Goal: Task Accomplishment & Management: Manage account settings

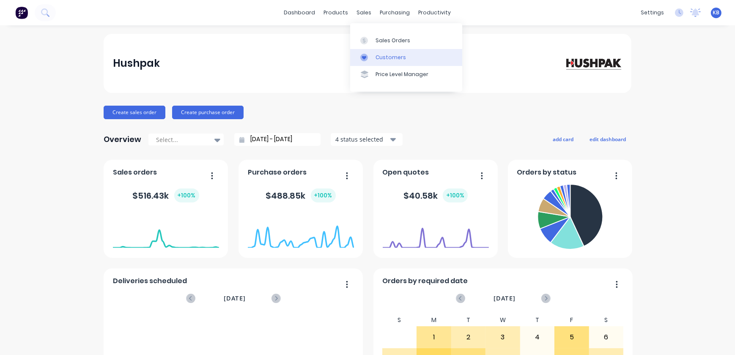
click at [381, 55] on div "Customers" at bounding box center [390, 58] width 30 height 8
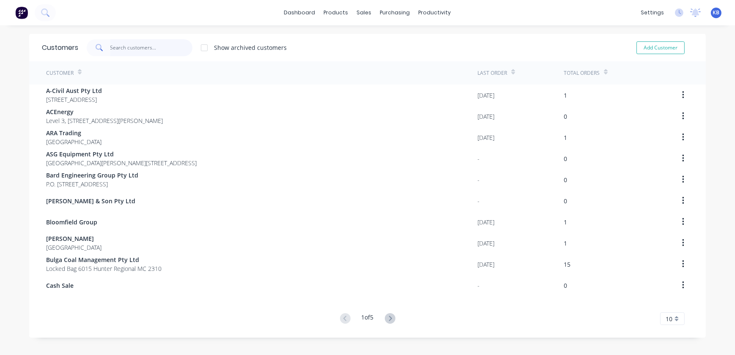
click at [171, 40] on input "text" at bounding box center [151, 47] width 82 height 17
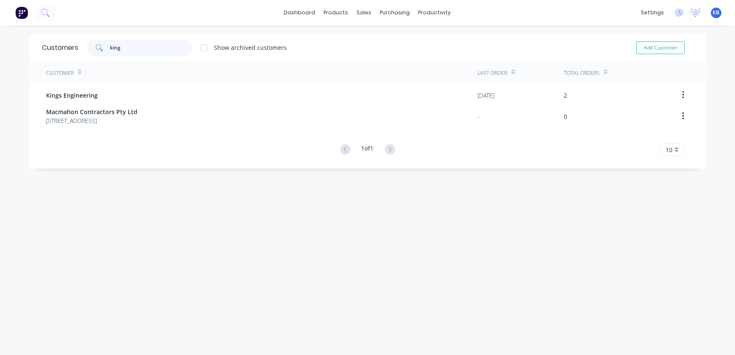
type input "king"
click at [360, 13] on div "sales" at bounding box center [364, 12] width 23 height 13
click at [384, 59] on div "Customers" at bounding box center [390, 58] width 30 height 8
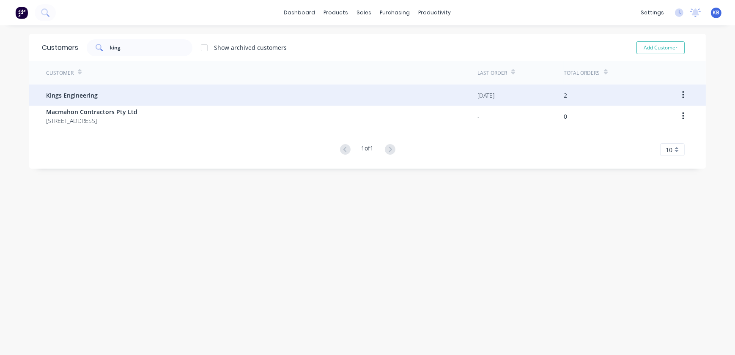
click at [146, 93] on div "Kings Engineering" at bounding box center [261, 95] width 431 height 21
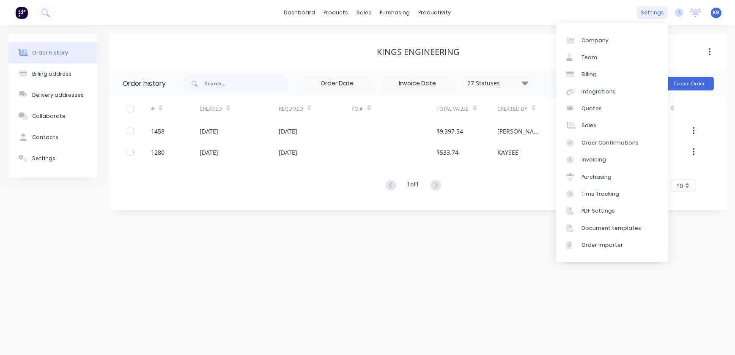
click at [660, 10] on div "settings" at bounding box center [652, 12] width 32 height 13
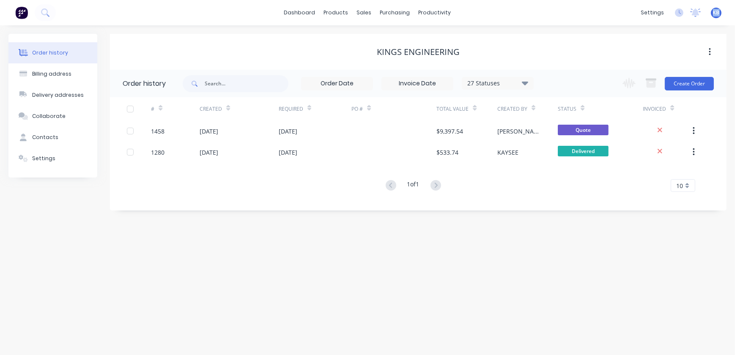
click at [719, 14] on div "KB Hushpak KAYSEE BROWNE Administrator Profile Sign out" at bounding box center [716, 13] width 11 height 11
click at [716, 11] on span "KB" at bounding box center [716, 13] width 7 height 8
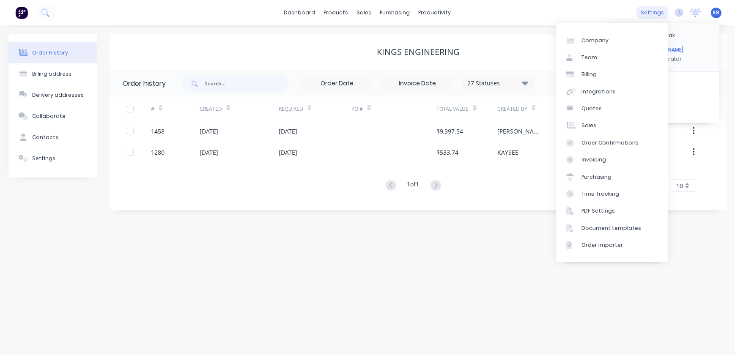
click at [657, 17] on div "settings" at bounding box center [652, 12] width 32 height 13
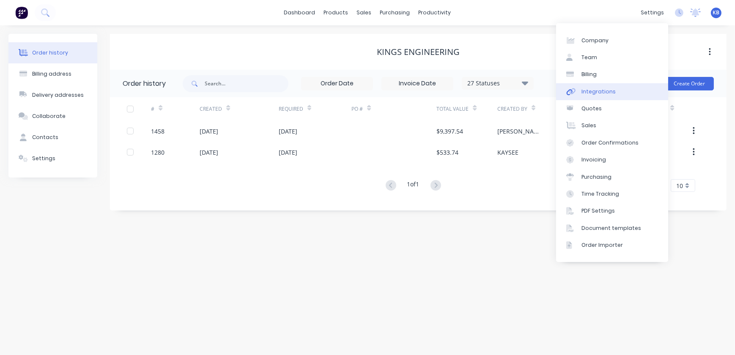
click at [596, 93] on div "Integrations" at bounding box center [598, 92] width 34 height 8
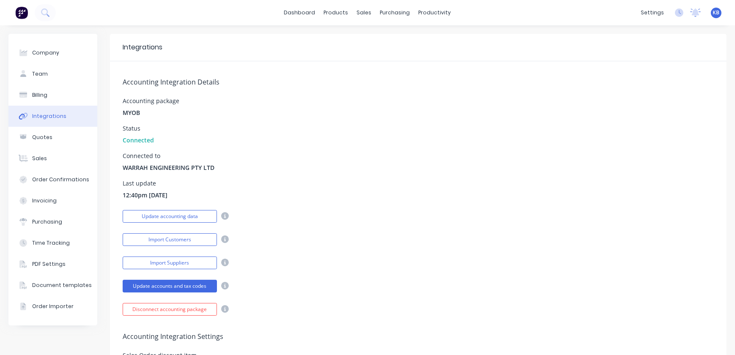
click at [223, 217] on icon at bounding box center [225, 216] width 8 height 8
click at [224, 216] on icon at bounding box center [225, 216] width 8 height 8
click at [190, 217] on button "Update accounting data" at bounding box center [170, 216] width 94 height 13
click at [359, 19] on div "sales" at bounding box center [364, 12] width 23 height 13
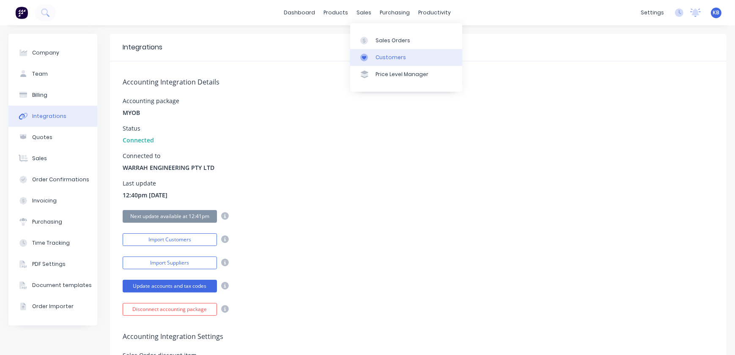
click at [389, 54] on div "Customers" at bounding box center [390, 58] width 30 height 8
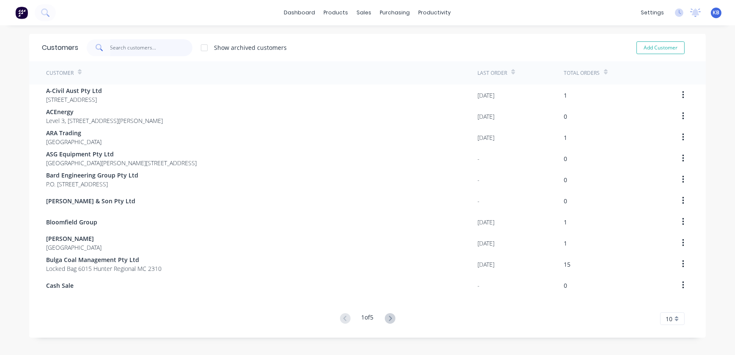
click at [128, 46] on input "text" at bounding box center [151, 47] width 82 height 17
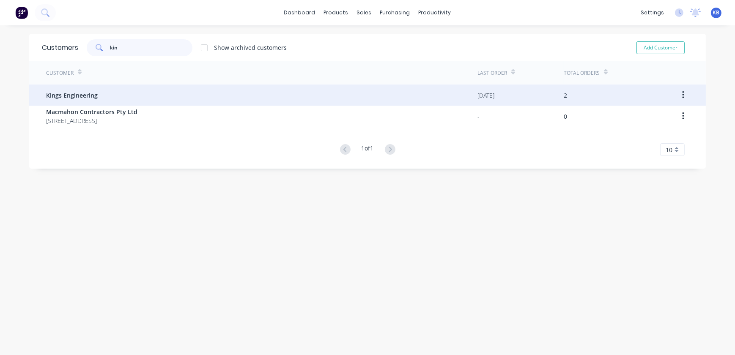
type input "kin"
click at [78, 93] on span "Kings Engineering" at bounding box center [72, 95] width 52 height 9
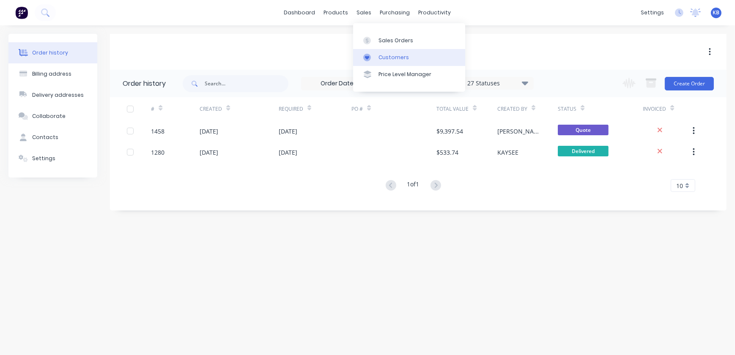
click at [393, 59] on div "Customers" at bounding box center [393, 58] width 30 height 8
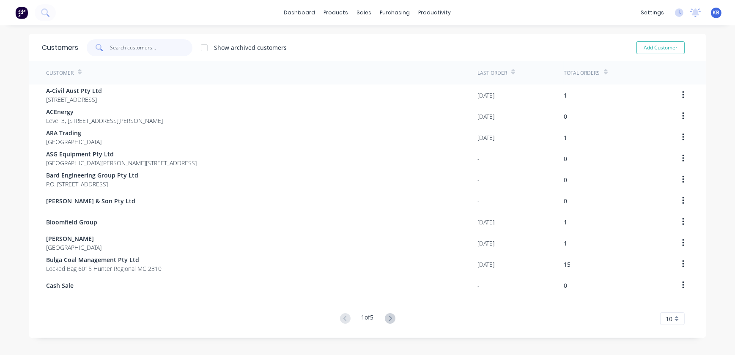
click at [154, 51] on input "text" at bounding box center [151, 47] width 82 height 17
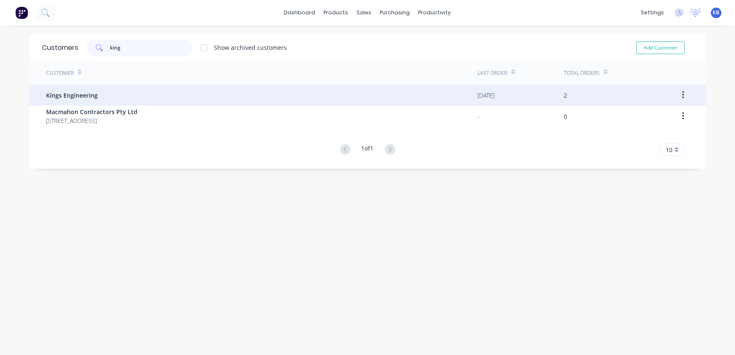
type input "king"
click at [125, 91] on div "Kings Engineering" at bounding box center [261, 95] width 431 height 21
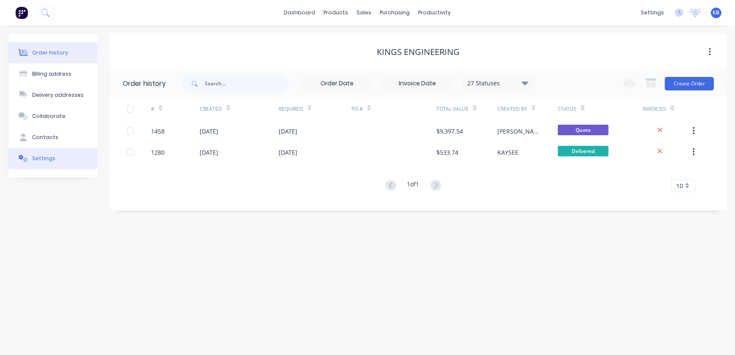
click at [57, 163] on button "Settings" at bounding box center [52, 158] width 89 height 21
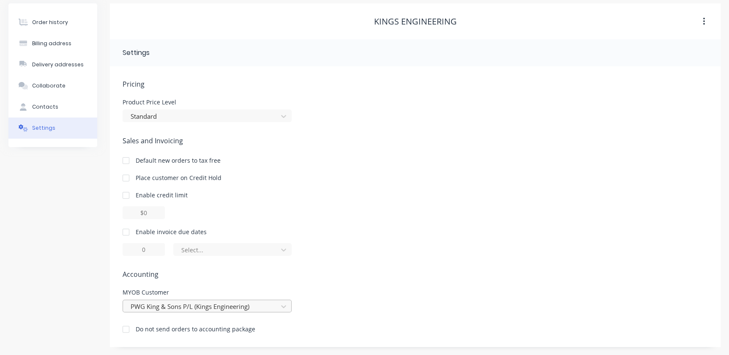
scroll to position [118, 0]
click at [261, 304] on div "PWG King & Sons P/L (Kings Engineering)" at bounding box center [207, 305] width 169 height 13
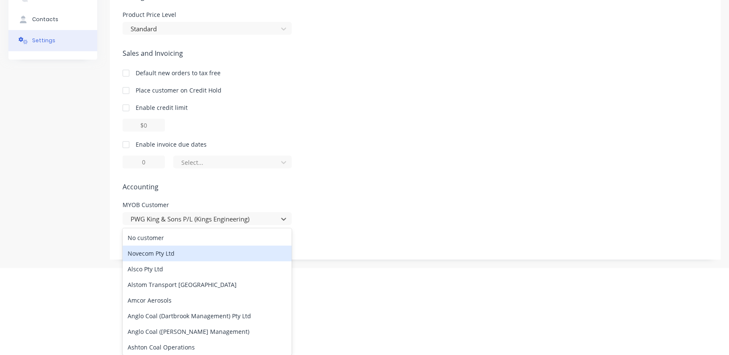
click at [354, 144] on div "Sales and Invoicing Default new orders to tax free Place customer on Credit Hol…" at bounding box center [416, 108] width 586 height 120
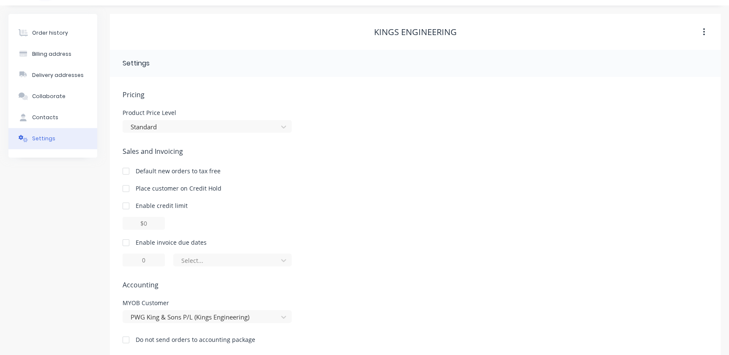
scroll to position [30, 0]
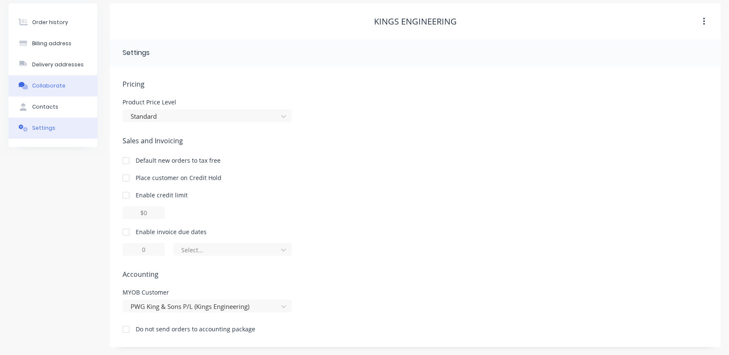
click at [66, 94] on button "Collaborate" at bounding box center [52, 85] width 89 height 21
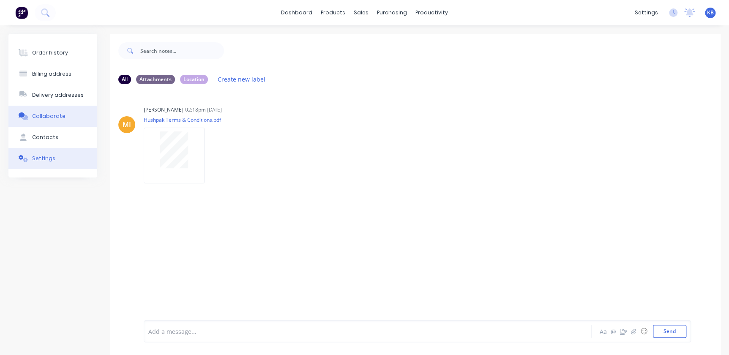
click at [61, 157] on button "Settings" at bounding box center [52, 158] width 89 height 21
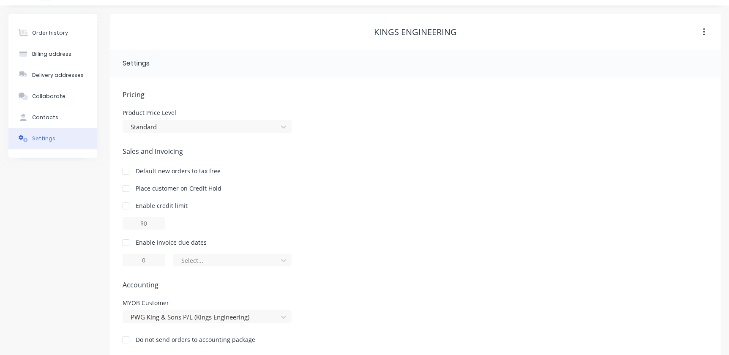
scroll to position [30, 0]
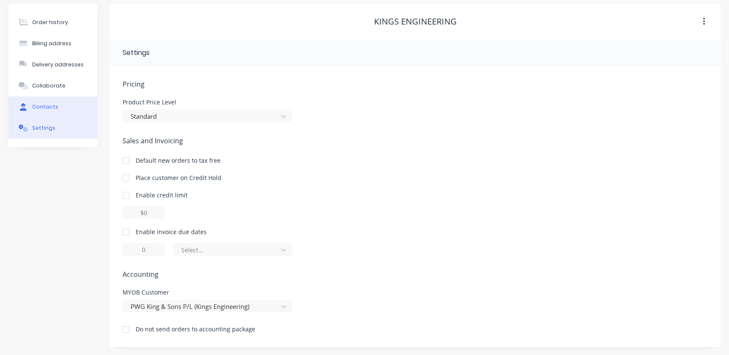
click at [41, 103] on div "Contacts" at bounding box center [45, 107] width 26 height 8
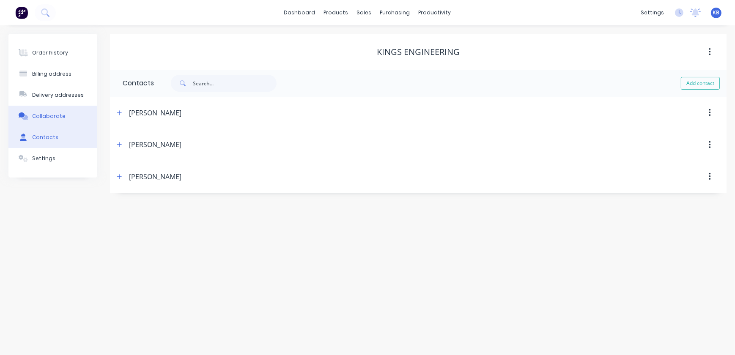
click at [38, 113] on div "Collaborate" at bounding box center [48, 116] width 33 height 8
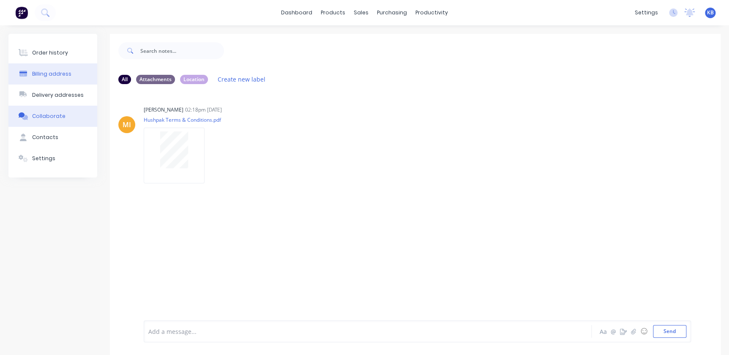
click at [46, 72] on div "Billing address" at bounding box center [51, 74] width 39 height 8
select select "AU"
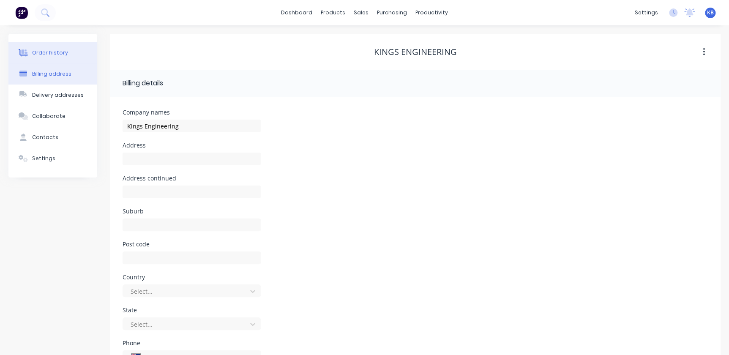
click at [50, 55] on div "Order history" at bounding box center [50, 53] width 36 height 8
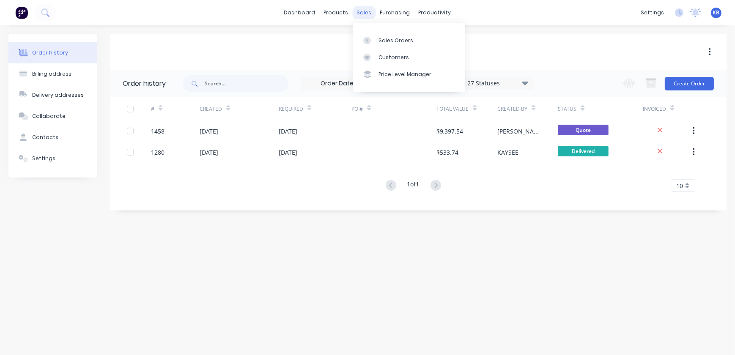
click at [359, 18] on div "sales" at bounding box center [364, 12] width 23 height 13
click at [381, 44] on div "Sales Orders" at bounding box center [395, 41] width 35 height 8
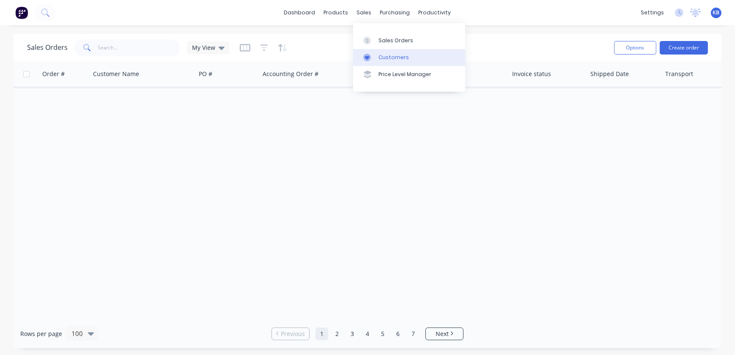
click at [368, 15] on div "sales" at bounding box center [364, 12] width 23 height 13
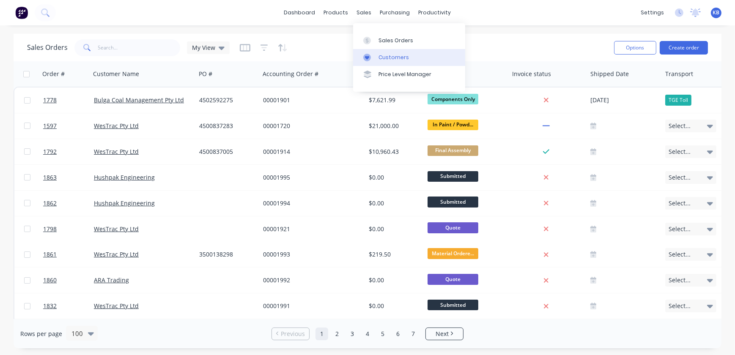
click at [389, 60] on div "Customers" at bounding box center [393, 58] width 30 height 8
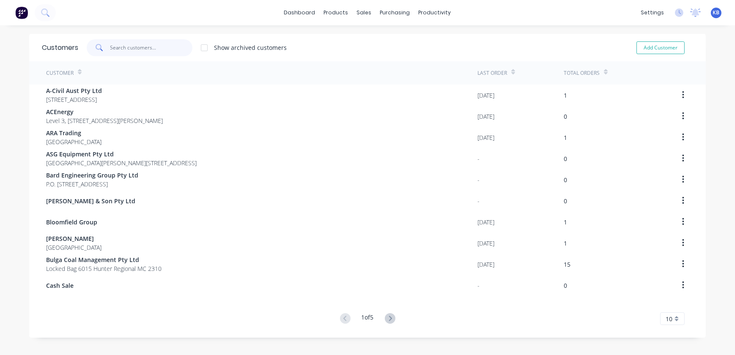
click at [118, 49] on input "text" at bounding box center [151, 47] width 82 height 17
type input "l"
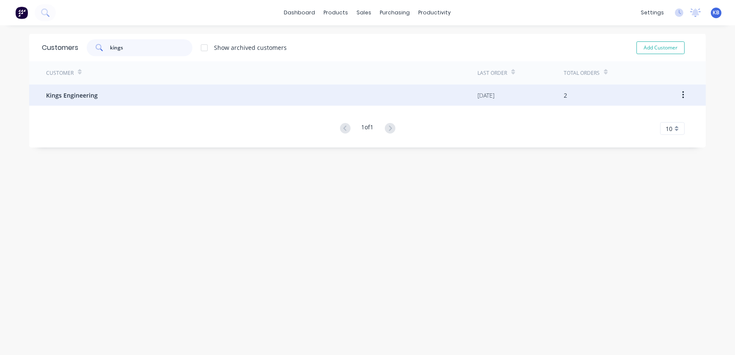
type input "kings"
click at [682, 93] on icon "button" at bounding box center [683, 94] width 2 height 9
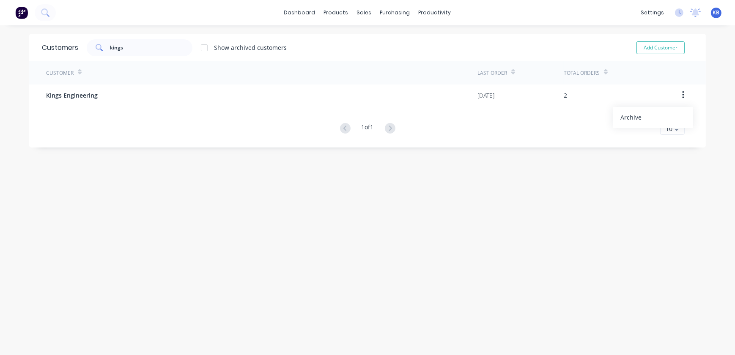
click at [236, 82] on div "Customer" at bounding box center [261, 72] width 431 height 23
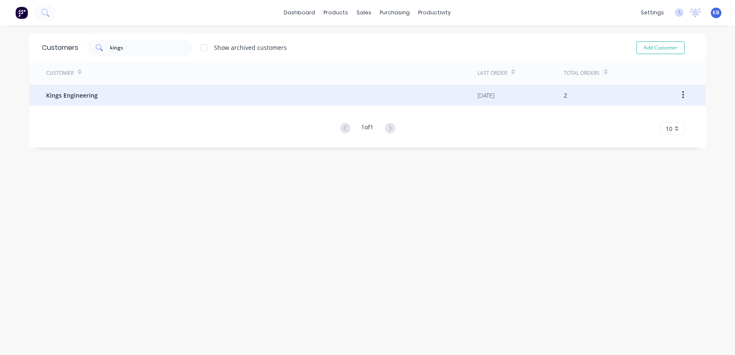
click at [194, 88] on div "Kings Engineering" at bounding box center [261, 95] width 431 height 21
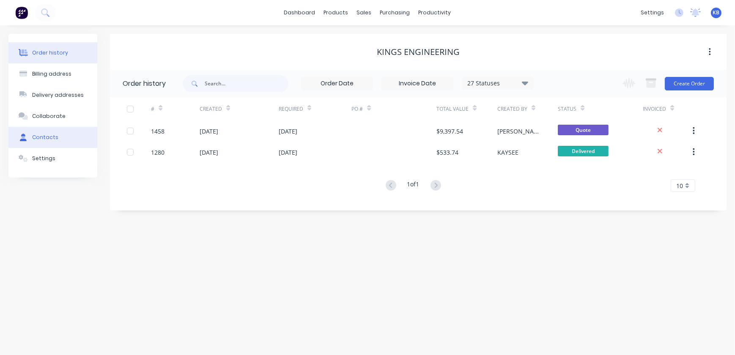
click at [50, 142] on button "Contacts" at bounding box center [52, 137] width 89 height 21
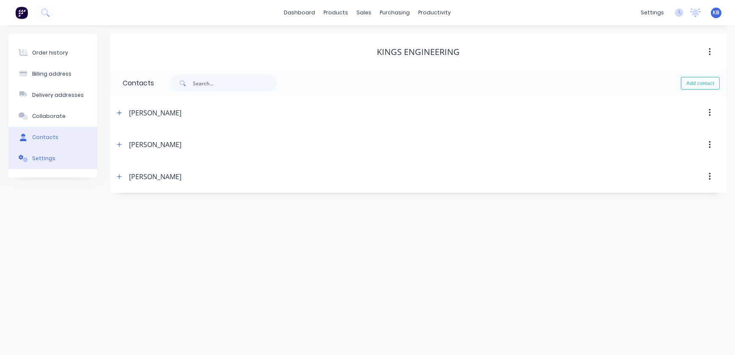
click at [46, 167] on button "Settings" at bounding box center [52, 158] width 89 height 21
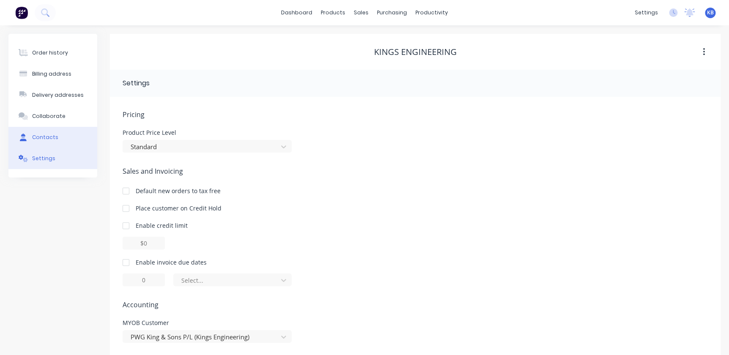
click at [62, 140] on button "Contacts" at bounding box center [52, 137] width 89 height 21
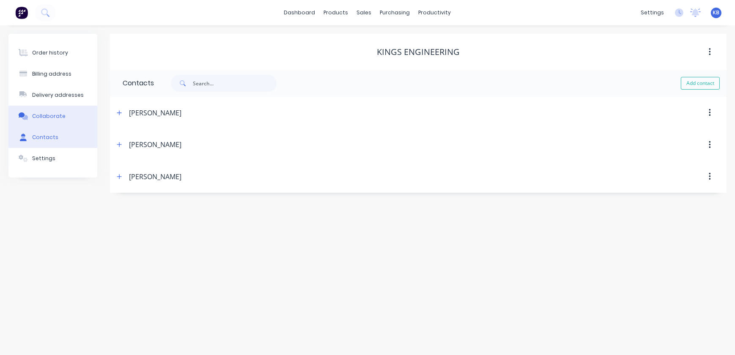
click at [63, 115] on button "Collaborate" at bounding box center [52, 116] width 89 height 21
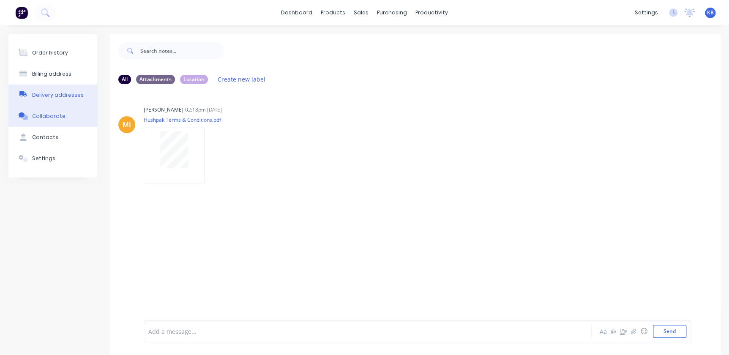
click at [65, 92] on div "Delivery addresses" at bounding box center [58, 95] width 52 height 8
select select "AU"
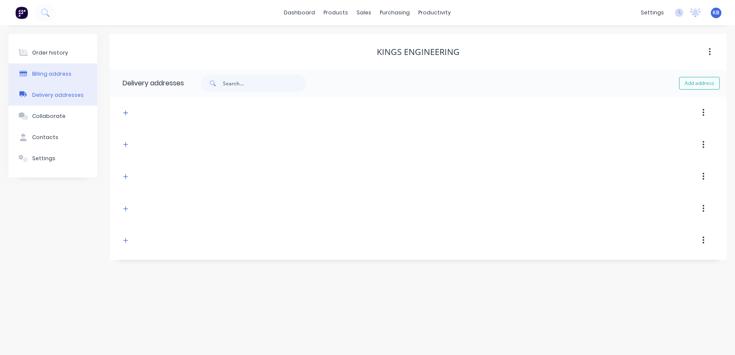
click at [60, 68] on button "Billing address" at bounding box center [52, 73] width 89 height 21
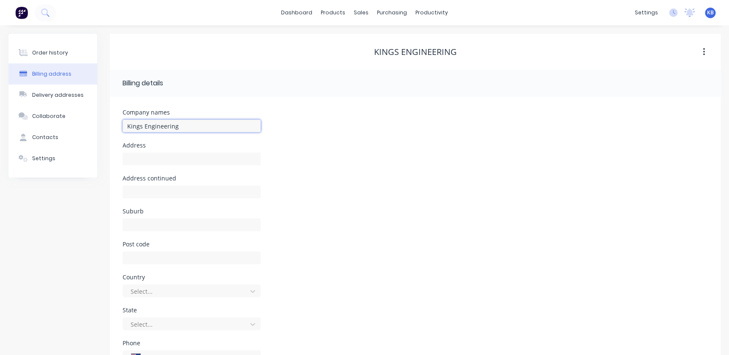
drag, startPoint x: 197, startPoint y: 120, endPoint x: 106, endPoint y: 119, distance: 91.3
click at [106, 119] on div "Order history Billing address Delivery addresses Collaborate Contacts Settings …" at bounding box center [364, 224] width 712 height 381
paste input "PWG King & Sons P/L (Kings Engineering)"
type input "PWG King & Sons P/L (Kings Engineering)"
click at [156, 164] on input "text" at bounding box center [192, 159] width 138 height 13
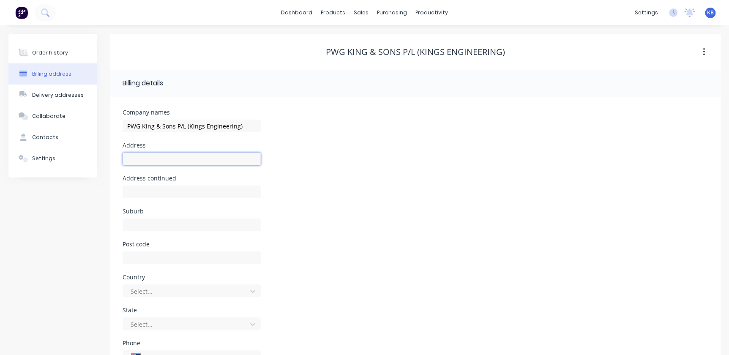
paste input "57 Gardiner St"
type input "57 Gardiner St"
click at [140, 227] on input "text" at bounding box center [192, 225] width 138 height 13
paste input "RUTHERFORD"
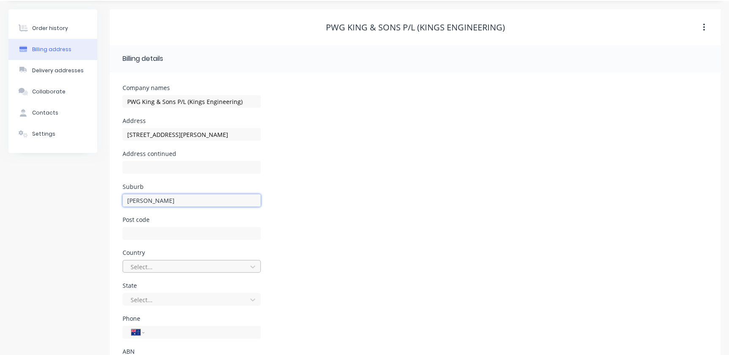
scroll to position [38, 0]
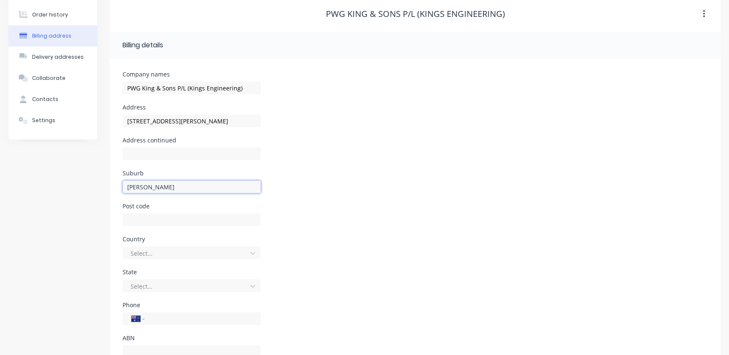
type input "RUTHERFORD"
click at [142, 211] on div at bounding box center [192, 223] width 138 height 25
click at [141, 220] on input "text" at bounding box center [192, 219] width 138 height 13
type input "2320"
click at [164, 255] on div "Select..." at bounding box center [192, 252] width 138 height 13
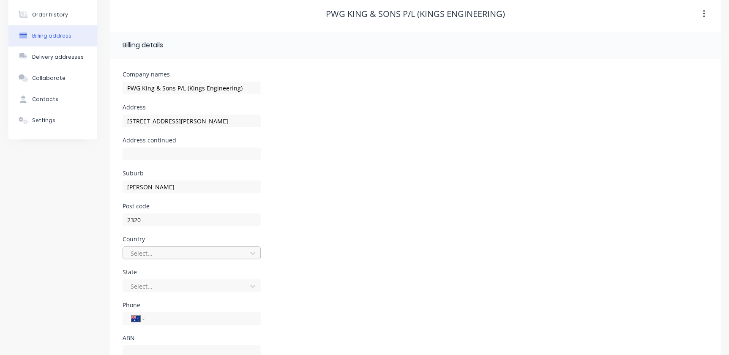
scroll to position [68, 0]
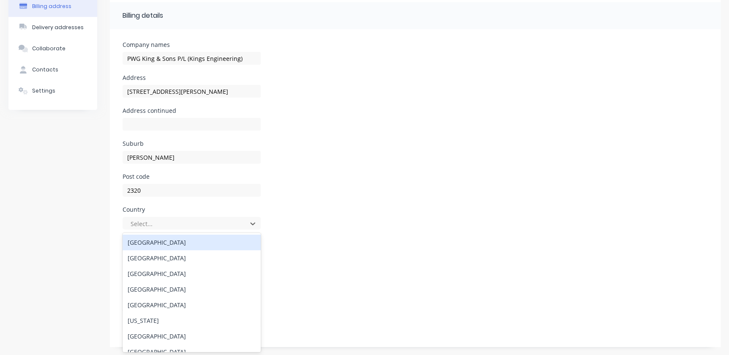
click at [145, 245] on div "Australia" at bounding box center [192, 243] width 138 height 16
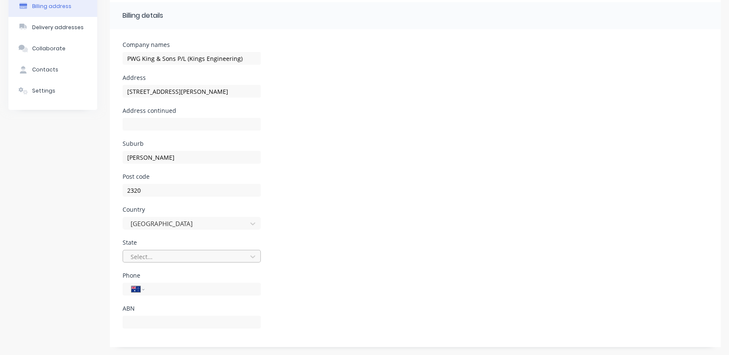
click at [159, 257] on div at bounding box center [186, 257] width 113 height 11
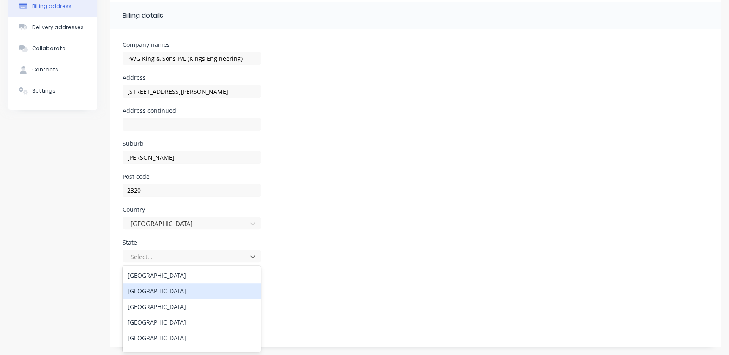
click at [156, 296] on div "New South Wales" at bounding box center [192, 291] width 138 height 16
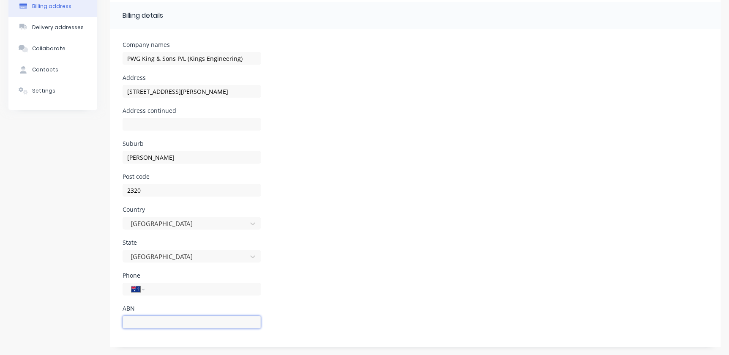
click at [133, 316] on input "text" at bounding box center [192, 322] width 138 height 13
click at [141, 309] on div "ABN" at bounding box center [192, 309] width 138 height 6
click at [142, 317] on input "text" at bounding box center [192, 322] width 138 height 13
paste input "73 120 223 047"
type input "73 120 223 047"
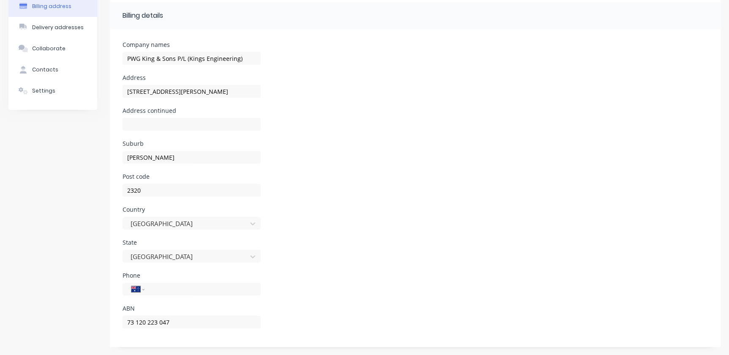
click at [323, 301] on div "Phone International Afghanistan Åland Islands Albania Algeria American Samoa An…" at bounding box center [416, 289] width 586 height 33
click at [47, 66] on div "Contacts" at bounding box center [45, 70] width 26 height 8
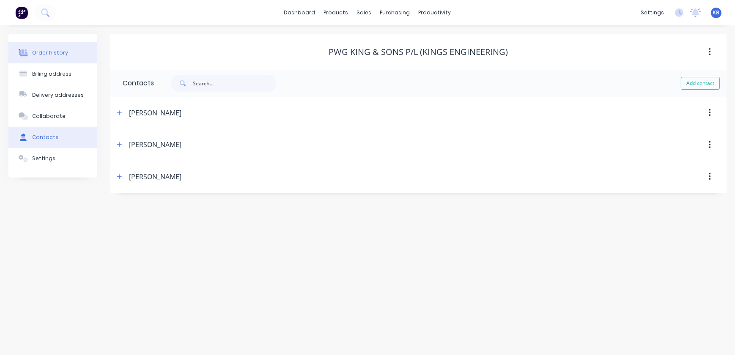
click at [68, 50] on button "Order history" at bounding box center [52, 52] width 89 height 21
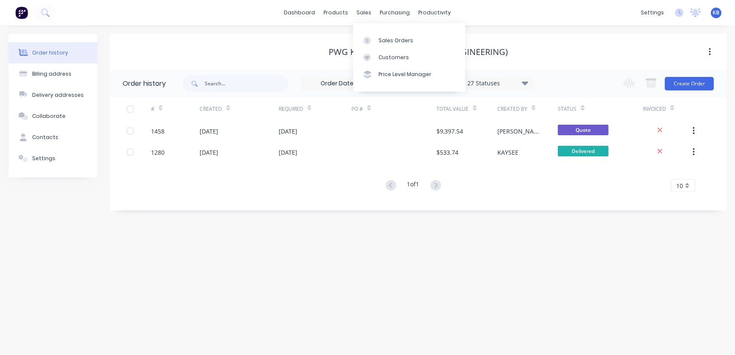
drag, startPoint x: 372, startPoint y: 12, endPoint x: 384, endPoint y: 23, distance: 17.1
click at [372, 12] on div "sales" at bounding box center [364, 12] width 23 height 13
click at [387, 40] on div "Sales Orders" at bounding box center [395, 41] width 35 height 8
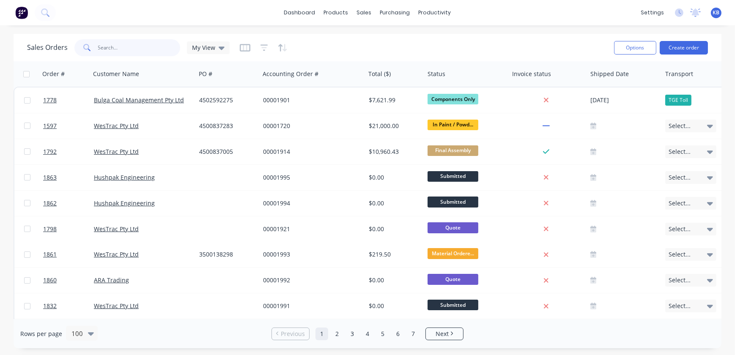
click at [141, 44] on input "text" at bounding box center [139, 47] width 82 height 17
type input "l"
type input "u"
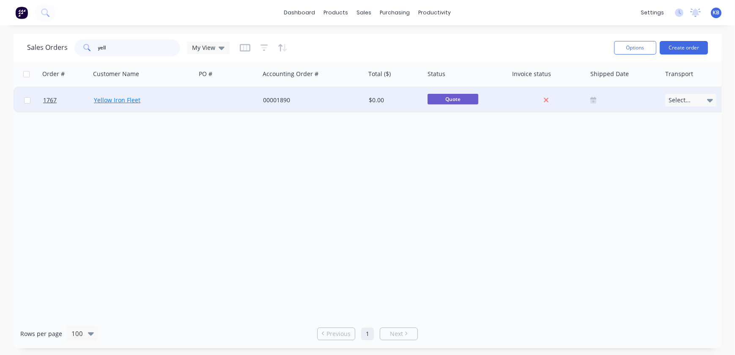
type input "yell"
click at [123, 100] on link "Yellow Iron Fleet" at bounding box center [117, 100] width 47 height 8
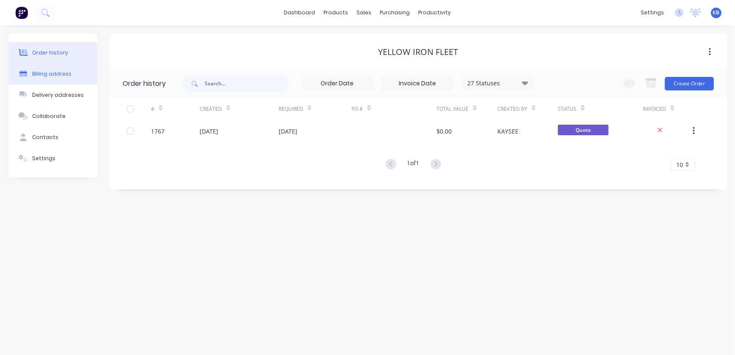
click at [53, 76] on div "Billing address" at bounding box center [51, 74] width 39 height 8
select select "AU"
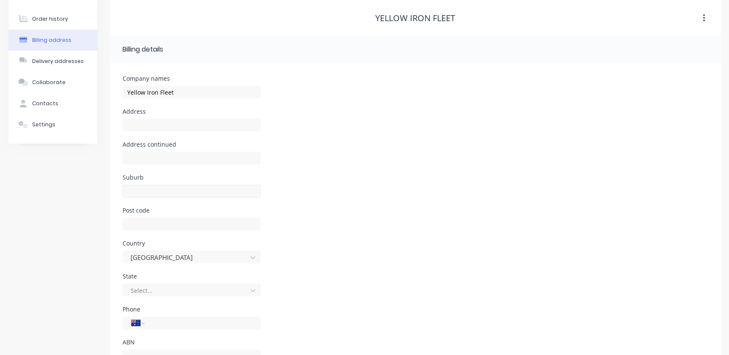
scroll to position [68, 0]
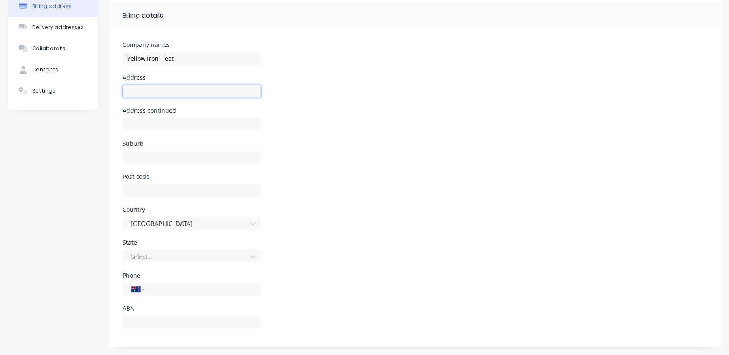
click at [170, 90] on input "text" at bounding box center [192, 91] width 138 height 13
paste input "Lot 1, Calder Highway"
type input "Lot 1, Calder Highway"
click at [156, 127] on input "text" at bounding box center [192, 124] width 138 height 13
click at [106, 147] on div "Order history Billing address Delivery addresses Collaborate Contacts Settings …" at bounding box center [364, 156] width 712 height 381
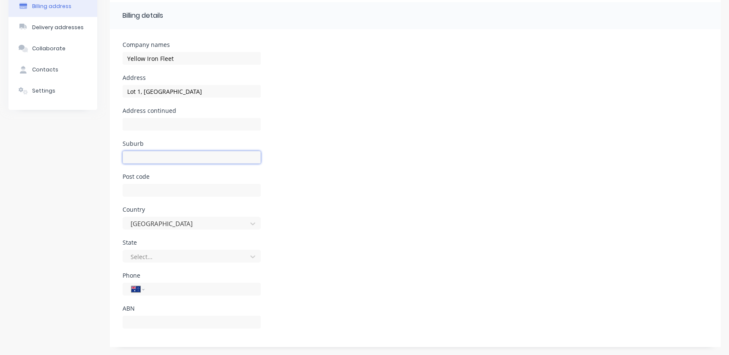
click at [135, 153] on input "text" at bounding box center [192, 157] width 138 height 13
paste input "Big Hill"
type input "Big Hill"
click at [134, 182] on div at bounding box center [192, 194] width 138 height 25
click at [136, 186] on input "text" at bounding box center [192, 190] width 138 height 13
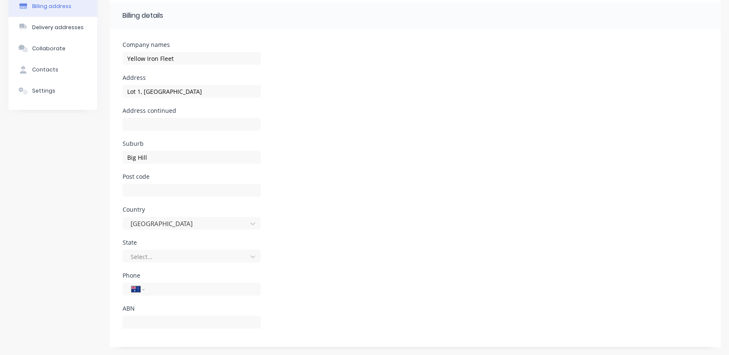
drag, startPoint x: 156, startPoint y: 308, endPoint x: 155, endPoint y: 315, distance: 6.5
click at [156, 309] on div "ABN" at bounding box center [192, 309] width 138 height 6
click at [154, 325] on input "text" at bounding box center [192, 322] width 138 height 13
paste input "60 775 532 430"
type input "60 775 532 430"
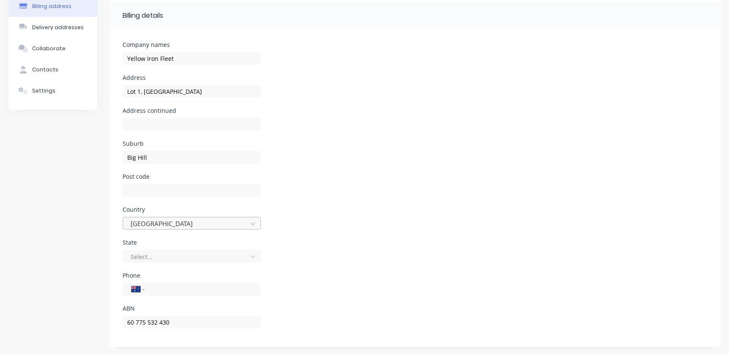
click at [143, 228] on div at bounding box center [186, 224] width 113 height 11
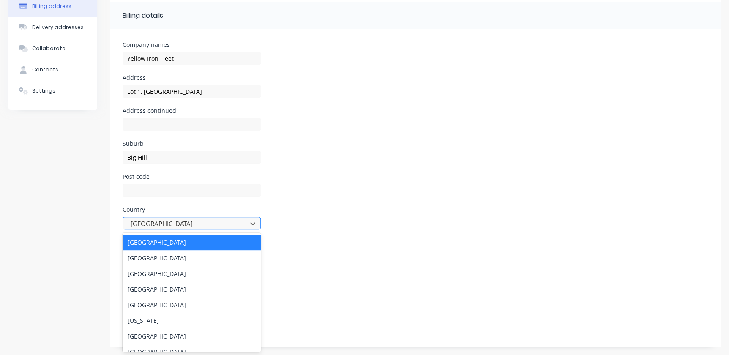
click at [142, 224] on div at bounding box center [186, 224] width 113 height 11
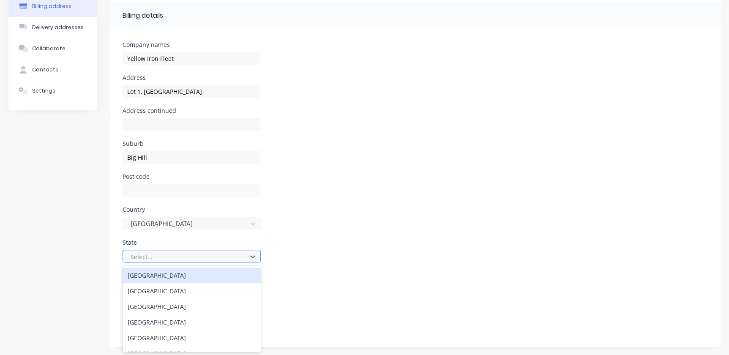
click at [164, 258] on div at bounding box center [186, 257] width 113 height 11
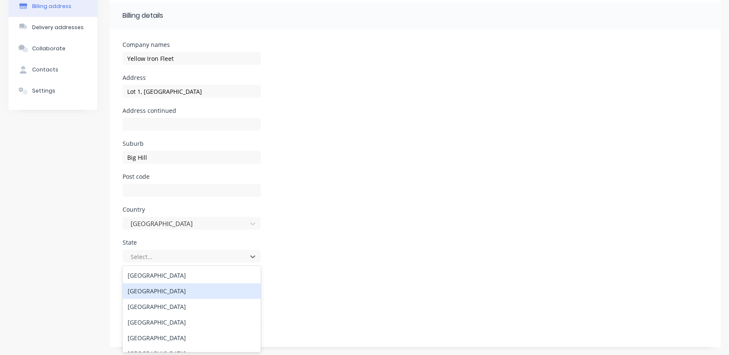
click at [152, 292] on div "New South Wales" at bounding box center [192, 291] width 138 height 16
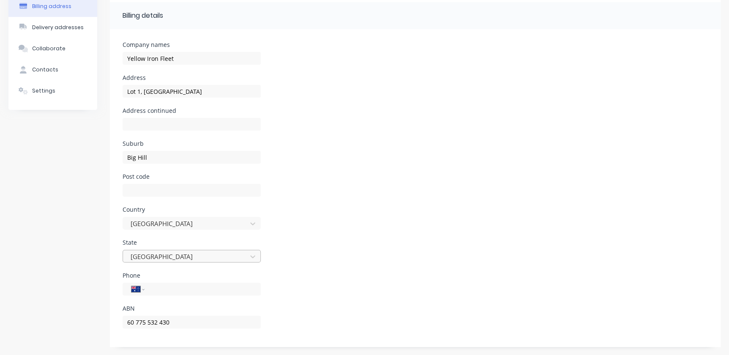
click at [146, 258] on div at bounding box center [186, 257] width 113 height 11
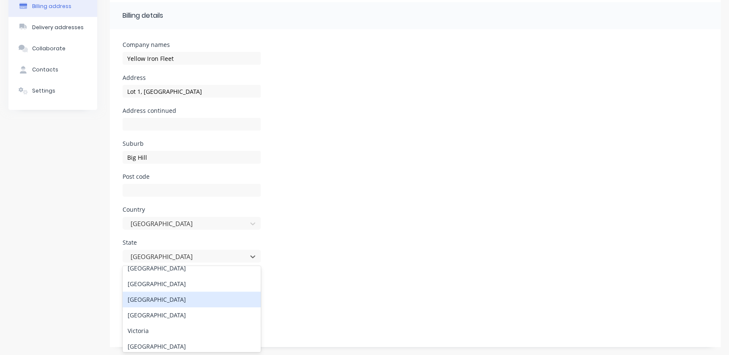
scroll to position [42, 0]
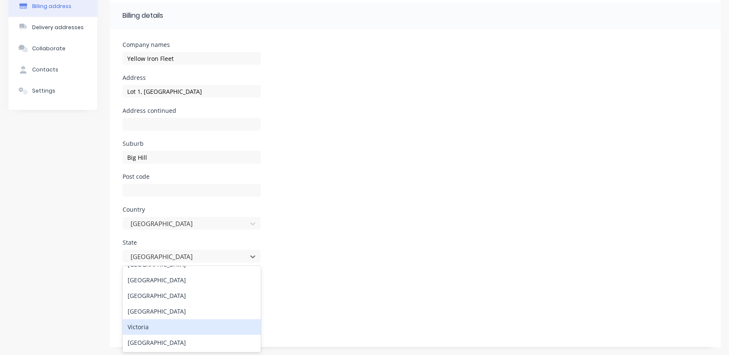
click at [159, 330] on div "Victoria" at bounding box center [192, 327] width 138 height 16
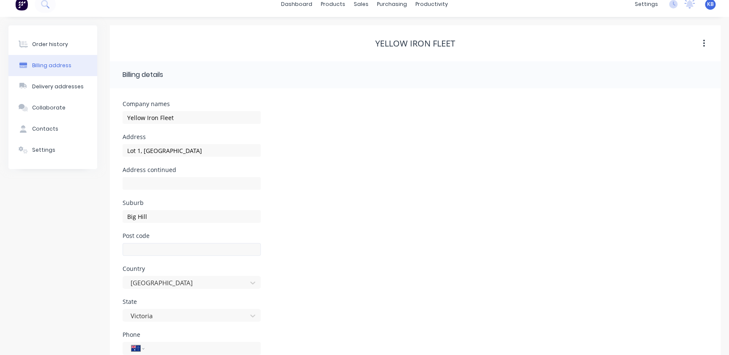
scroll to position [0, 0]
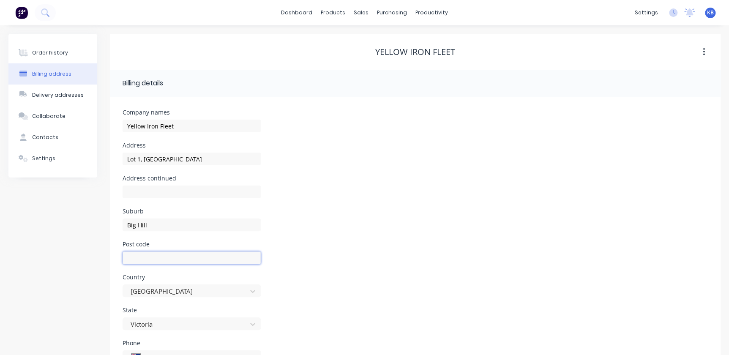
click at [140, 263] on input "text" at bounding box center [192, 258] width 138 height 13
type input "3555"
click at [61, 93] on div "Delivery addresses" at bounding box center [58, 95] width 52 height 8
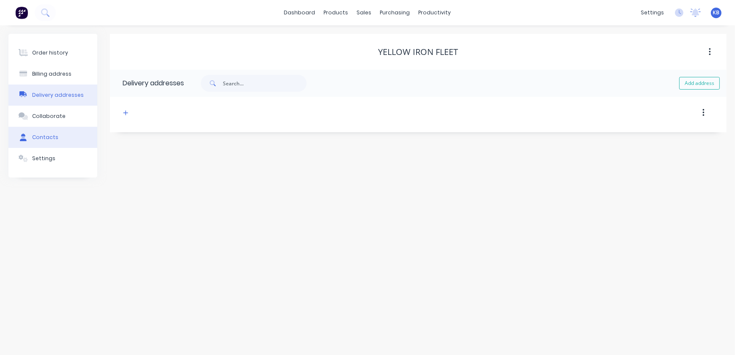
click at [57, 143] on button "Contacts" at bounding box center [52, 137] width 89 height 21
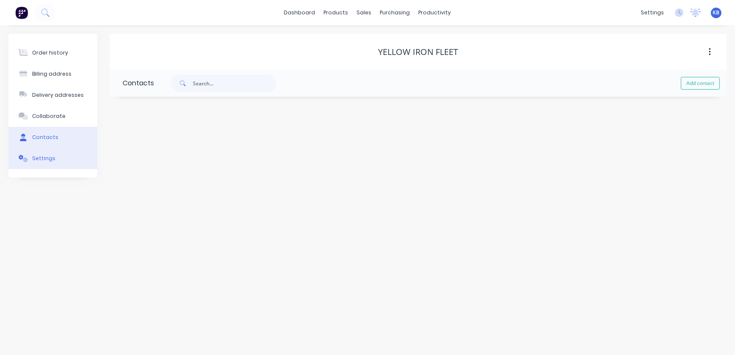
click at [57, 153] on button "Settings" at bounding box center [52, 158] width 89 height 21
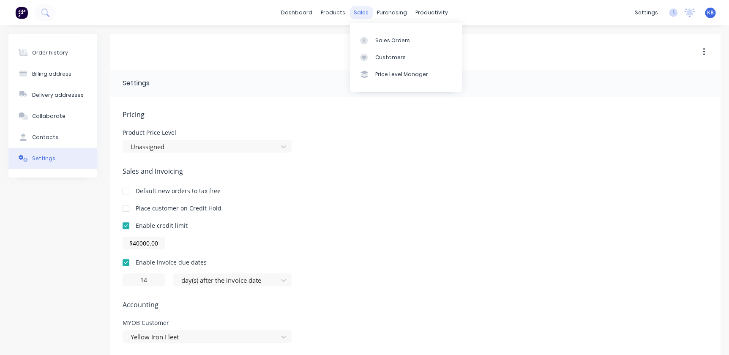
click at [359, 10] on div "sales" at bounding box center [361, 12] width 23 height 13
click at [374, 47] on link "Sales Orders" at bounding box center [406, 40] width 112 height 17
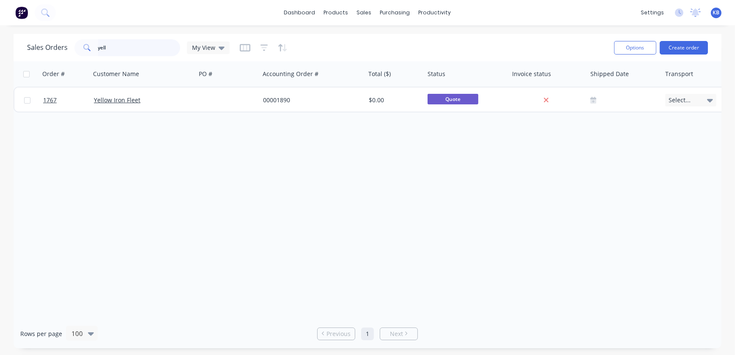
click at [105, 52] on input "yell" at bounding box center [139, 47] width 82 height 17
drag, startPoint x: 109, startPoint y: 52, endPoint x: 10, endPoint y: 53, distance: 99.8
click at [10, 53] on div "Sales Orders yell My View Options Create order Order # Customer Name PO # Accou…" at bounding box center [367, 191] width 735 height 315
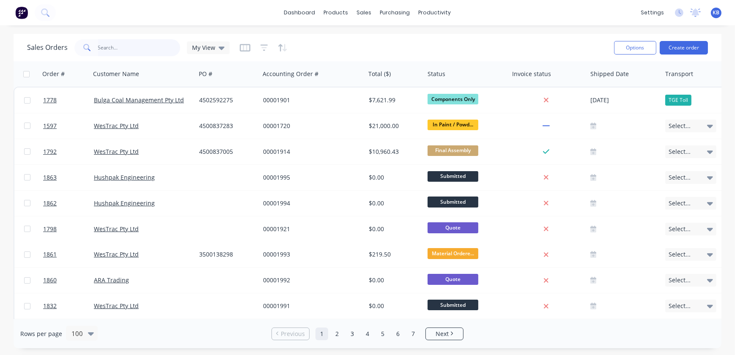
click at [154, 55] on input "text" at bounding box center [139, 47] width 82 height 17
click at [110, 52] on input "text" at bounding box center [139, 47] width 82 height 17
type input "7"
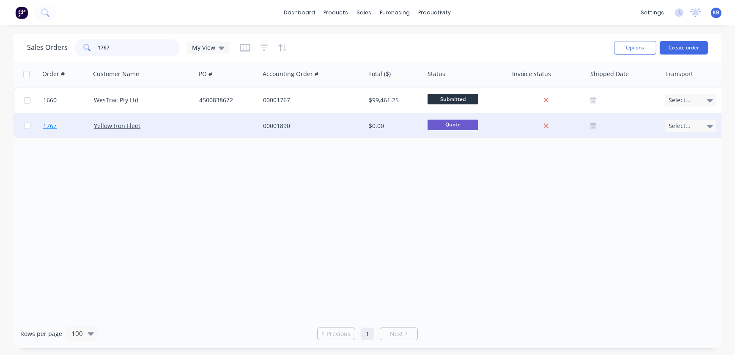
type input "1767"
click at [68, 125] on link "1767" at bounding box center [68, 125] width 51 height 25
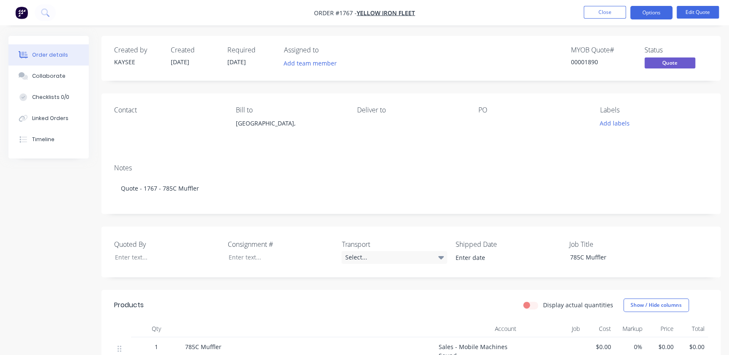
click at [121, 124] on div "Contact" at bounding box center [168, 125] width 108 height 38
click at [711, 19] on li "Edit Quote" at bounding box center [698, 13] width 42 height 14
click at [692, 9] on button "Edit Quote" at bounding box center [698, 12] width 42 height 13
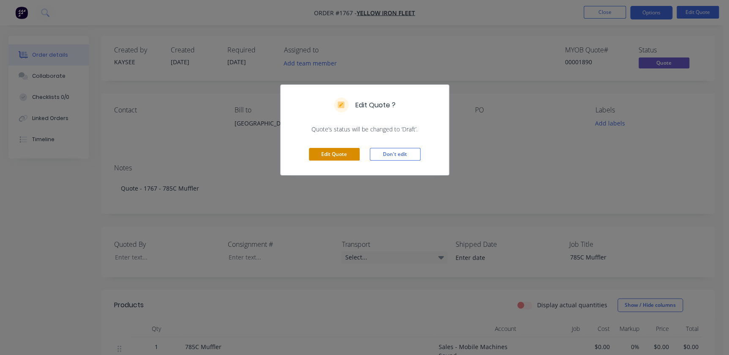
click at [330, 159] on button "Edit Quote" at bounding box center [334, 154] width 51 height 13
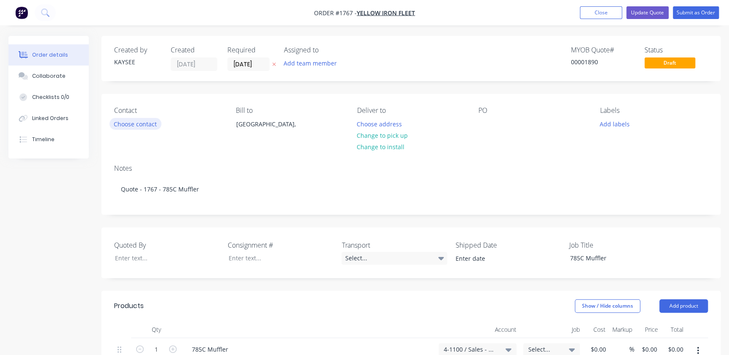
click at [145, 126] on button "Choose contact" at bounding box center [135, 123] width 52 height 11
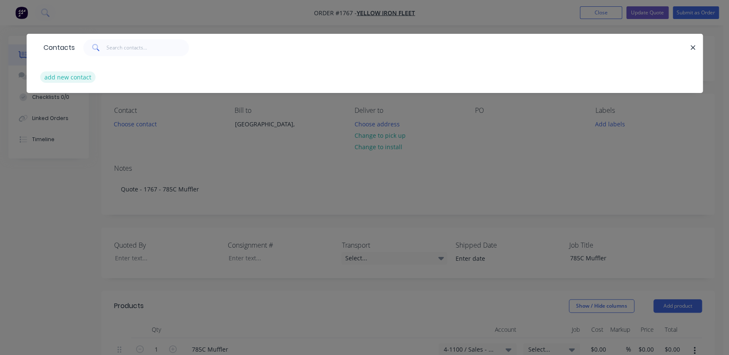
click at [63, 75] on button "add new contact" at bounding box center [68, 76] width 56 height 11
select select "AU"
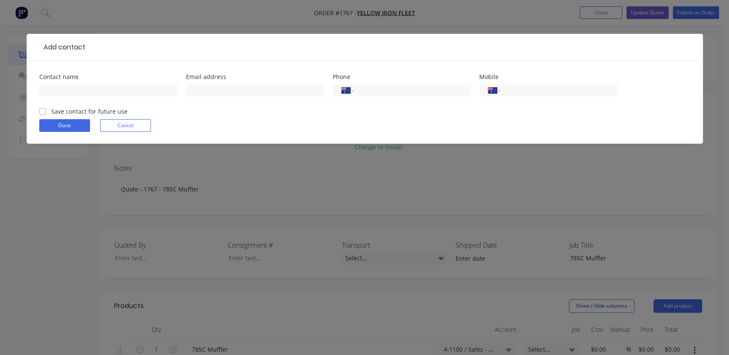
click at [119, 73] on div "Contact name Email address Phone International Afghanistan Åland Islands Albani…" at bounding box center [365, 102] width 676 height 82
click at [100, 93] on input "text" at bounding box center [108, 90] width 138 height 13
click at [100, 93] on input "Nick" at bounding box center [108, 90] width 138 height 13
type input "Nick Thornton"
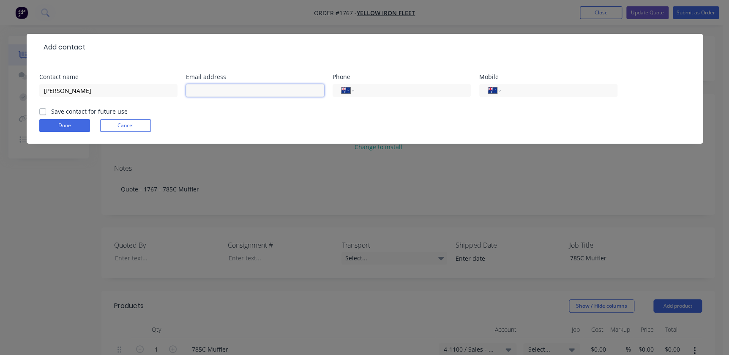
click at [190, 95] on input "text" at bounding box center [255, 90] width 138 height 13
paste input "nick.thornton@yellowironfleet.com.au"
drag, startPoint x: 193, startPoint y: 93, endPoint x: 207, endPoint y: 100, distance: 15.3
click at [193, 94] on input "nick.thornton@yellowironfleet.com.au" at bounding box center [255, 90] width 138 height 13
type input "nick.thornton@yellowironfleet.com.au"
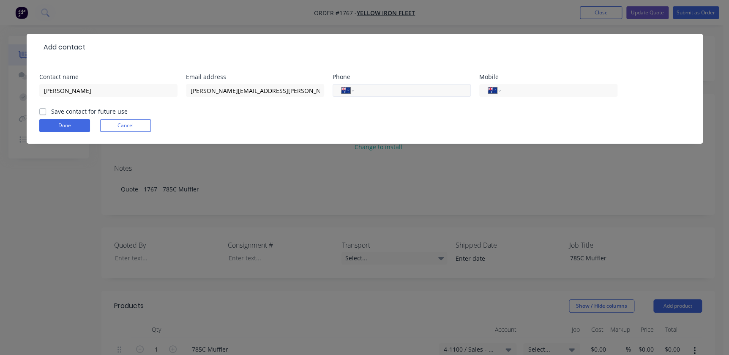
click at [369, 89] on input "tel" at bounding box center [410, 91] width 101 height 10
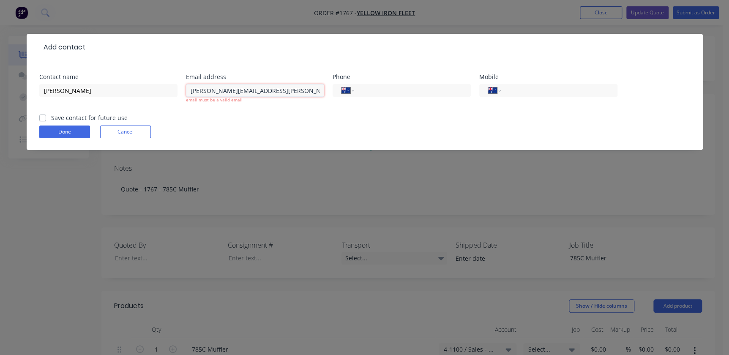
click at [293, 92] on input "nick.thornton@yellowironfleet.com.au" at bounding box center [255, 90] width 138 height 13
click at [198, 92] on input "nick.thornton@yellowironfleet.com.au" at bounding box center [255, 90] width 138 height 13
click at [189, 92] on input "nick.thornton@yellowironfleet.com.au" at bounding box center [255, 90] width 138 height 13
click at [223, 88] on input "nick.thornton@yellowironfleet.com.au" at bounding box center [255, 90] width 138 height 13
click at [229, 89] on input "nick.thornton@yellowironfleet.com.au" at bounding box center [255, 90] width 138 height 13
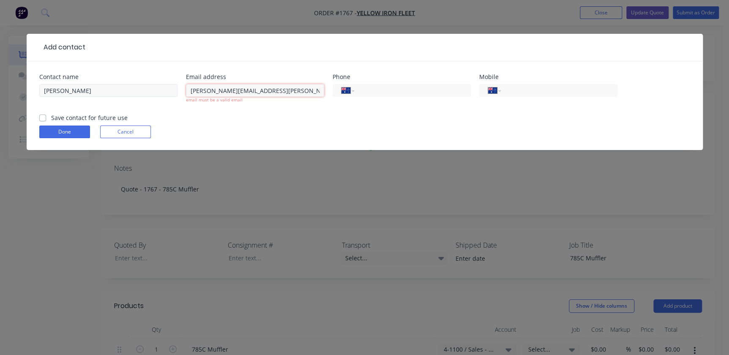
drag, startPoint x: 289, startPoint y: 90, endPoint x: 173, endPoint y: 92, distance: 115.4
click at [173, 92] on div "Contact name Nick Thornton Email address nick.thornton@yellowironfleet.com.au e…" at bounding box center [364, 93] width 651 height 39
drag, startPoint x: 240, startPoint y: 89, endPoint x: 227, endPoint y: 96, distance: 14.4
click at [239, 90] on input "nick.thornton@yellowironfleet.com.au" at bounding box center [255, 90] width 138 height 13
click at [227, 93] on input "nick.thornton@yellowironfleet.com.au" at bounding box center [255, 90] width 138 height 13
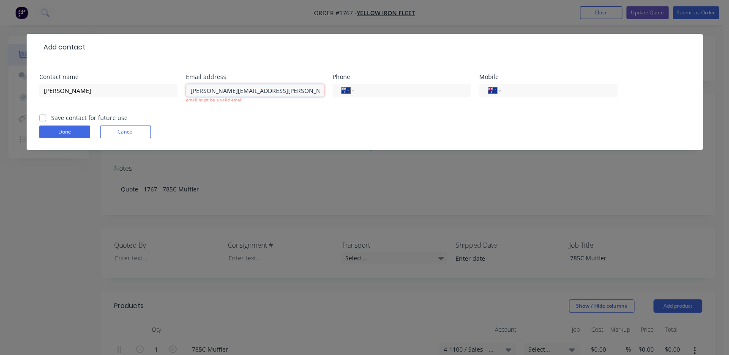
click at [266, 93] on input "nick.thornton@yellowironfleet.com.au" at bounding box center [255, 90] width 138 height 13
click at [302, 114] on form "Contact name Nick Thornton Email address nick.thornton@yellowironfleet.com.au e…" at bounding box center [364, 112] width 651 height 76
click at [360, 89] on input "tel" at bounding box center [410, 91] width 101 height 10
click at [366, 83] on div "International Afghanistan Åland Islands Albania Algeria American Samoa Andorra …" at bounding box center [402, 94] width 138 height 25
click at [367, 91] on input "tel" at bounding box center [410, 91] width 101 height 10
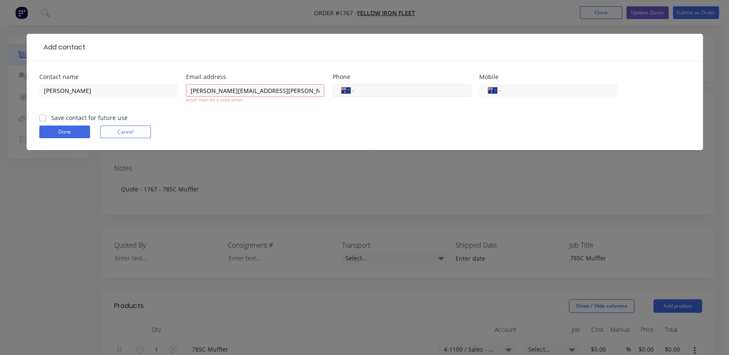
paste input "(03) 5447 2255"
type input "(03) 5447 2255"
click at [51, 117] on label "Save contact for future use" at bounding box center [89, 117] width 77 height 9
click at [41, 117] on input "Save contact for future use" at bounding box center [42, 117] width 7 height 8
checkbox input "true"
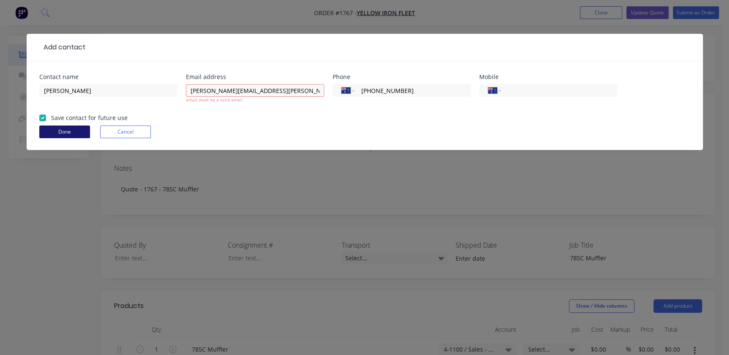
click at [54, 128] on button "Done" at bounding box center [64, 132] width 51 height 13
click at [289, 92] on input "nick.thornton@yellowironfleet.com.au" at bounding box center [255, 90] width 138 height 13
drag, startPoint x: 304, startPoint y: 87, endPoint x: 274, endPoint y: 89, distance: 30.9
click at [274, 89] on input "nick.thornton@yellowironfleet.com.au" at bounding box center [255, 90] width 138 height 13
click at [291, 71] on div "Contact name Nick Thornton Email address nick.thornton@yellowironfleet.com.au e…" at bounding box center [365, 105] width 676 height 89
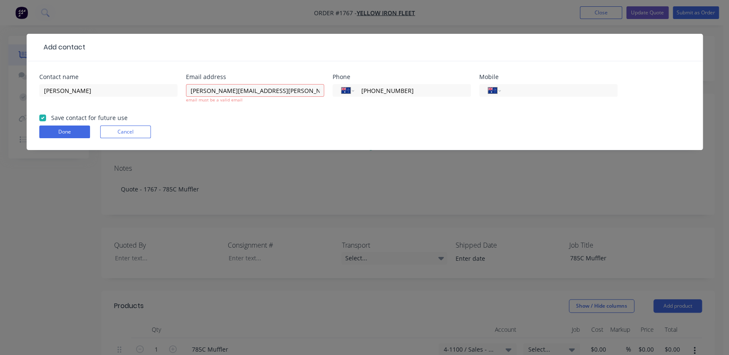
click at [288, 105] on div "nick.thornton@yellowironfleet.com.au email must be a valid email" at bounding box center [255, 97] width 138 height 31
drag, startPoint x: 309, startPoint y: 91, endPoint x: 186, endPoint y: 91, distance: 122.6
click at [186, 91] on input "nick.thornton@yellowironfleet.com.au" at bounding box center [255, 90] width 138 height 13
drag, startPoint x: 238, startPoint y: 131, endPoint x: 128, endPoint y: 118, distance: 110.7
click at [238, 131] on div "Done Cancel" at bounding box center [364, 132] width 651 height 13
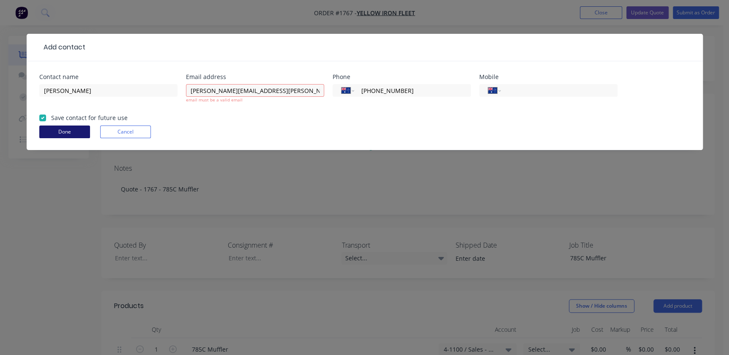
click at [77, 131] on button "Done" at bounding box center [64, 132] width 51 height 13
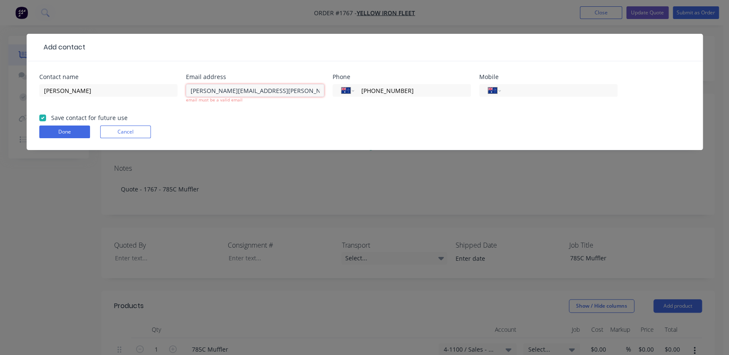
click at [316, 89] on input "nick.thornton@yellowironfleet.com.au" at bounding box center [255, 90] width 138 height 13
click at [309, 93] on input "nick.thornton@yellowironfleet.com.au" at bounding box center [255, 90] width 138 height 13
type input "nick.thornton@yellowironfleet.com.au"
click at [350, 112] on form "Contact name Nick Thornton Email address nick.thornton@yellowironfleet.com.au e…" at bounding box center [364, 112] width 651 height 76
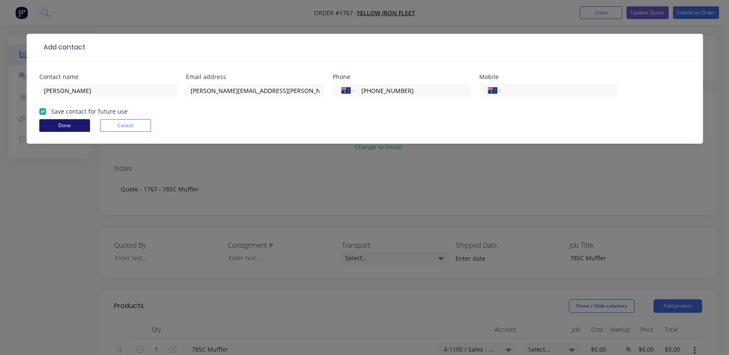
click at [80, 129] on button "Done" at bounding box center [64, 125] width 51 height 13
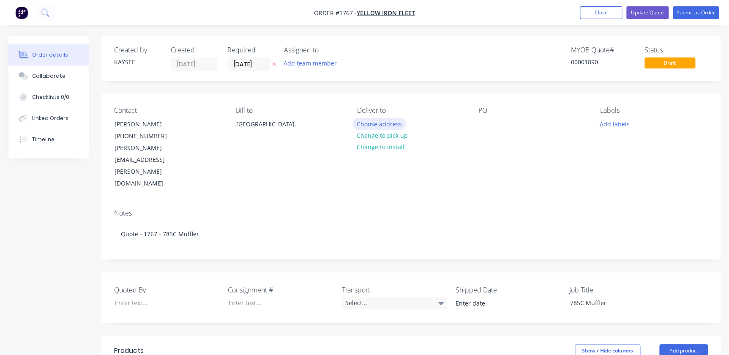
click at [373, 119] on button "Choose address" at bounding box center [380, 123] width 54 height 11
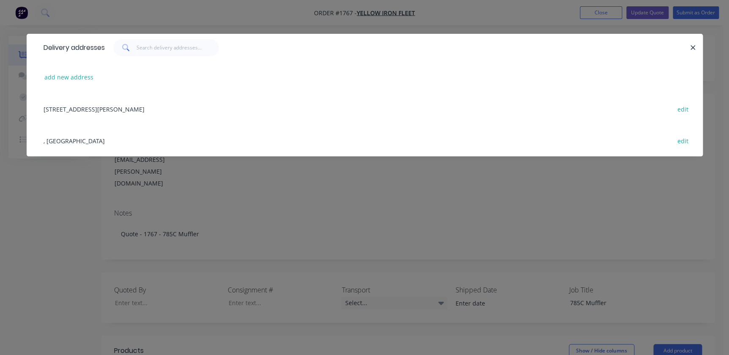
click at [135, 105] on div "Lot 1, Calder Highway , Big Hill, Victoria, Australia, 3555 edit" at bounding box center [364, 109] width 651 height 32
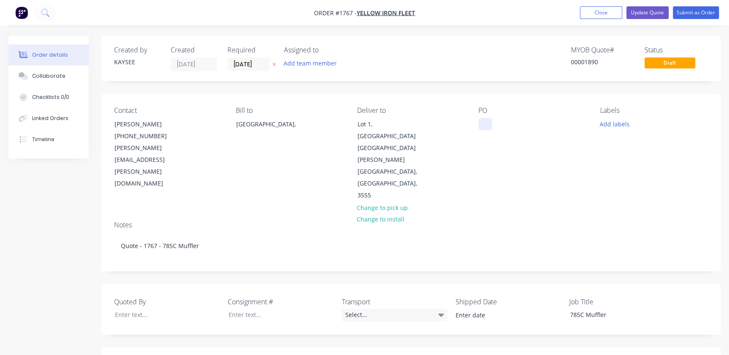
click at [485, 122] on div at bounding box center [486, 124] width 14 height 12
click at [626, 121] on button "Add labels" at bounding box center [614, 123] width 39 height 11
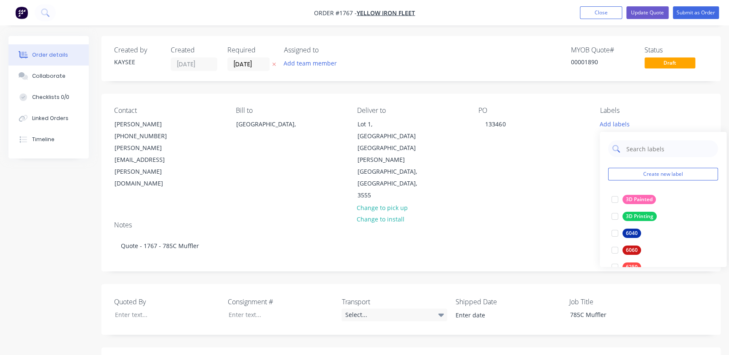
click at [631, 145] on input "text" at bounding box center [670, 148] width 88 height 17
type input "7"
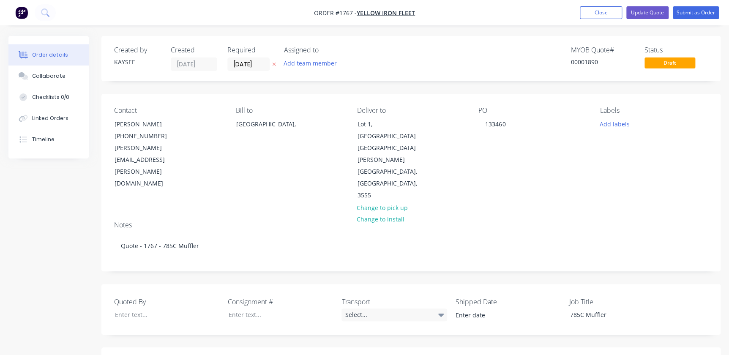
click at [533, 151] on div "PO 133460" at bounding box center [533, 154] width 108 height 95
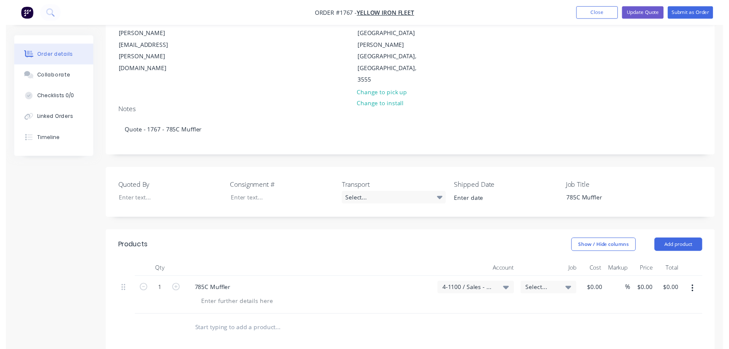
scroll to position [230, 0]
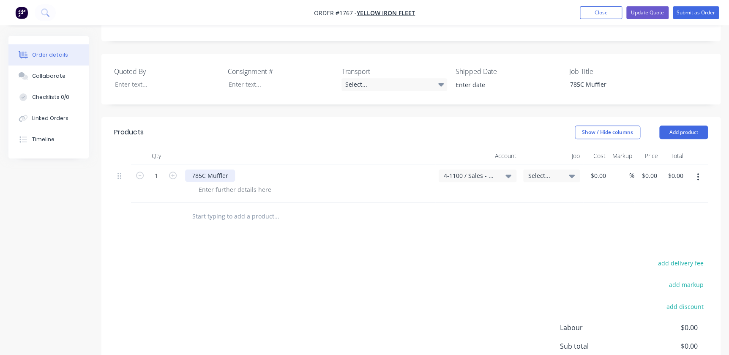
click at [226, 170] on div "785C Muffler" at bounding box center [210, 176] width 50 height 12
drag, startPoint x: 230, startPoint y: 129, endPoint x: 155, endPoint y: 121, distance: 74.8
click at [155, 164] on div "1 785C Muffler 4-1100 / Sales - Mobile Machines Sound Select... $0.00 $0.00 % $…" at bounding box center [411, 183] width 594 height 38
drag, startPoint x: 217, startPoint y: 127, endPoint x: 145, endPoint y: 129, distance: 72.7
click at [145, 164] on div "1 Supply 1 4-1100 / Sales - Mobile Machines Sound Select... $0.00 $0.00 % $0.00…" at bounding box center [411, 183] width 594 height 38
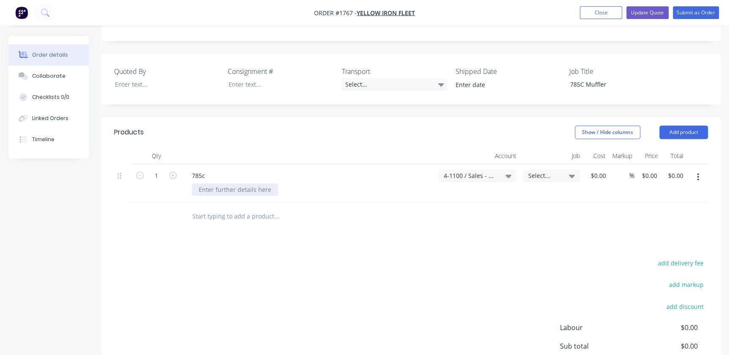
click at [215, 183] on div at bounding box center [235, 189] width 86 height 12
click at [204, 170] on div "785c" at bounding box center [198, 176] width 27 height 12
click at [201, 208] on input "text" at bounding box center [276, 216] width 169 height 17
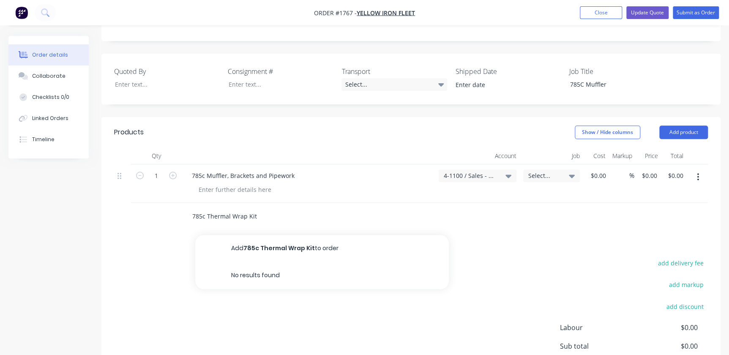
type input "785c Thermal Wrap Kit"
click at [257, 235] on button "Add 785c Thermal Wrap Kit to order" at bounding box center [322, 248] width 254 height 27
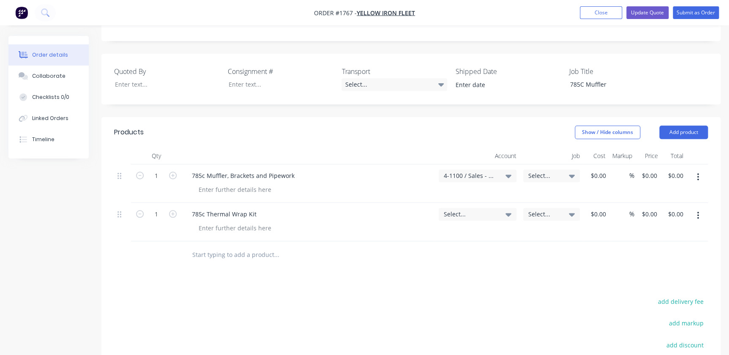
click at [231, 246] on input "text" at bounding box center [276, 254] width 169 height 17
click at [196, 246] on input "Freight" at bounding box center [276, 254] width 169 height 17
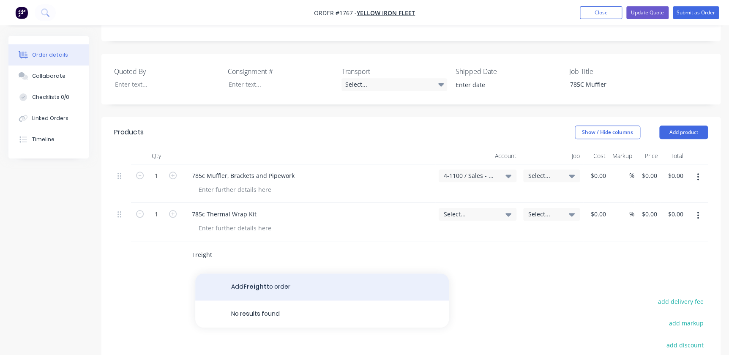
type input "Freight"
click at [254, 274] on button "Add Freight to order" at bounding box center [322, 287] width 254 height 27
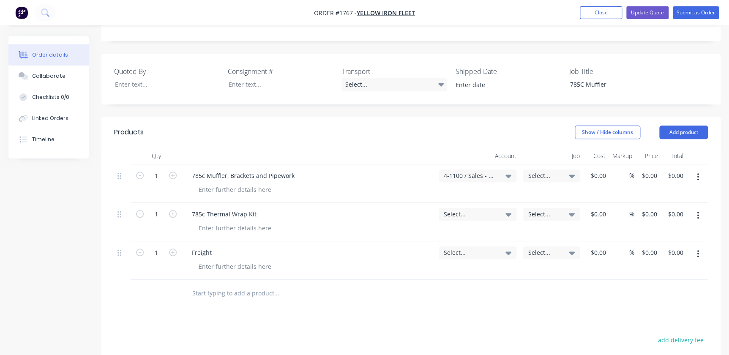
click at [465, 210] on span "Select..." at bounding box center [470, 214] width 53 height 9
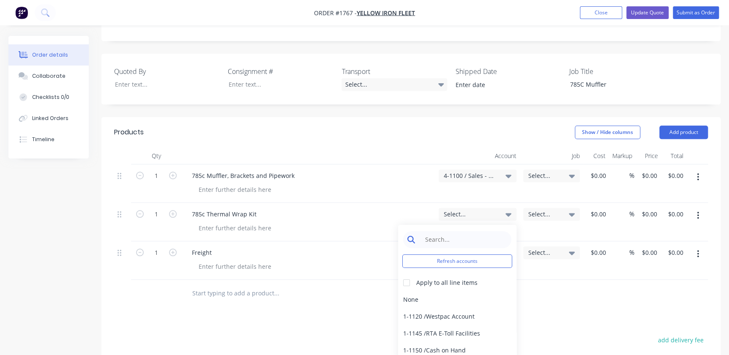
click at [438, 231] on input at bounding box center [464, 239] width 87 height 17
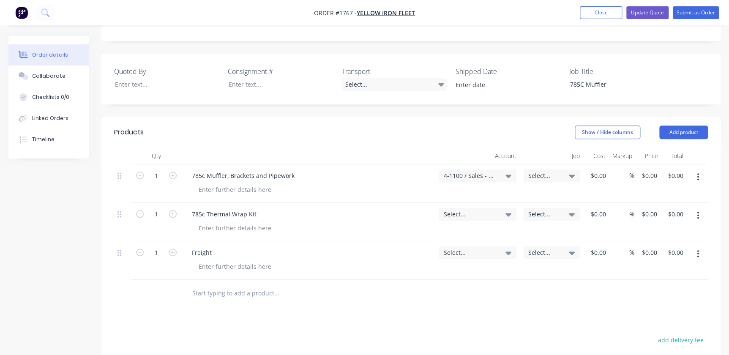
click at [479, 170] on div "4-1100 / Sales - Mobile Machines Sound" at bounding box center [478, 176] width 78 height 13
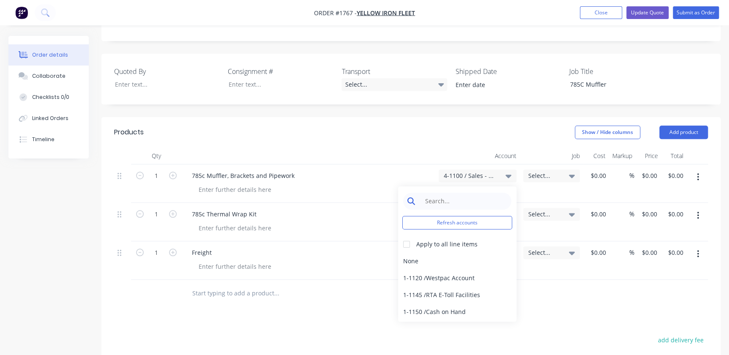
click at [462, 193] on input at bounding box center [464, 201] width 87 height 17
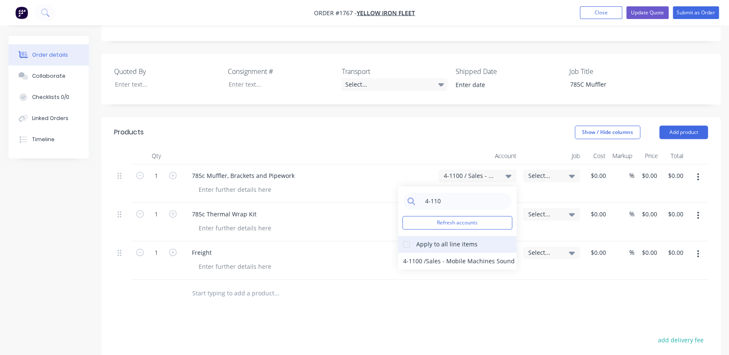
type input "4-110"
click at [414, 236] on div at bounding box center [406, 244] width 17 height 17
drag, startPoint x: 420, startPoint y: 214, endPoint x: 453, endPoint y: 203, distance: 35.3
click at [420, 253] on div "4-1100 / Sales - Mobile Machines Sound" at bounding box center [457, 261] width 118 height 17
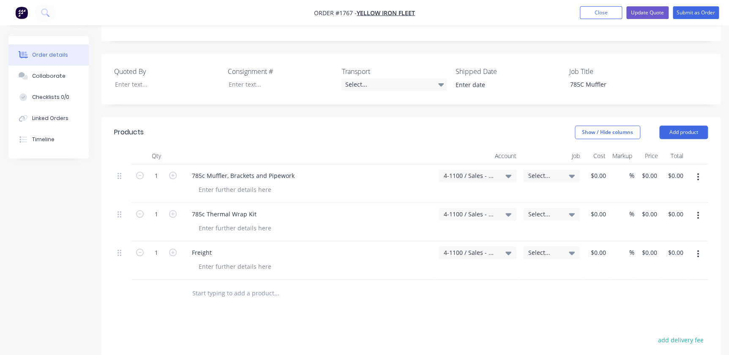
click at [567, 172] on div "Select..." at bounding box center [551, 176] width 47 height 8
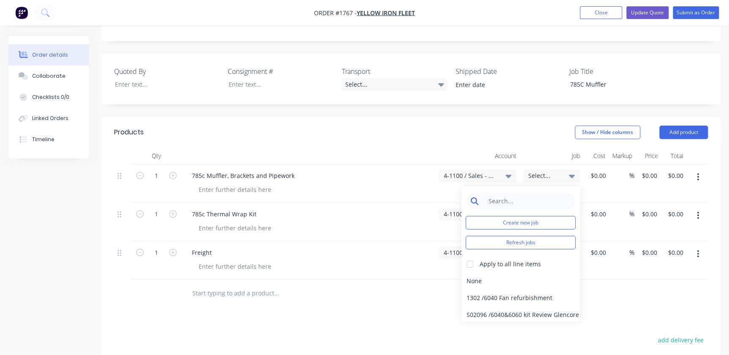
click at [541, 193] on input at bounding box center [527, 201] width 87 height 17
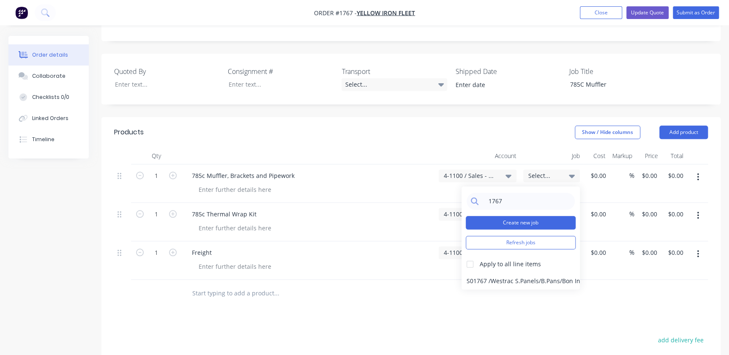
type input "1767"
click at [515, 216] on button "Create new job" at bounding box center [521, 223] width 110 height 14
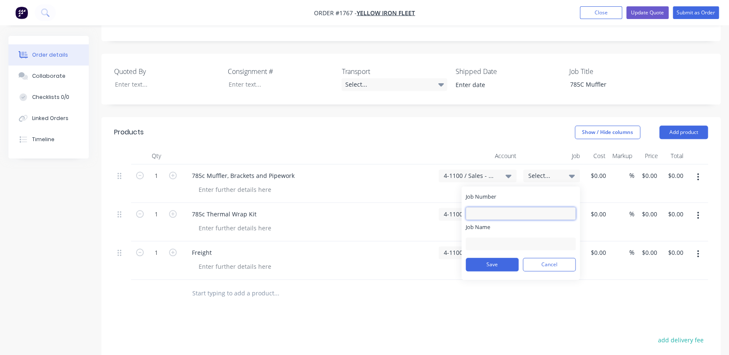
click at [484, 207] on input "Job Number" at bounding box center [521, 213] width 110 height 13
type input "1767"
click at [495, 238] on input "Job Name" at bounding box center [521, 244] width 110 height 13
click at [516, 238] on input "Y/Iron Fleet - 785Muffler" at bounding box center [521, 244] width 110 height 13
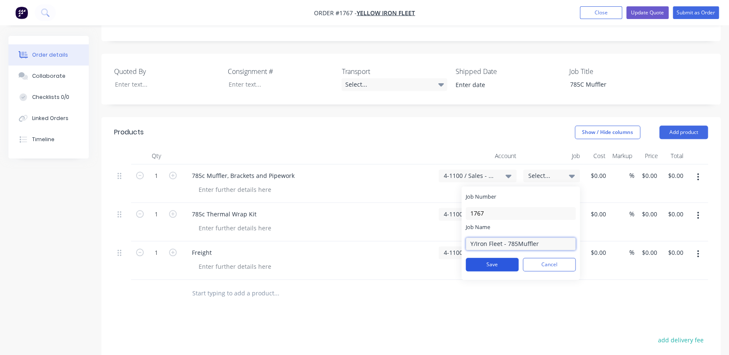
type input "Y/Iron Fleet - 785Muffler"
click at [482, 258] on button "Save" at bounding box center [492, 265] width 53 height 14
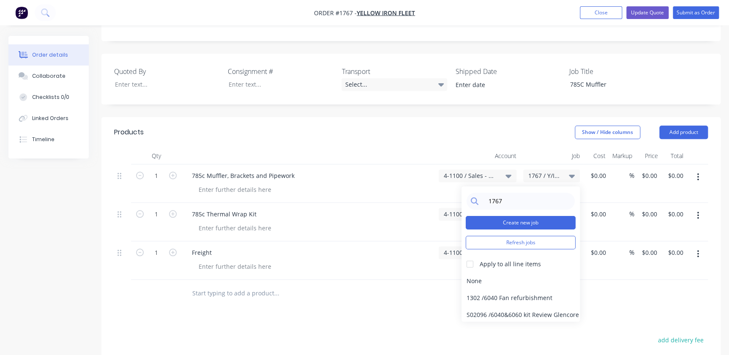
click at [495, 216] on button "Create new job" at bounding box center [521, 223] width 110 height 14
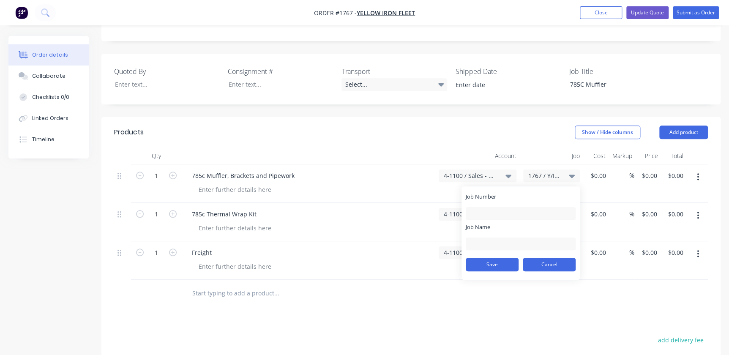
click at [563, 258] on button "Cancel" at bounding box center [549, 265] width 53 height 14
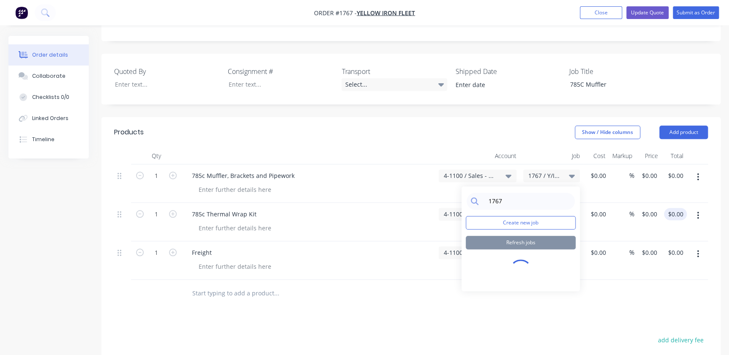
drag, startPoint x: 712, startPoint y: 171, endPoint x: 677, endPoint y: 168, distance: 34.8
click at [708, 171] on div "Qty Account Job Cost Markup Price Total 1 785c Muffler, Brackets and Pipework 4…" at bounding box center [410, 228] width 619 height 160
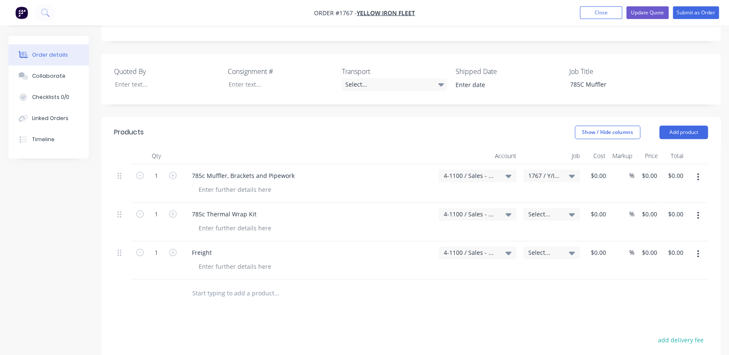
click at [544, 210] on span "Select..." at bounding box center [544, 214] width 32 height 9
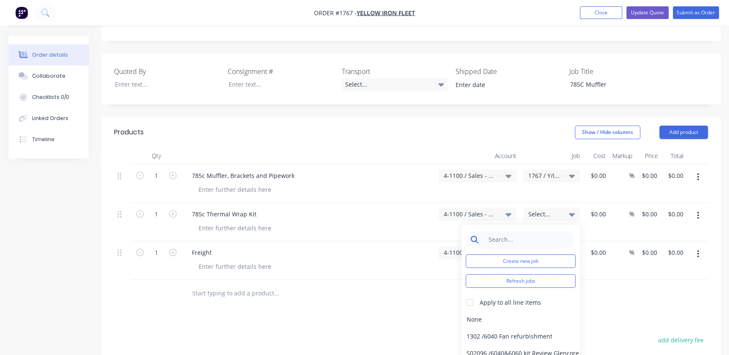
click at [529, 231] on input at bounding box center [527, 239] width 87 height 17
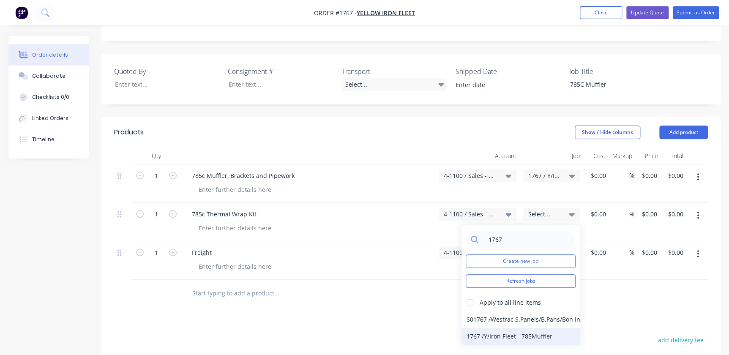
type input "1767"
click at [482, 328] on div "1767 / Y/Iron Fleet - 785Muffler" at bounding box center [521, 336] width 118 height 17
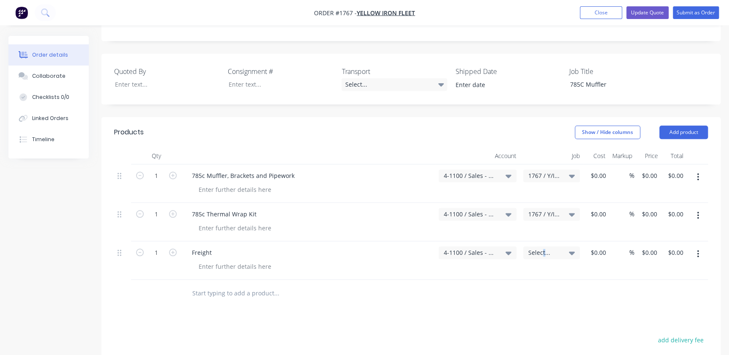
click at [545, 241] on div "Select..." at bounding box center [551, 260] width 63 height 38
click at [541, 246] on div "Select..." at bounding box center [551, 252] width 57 height 13
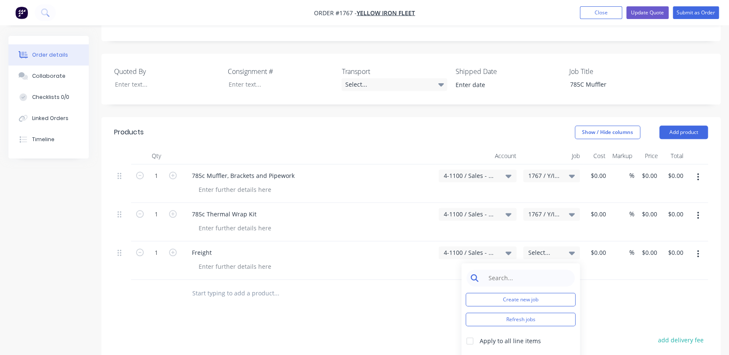
click at [523, 270] on input at bounding box center [527, 278] width 87 height 17
type input "1767"
drag, startPoint x: 497, startPoint y: 318, endPoint x: 498, endPoint y: 328, distance: 10.6
click at [498, 328] on div "1767 Create new job Refresh jobs Apply to all line items S01767 / Westrac S.Pan…" at bounding box center [521, 323] width 118 height 120
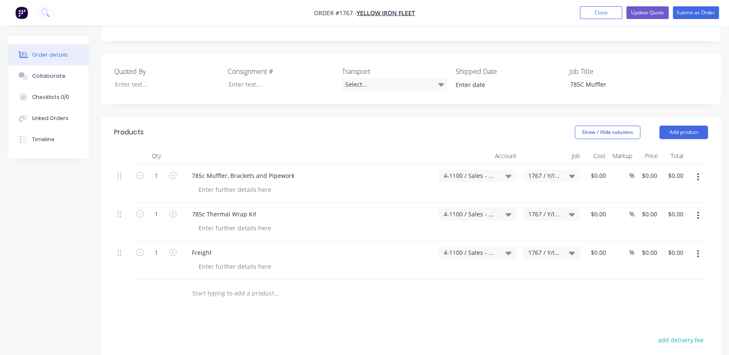
click at [547, 276] on div "Products Show / Hide columns Add product Qty Account Job Cost Markup Price Tota…" at bounding box center [410, 313] width 619 height 393
drag, startPoint x: 596, startPoint y: 274, endPoint x: 604, endPoint y: 178, distance: 95.8
click at [598, 271] on div "Products Show / Hide columns Add product Qty Account Job Cost Markup Price Tota…" at bounding box center [410, 313] width 619 height 393
click at [657, 170] on input "0" at bounding box center [650, 176] width 19 height 12
type input "$19,560.00"
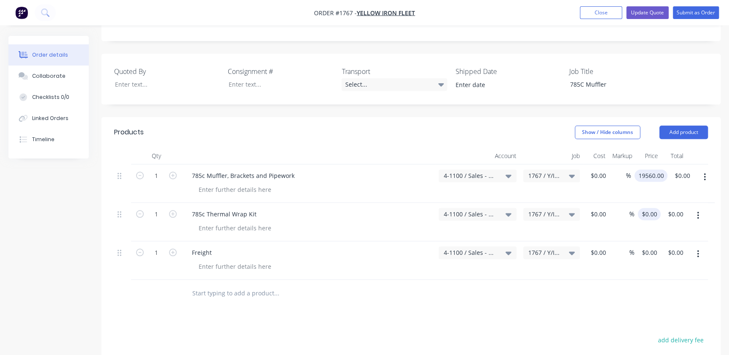
type input "$19,560.00"
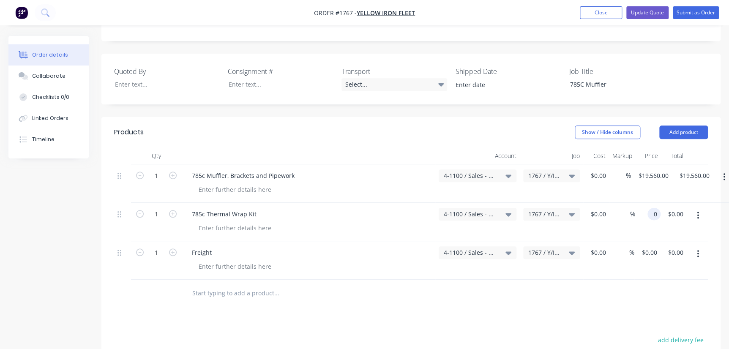
click at [639, 203] on div "0 0" at bounding box center [648, 222] width 26 height 38
type input "$6,350.00"
click at [651, 241] on div "$0.00 $0.00" at bounding box center [648, 260] width 26 height 38
click at [651, 246] on input "0" at bounding box center [656, 252] width 10 height 12
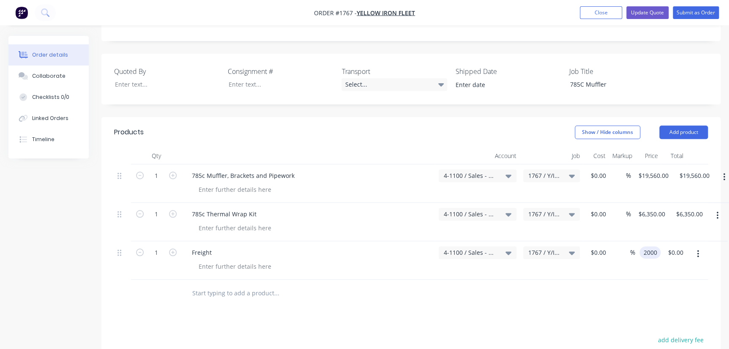
type input "$2,000.00"
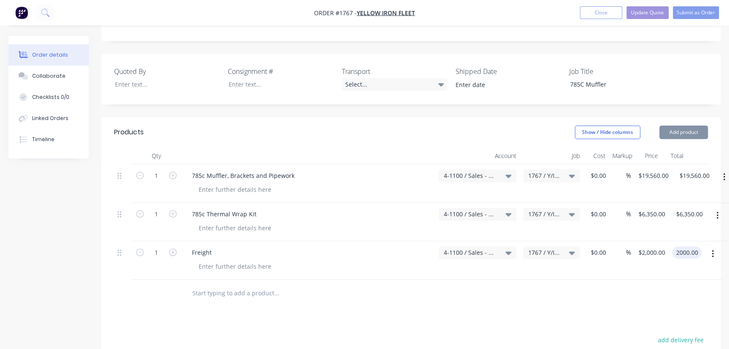
type input "$2,000.00"
click at [657, 241] on div "$2,000.00 $2,000.00" at bounding box center [650, 260] width 38 height 38
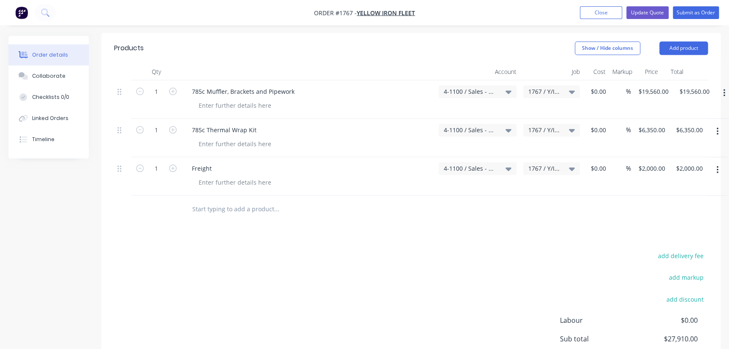
scroll to position [356, 0]
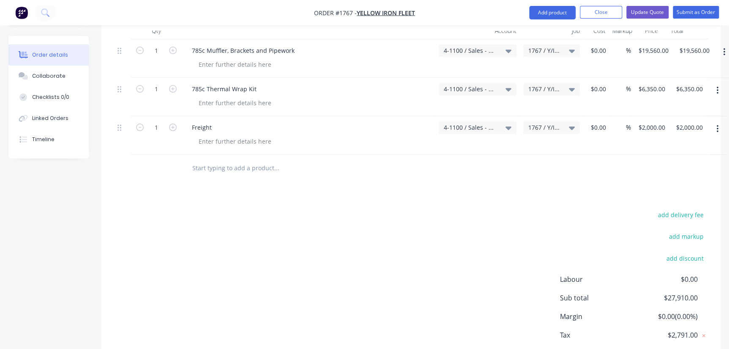
drag, startPoint x: 386, startPoint y: 224, endPoint x: 390, endPoint y: 220, distance: 5.1
click at [389, 222] on div "add delivery fee add markup add discount Labour $0.00 Sub total $27,910.00 Marg…" at bounding box center [411, 290] width 594 height 163
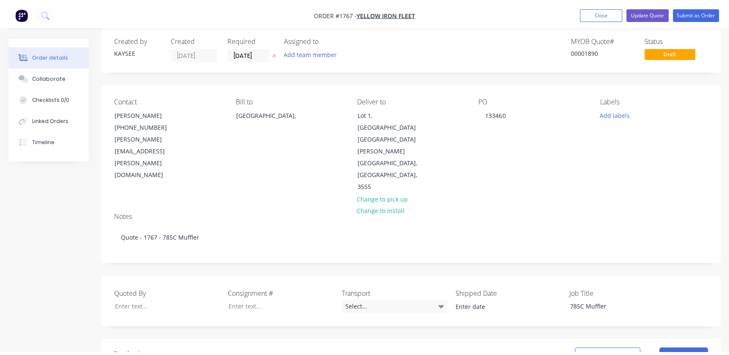
scroll to position [0, 0]
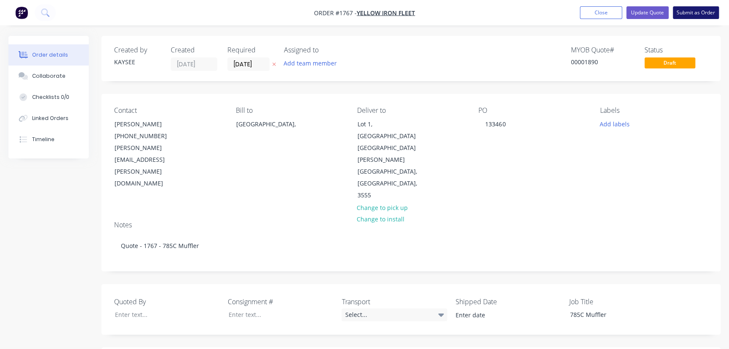
click at [692, 10] on button "Submit as Order" at bounding box center [696, 12] width 46 height 13
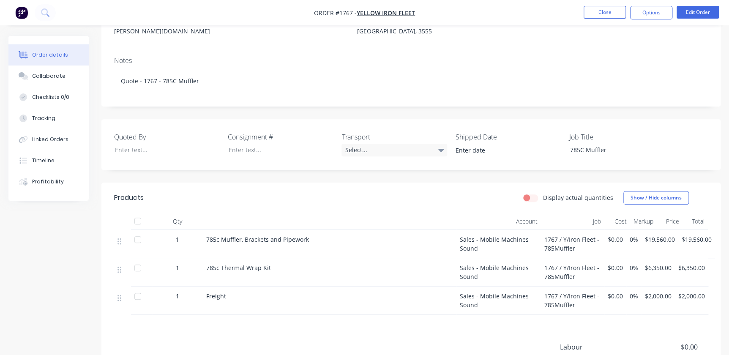
scroll to position [226, 0]
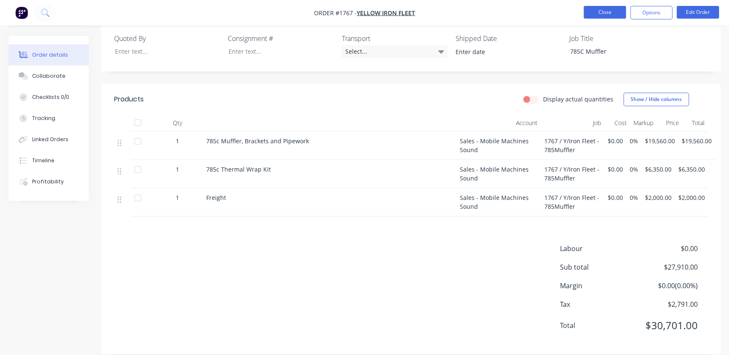
click at [600, 12] on button "Close" at bounding box center [605, 12] width 42 height 13
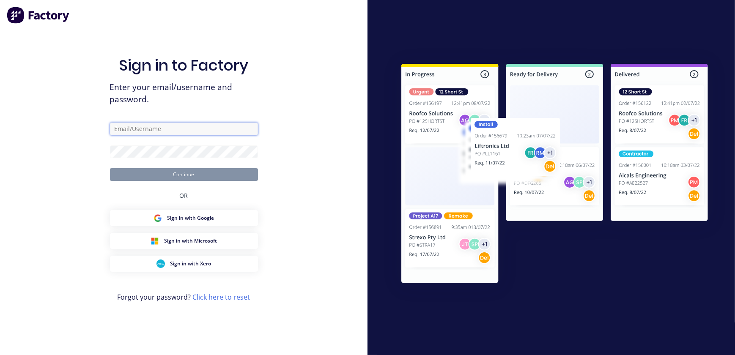
type input "kaysee.browne@hushpak.com.au"
type input "[EMAIL_ADDRESS][PERSON_NAME][DOMAIN_NAME]"
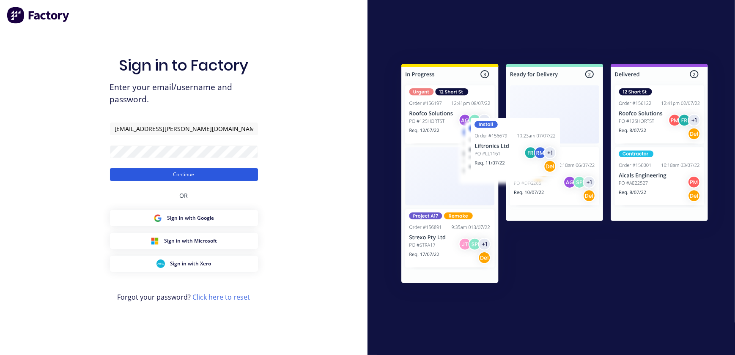
click at [213, 173] on button "Continue" at bounding box center [184, 174] width 148 height 13
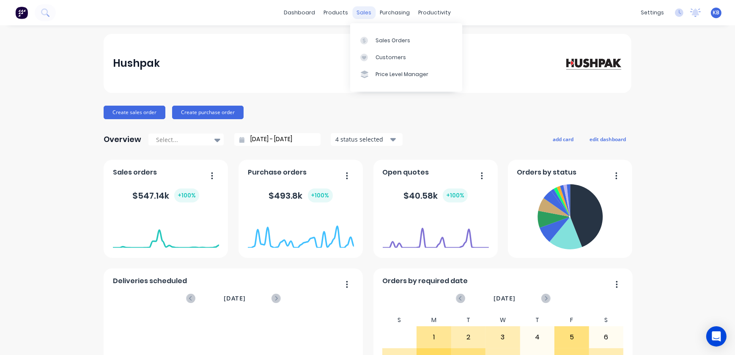
click at [356, 14] on div "sales" at bounding box center [364, 12] width 23 height 13
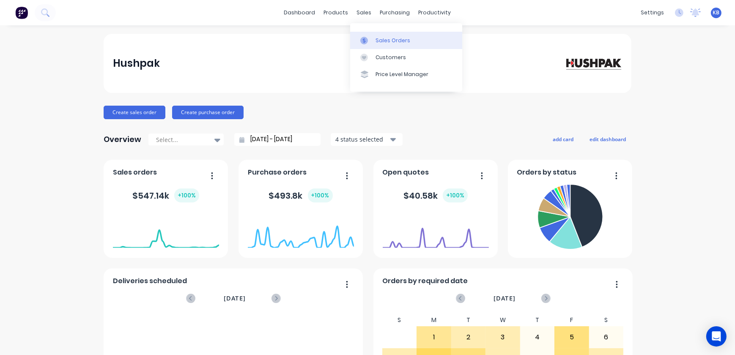
click at [380, 36] on link "Sales Orders" at bounding box center [406, 40] width 112 height 17
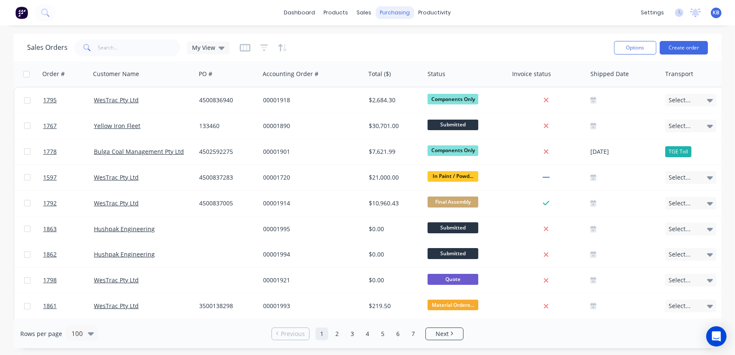
click at [391, 16] on div "purchasing" at bounding box center [395, 12] width 38 height 13
click at [397, 38] on div at bounding box center [391, 41] width 13 height 8
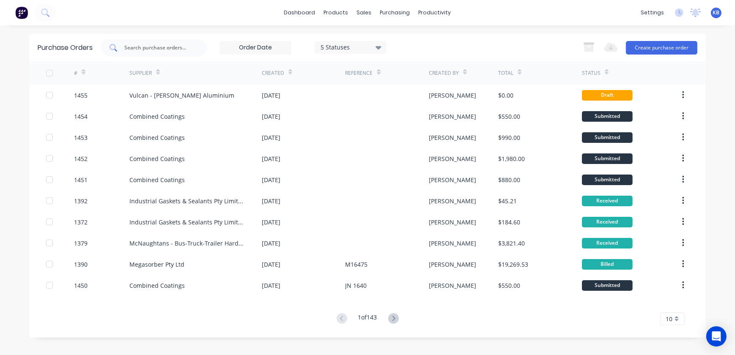
click at [161, 51] on input "text" at bounding box center [158, 48] width 70 height 8
type input "1431"
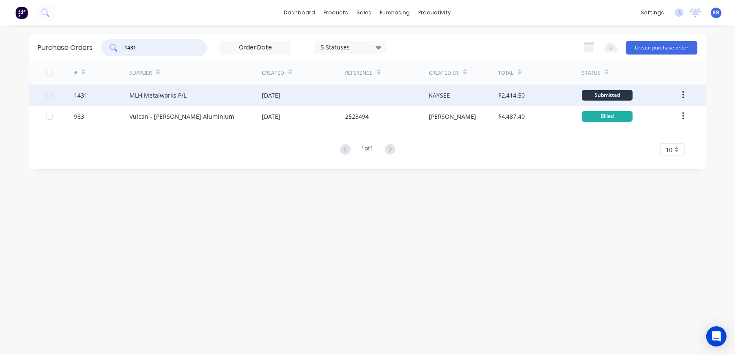
click at [94, 92] on div "1431" at bounding box center [102, 95] width 56 height 21
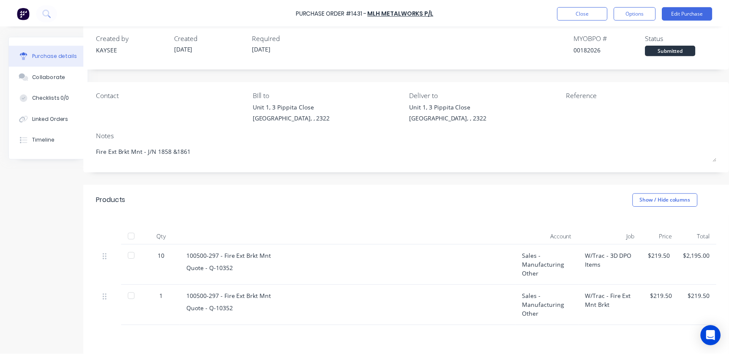
scroll to position [0, 23]
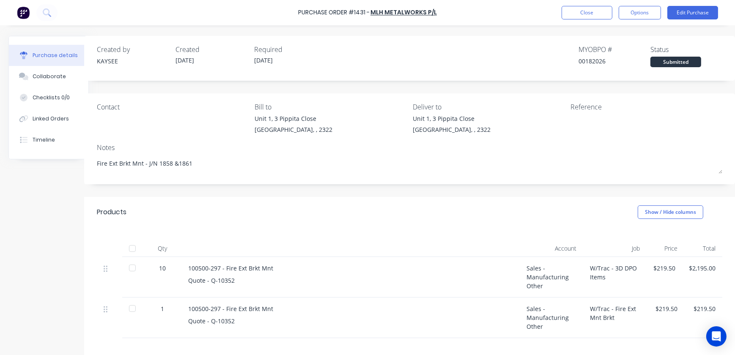
click at [646, 262] on div "$219.50" at bounding box center [664, 277] width 36 height 41
click at [653, 268] on div "$219.50" at bounding box center [664, 268] width 22 height 9
click at [686, 11] on button "Edit Purchase" at bounding box center [692, 13] width 51 height 14
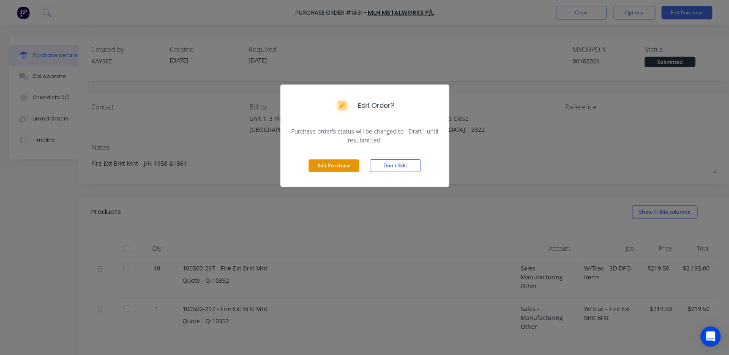
click at [328, 162] on button "Edit Purchase" at bounding box center [334, 165] width 51 height 13
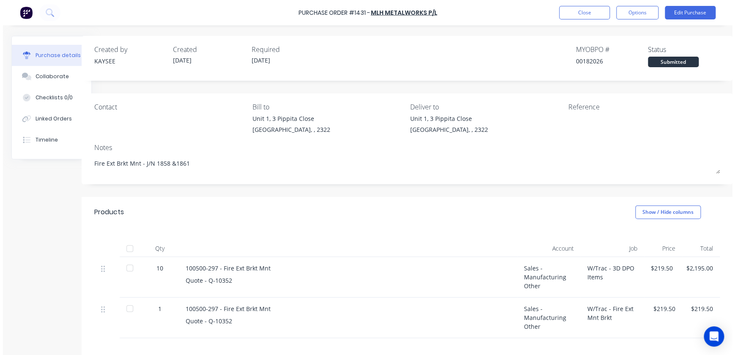
scroll to position [0, 10]
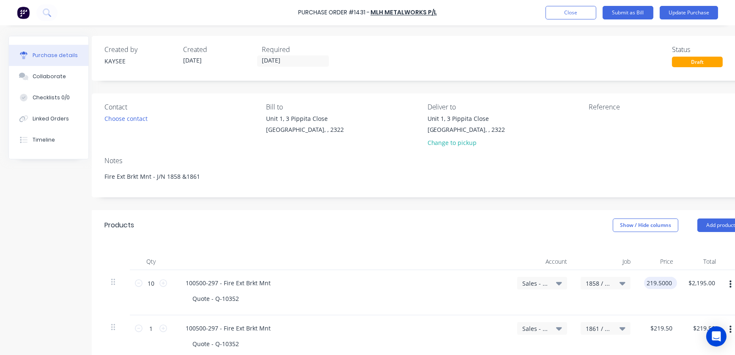
click at [660, 277] on input "219.5000" at bounding box center [659, 283] width 30 height 12
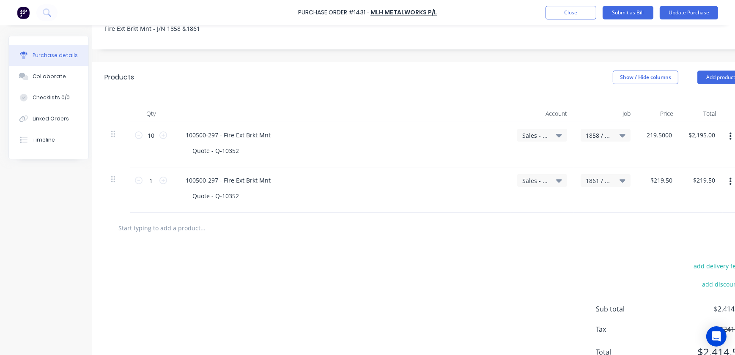
scroll to position [190, 10]
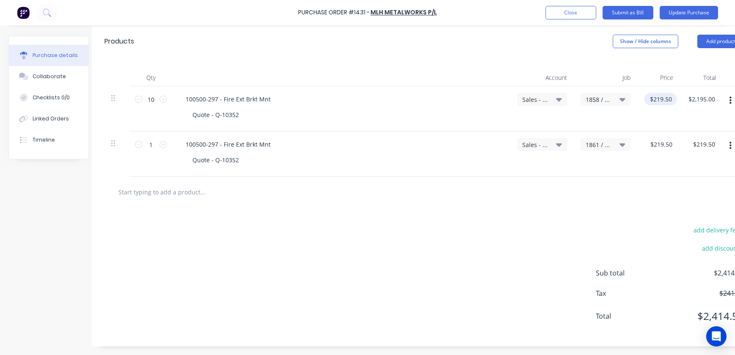
click at [643, 95] on div "$219.50 219.5000" at bounding box center [658, 108] width 42 height 45
drag, startPoint x: 690, startPoint y: 100, endPoint x: 718, endPoint y: 101, distance: 28.4
click at [721, 101] on div "10 10 100500-297 - Fire Ext Brkt Mnt Quote - Q-10352 Sales - Manufacturing Othe…" at bounding box center [419, 108] width 631 height 45
type input "$63.38"
type input "$633.80"
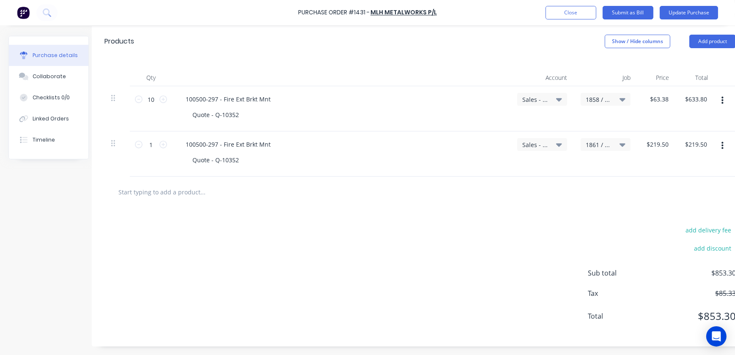
click at [655, 131] on div "$219.50 $219.50" at bounding box center [656, 153] width 39 height 45
click at [656, 138] on input "219.5000" at bounding box center [657, 144] width 26 height 12
drag, startPoint x: 647, startPoint y: 143, endPoint x: 698, endPoint y: 141, distance: 50.8
click at [698, 141] on div "1 1 100500-297 - Fire Ext Brkt Mnt Quote - Q-10352 Sales - Manufacturing Other …" at bounding box center [421, 153] width 635 height 45
type input "$63.38"
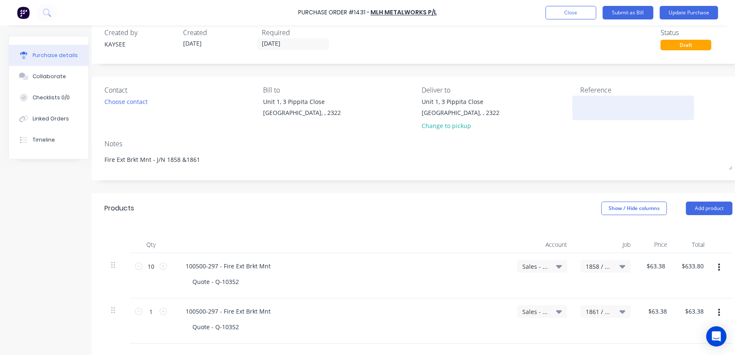
scroll to position [0, 10]
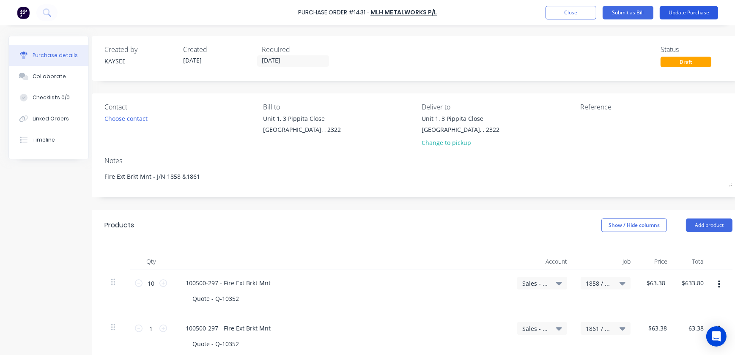
type input "$63.38"
click at [687, 12] on button "Update Purchase" at bounding box center [689, 13] width 58 height 14
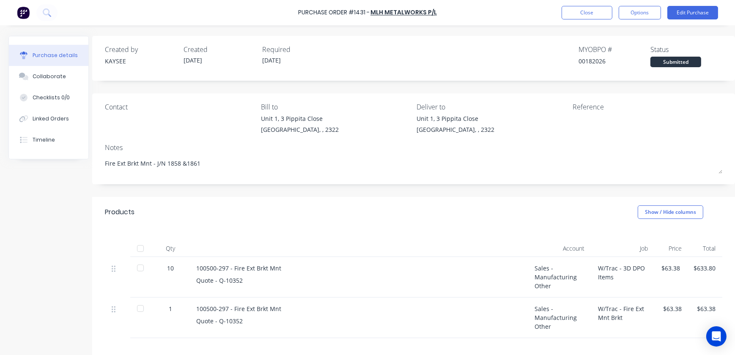
scroll to position [0, 0]
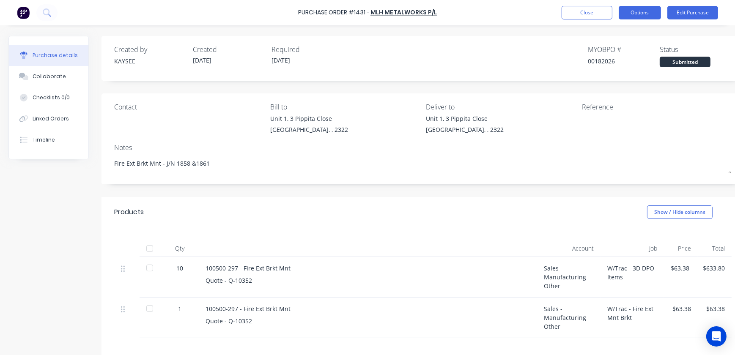
click at [633, 13] on button "Options" at bounding box center [640, 13] width 42 height 14
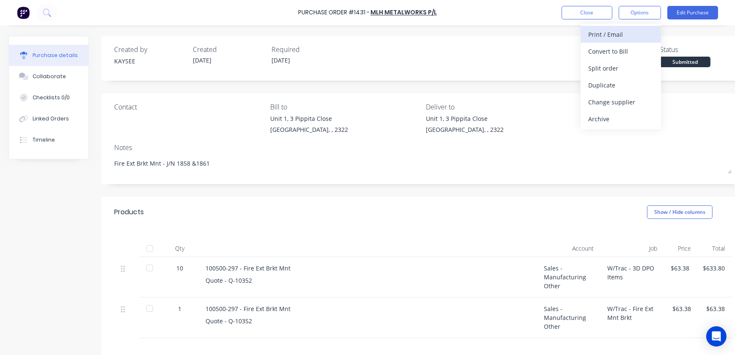
click at [612, 33] on div "Print / Email" at bounding box center [620, 34] width 65 height 12
click at [599, 55] on div "With pricing" at bounding box center [620, 51] width 65 height 12
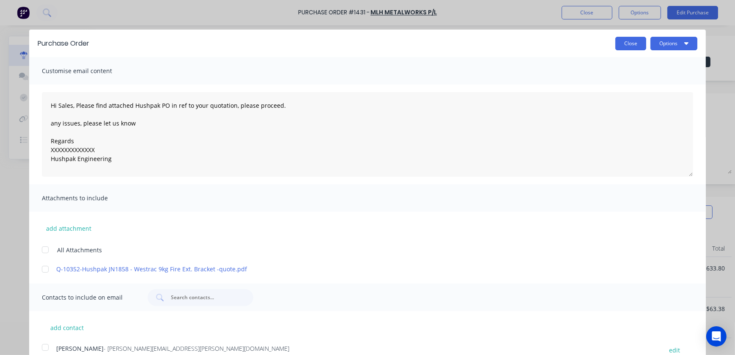
click at [616, 43] on button "Close" at bounding box center [630, 44] width 31 height 14
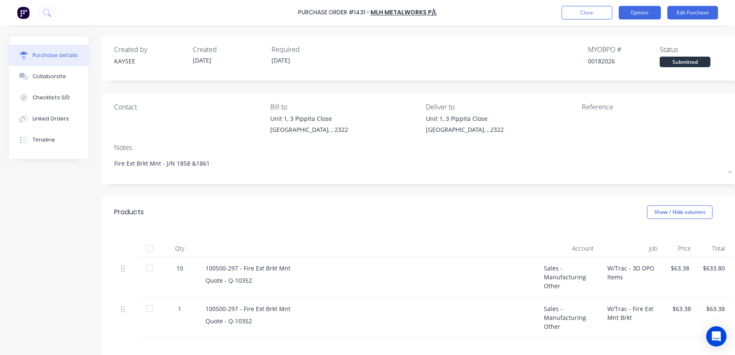
click at [635, 16] on button "Options" at bounding box center [640, 13] width 42 height 14
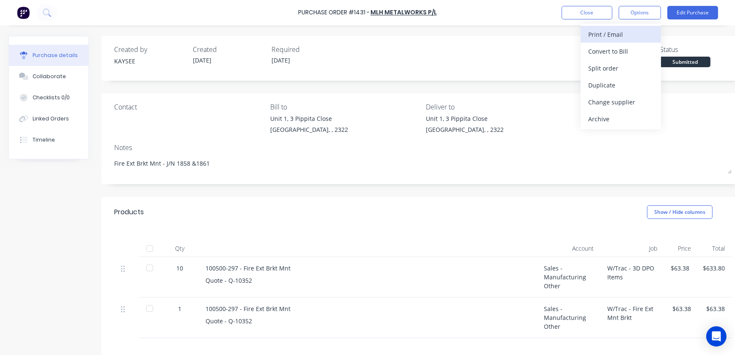
click at [620, 32] on div "Print / Email" at bounding box center [620, 34] width 65 height 12
click at [627, 56] on div "With pricing" at bounding box center [620, 51] width 65 height 12
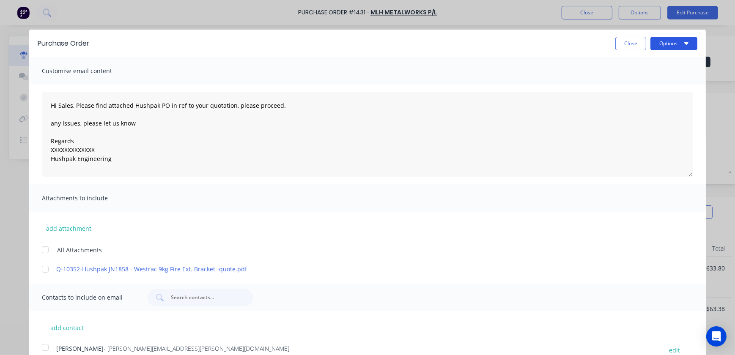
click at [654, 44] on button "Options" at bounding box center [673, 44] width 47 height 14
click at [646, 67] on div "Print" at bounding box center [656, 65] width 65 height 12
click at [615, 40] on button "Close" at bounding box center [630, 44] width 31 height 14
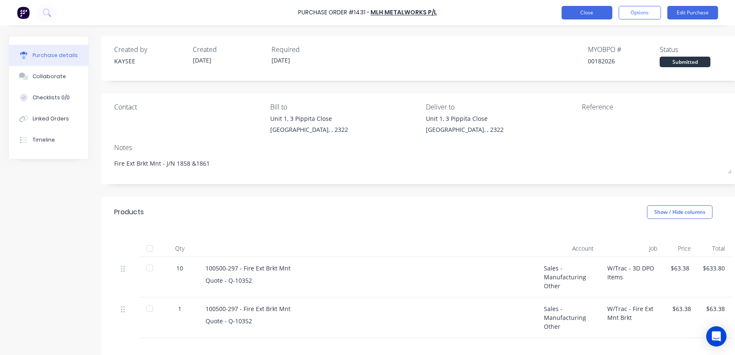
click at [562, 11] on button "Close" at bounding box center [586, 13] width 51 height 14
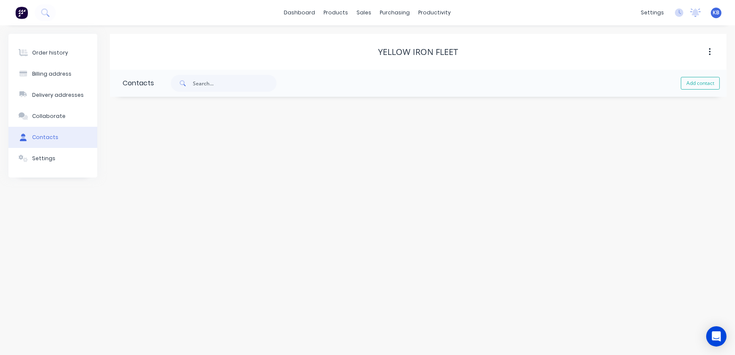
drag, startPoint x: 296, startPoint y: 325, endPoint x: 275, endPoint y: 375, distance: 54.0
click at [275, 355] on html "dashboard products sales purchasing productivity dashboard products Product Cat…" at bounding box center [367, 177] width 735 height 355
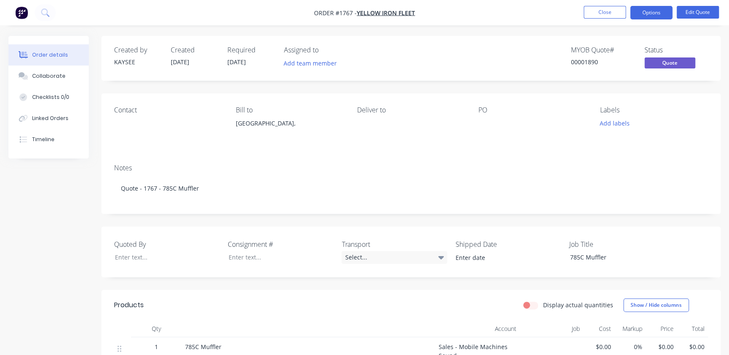
click at [587, 3] on nav "Order #1767 - Yellow Iron Fleet Close Options Edit Quote" at bounding box center [364, 12] width 729 height 25
click at [588, 8] on button "Close" at bounding box center [605, 12] width 42 height 13
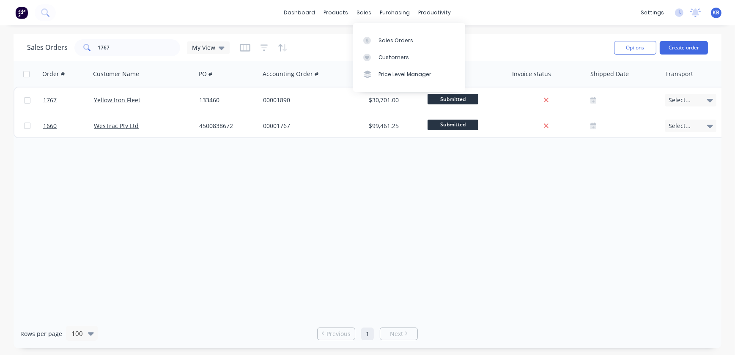
drag, startPoint x: 150, startPoint y: 60, endPoint x: 150, endPoint y: 52, distance: 8.0
click at [150, 60] on div "Sales Orders 1767 My View Options Create order" at bounding box center [368, 47] width 708 height 27
drag, startPoint x: 146, startPoint y: 52, endPoint x: 0, endPoint y: 36, distance: 146.7
click at [0, 36] on div "Sales Orders 1767 My View Options Create order Order # Customer Name PO # Accou…" at bounding box center [367, 191] width 735 height 315
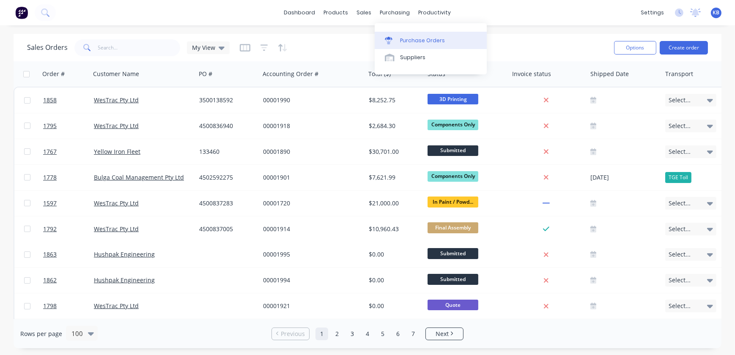
click at [405, 41] on div "Purchase Orders" at bounding box center [422, 41] width 45 height 8
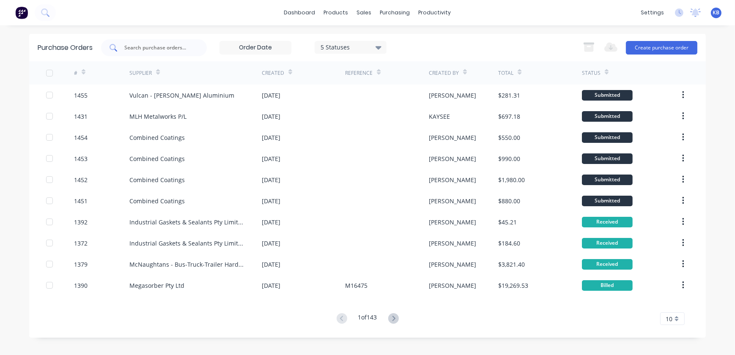
click at [205, 46] on div at bounding box center [154, 47] width 106 height 17
type input "cb"
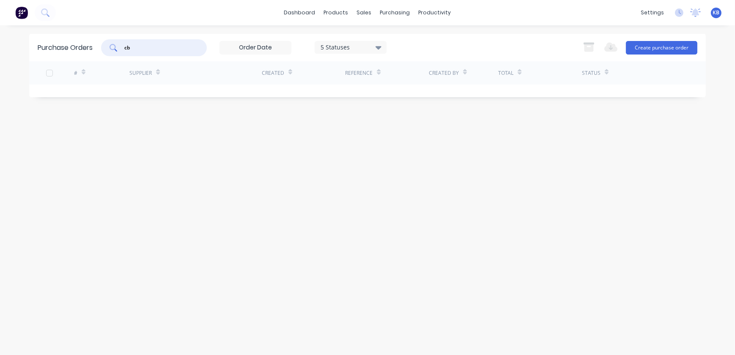
drag, startPoint x: 112, startPoint y: 48, endPoint x: 68, endPoint y: 49, distance: 44.0
click at [78, 48] on div "Purchase Orders cb 5 Statuses 5 Statuses Export to Excel (XLSX) Create purchase…" at bounding box center [367, 47] width 676 height 27
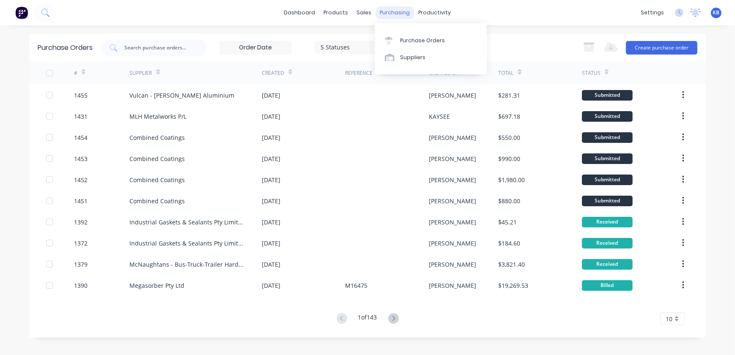
click at [383, 11] on div "purchasing" at bounding box center [395, 12] width 38 height 13
click at [413, 46] on link "Purchase Orders" at bounding box center [431, 40] width 112 height 17
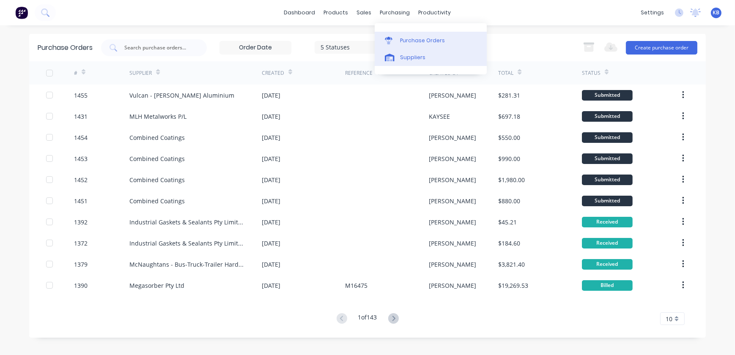
click at [409, 57] on div "Suppliers" at bounding box center [412, 58] width 25 height 8
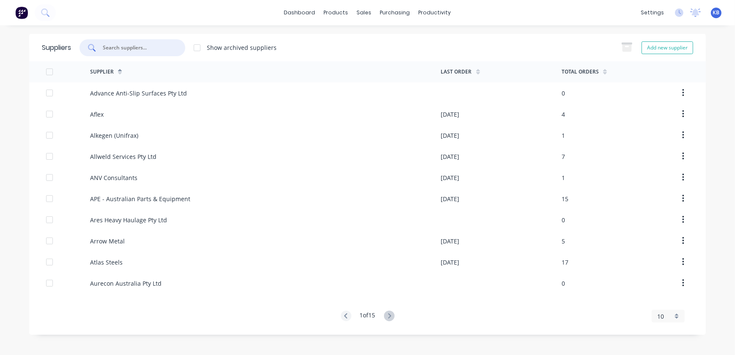
click at [158, 46] on input "text" at bounding box center [137, 48] width 70 height 8
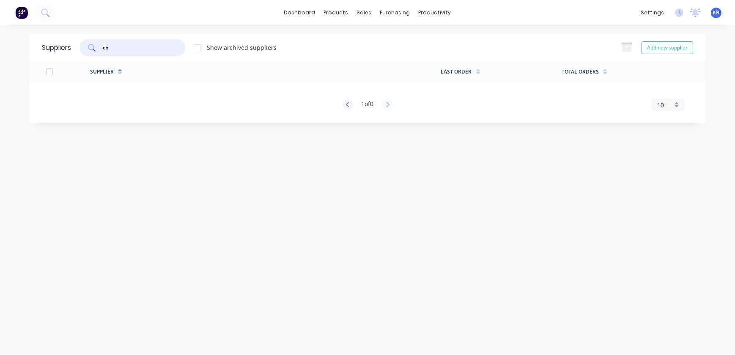
type input "cb"
drag, startPoint x: 125, startPoint y: 50, endPoint x: 83, endPoint y: 38, distance: 43.6
click at [93, 39] on div "cb" at bounding box center [132, 47] width 106 height 17
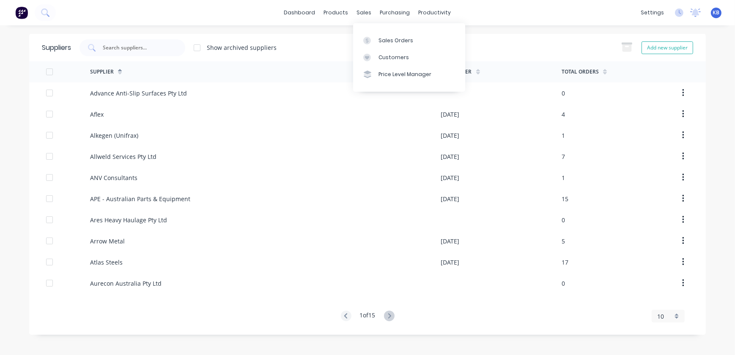
drag, startPoint x: 362, startPoint y: 18, endPoint x: 371, endPoint y: 28, distance: 13.8
click at [362, 18] on div "sales" at bounding box center [364, 12] width 23 height 13
click at [378, 40] on link "Sales Orders" at bounding box center [409, 40] width 112 height 17
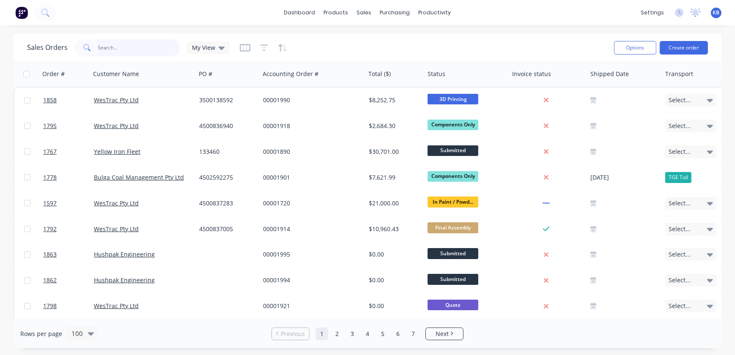
click at [118, 51] on input "text" at bounding box center [139, 47] width 82 height 17
click at [104, 44] on input "text" at bounding box center [139, 47] width 82 height 17
click at [671, 50] on button "Create order" at bounding box center [684, 48] width 48 height 14
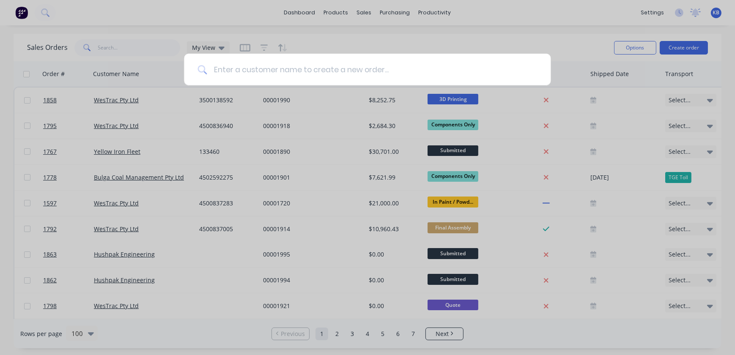
click at [224, 71] on input at bounding box center [372, 70] width 330 height 32
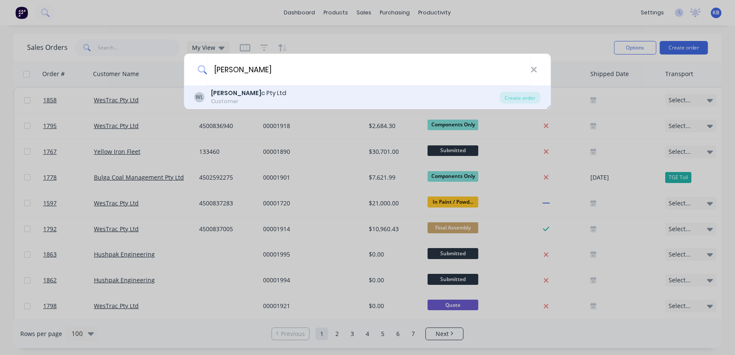
type input "westra"
click at [256, 91] on div "WesTra c Pty Ltd" at bounding box center [248, 93] width 75 height 9
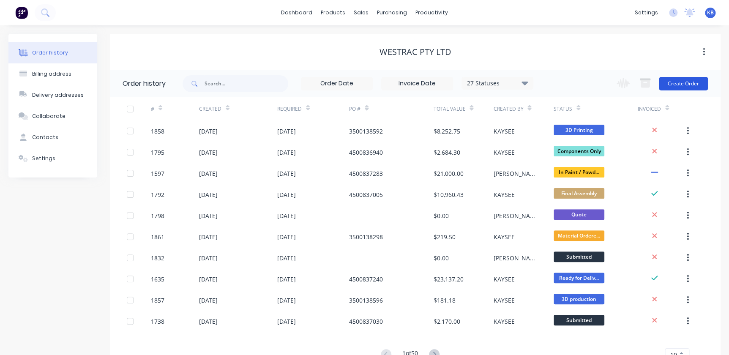
click at [678, 86] on button "Create Order" at bounding box center [683, 84] width 49 height 14
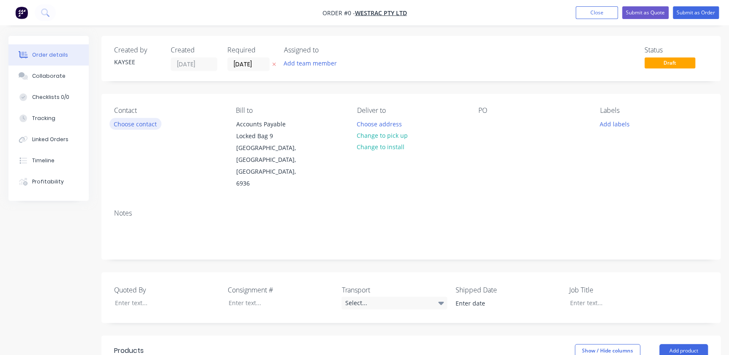
click at [134, 119] on button "Choose contact" at bounding box center [135, 123] width 52 height 11
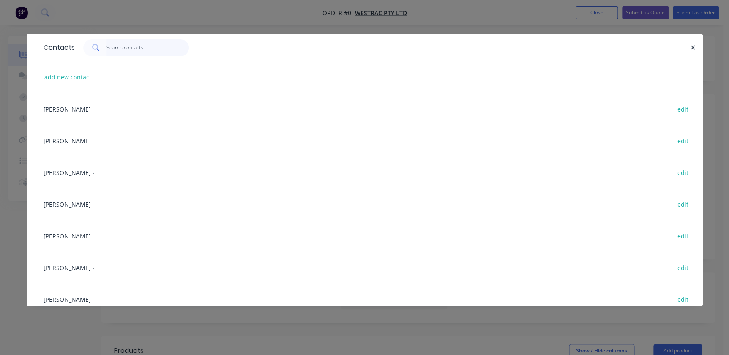
click at [114, 45] on input "text" at bounding box center [148, 47] width 82 height 17
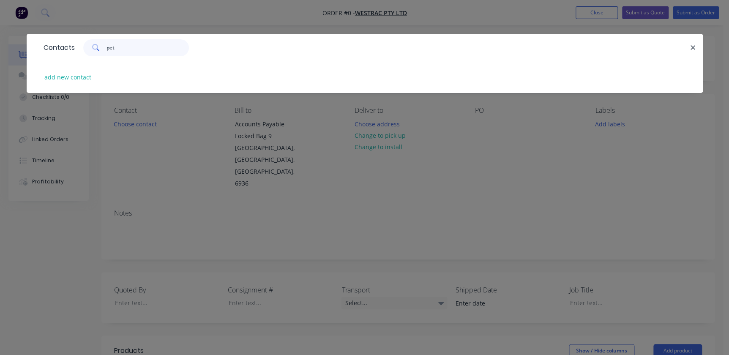
drag, startPoint x: 117, startPoint y: 49, endPoint x: 59, endPoint y: 55, distance: 58.6
click at [62, 48] on div "Contacts pet" at bounding box center [365, 47] width 676 height 27
type input "pet"
click at [66, 76] on button "add new contact" at bounding box center [68, 76] width 56 height 11
select select "AU"
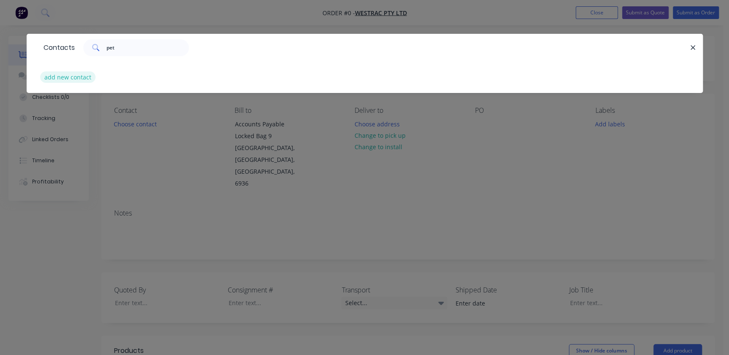
select select "AU"
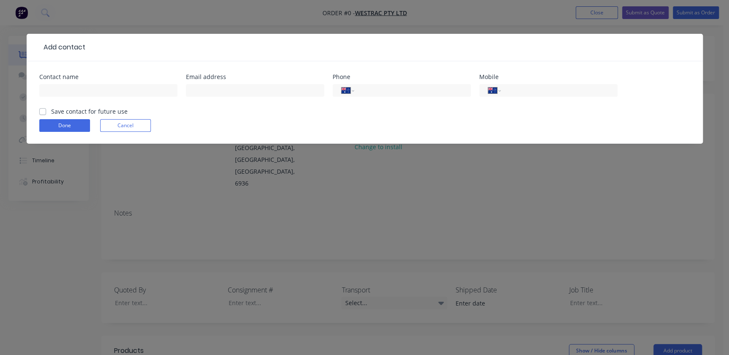
click at [114, 51] on div at bounding box center [387, 47] width 605 height 10
click at [81, 84] on input "text" at bounding box center [108, 90] width 138 height 13
type input "Peter Wielinga"
click at [224, 99] on div at bounding box center [255, 94] width 138 height 25
click at [225, 92] on input "text" at bounding box center [255, 90] width 138 height 13
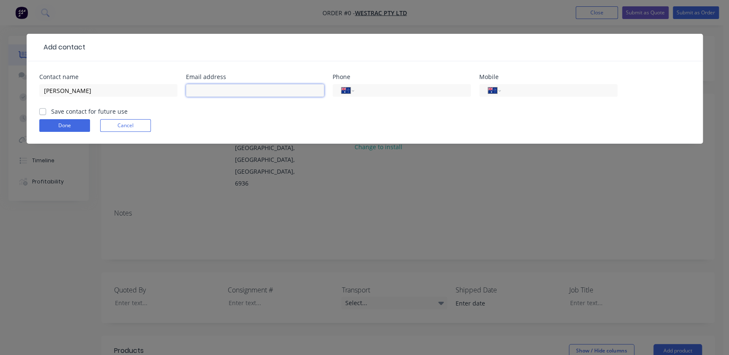
drag, startPoint x: 243, startPoint y: 84, endPoint x: 240, endPoint y: 88, distance: 5.4
click at [242, 85] on input "text" at bounding box center [255, 90] width 138 height 13
paste input "peter.wielinga@westrac.com.au"
type input "peter.wielinga@westrac.com.au"
click at [421, 89] on input "tel" at bounding box center [410, 91] width 101 height 10
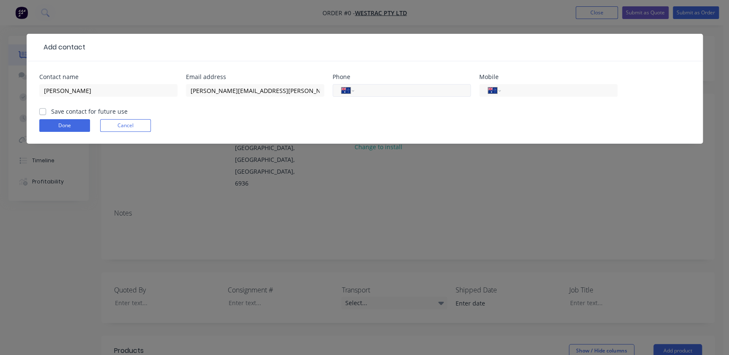
click at [378, 95] on div "International Afghanistan Åland Islands Albania Algeria American Samoa Andorra …" at bounding box center [402, 94] width 138 height 25
click at [386, 89] on input "tel" at bounding box center [410, 91] width 101 height 10
paste input "0437 069 574"
type input "0437 069 574"
click at [51, 112] on label "Save contact for future use" at bounding box center [89, 111] width 77 height 9
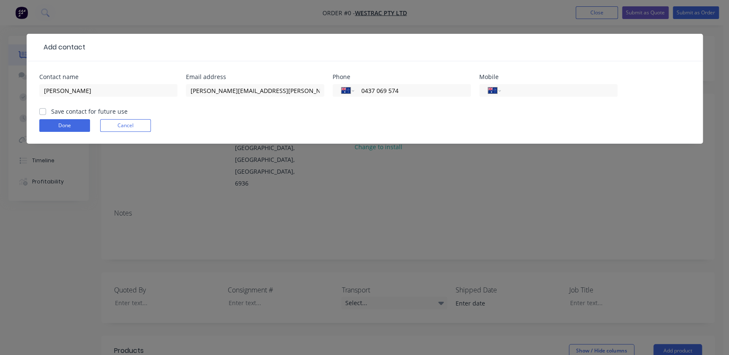
click at [42, 112] on input "Save contact for future use" at bounding box center [42, 111] width 7 height 8
checkbox input "true"
click at [53, 127] on button "Done" at bounding box center [64, 125] width 51 height 13
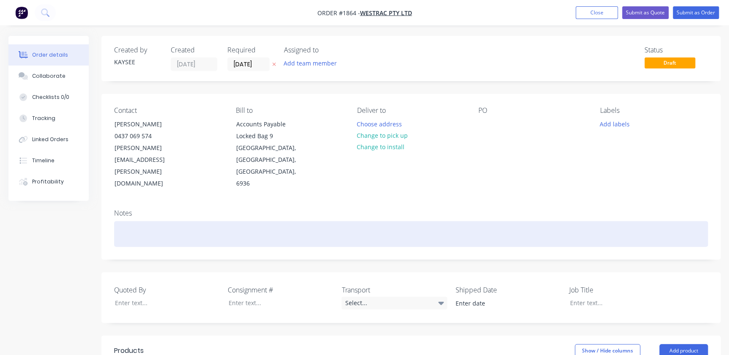
click at [123, 221] on div at bounding box center [411, 234] width 594 height 26
drag, startPoint x: 164, startPoint y: 209, endPoint x: 169, endPoint y: 211, distance: 4.8
click at [165, 221] on div "789C/D & 793D/F Machine Stands" at bounding box center [411, 234] width 594 height 26
click at [222, 221] on div "789C/D & 793D/F Machine Stands" at bounding box center [411, 234] width 594 height 26
drag, startPoint x: 246, startPoint y: 209, endPoint x: 129, endPoint y: 207, distance: 117.5
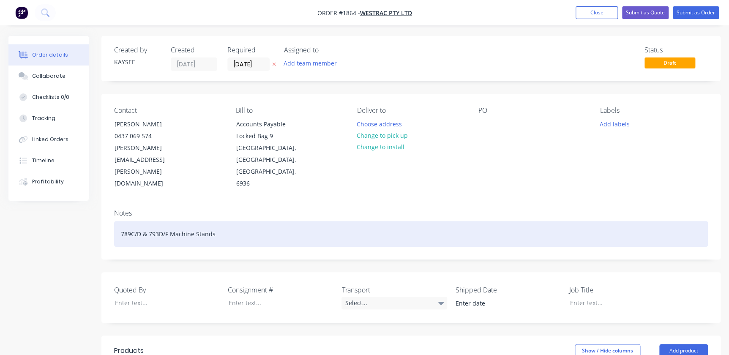
click at [129, 221] on div "789C/D & 793D/F Machine Stands" at bounding box center [411, 234] width 594 height 26
click at [239, 221] on div "789C/D & 793D/F Machine Stands" at bounding box center [411, 234] width 594 height 26
drag, startPoint x: 233, startPoint y: 211, endPoint x: 101, endPoint y: 205, distance: 131.2
click at [101, 205] on div "Notes 789C/D & 793D/F Machine Stands" at bounding box center [410, 231] width 619 height 57
copy div "789C/D & 793D/F Machine Stands"
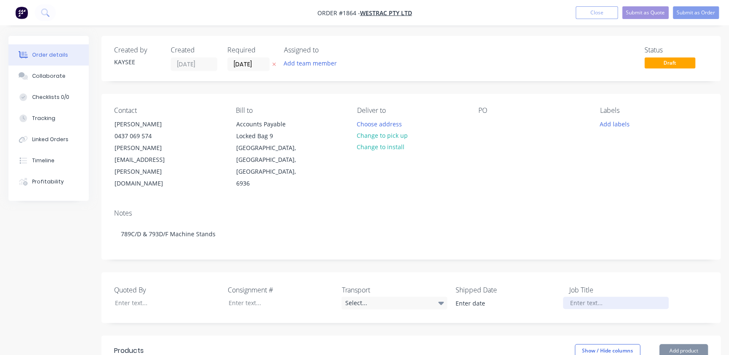
click at [579, 297] on div at bounding box center [616, 303] width 106 height 12
paste div
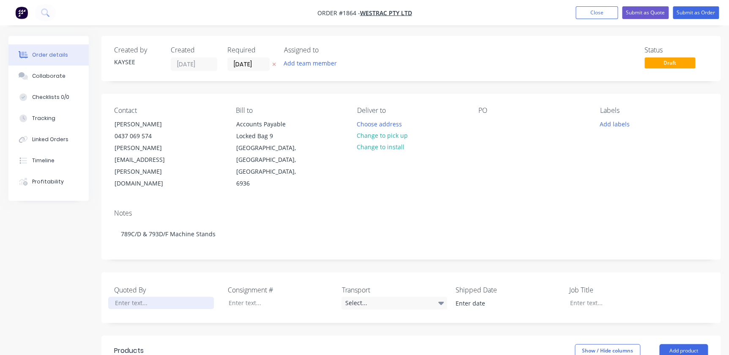
click at [142, 297] on div at bounding box center [161, 303] width 106 height 12
click at [372, 122] on button "Choose address" at bounding box center [380, 123] width 54 height 11
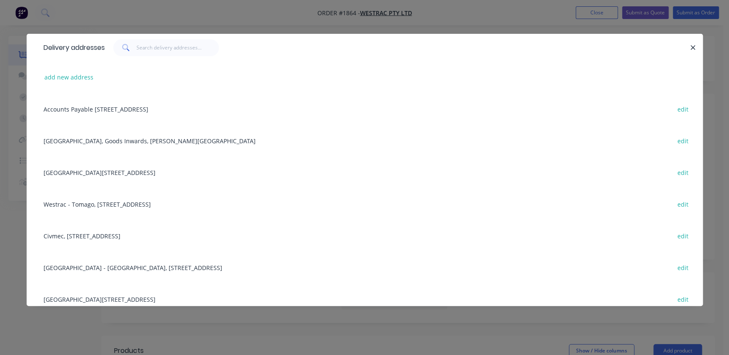
click at [692, 46] on icon "button" at bounding box center [692, 48] width 5 height 8
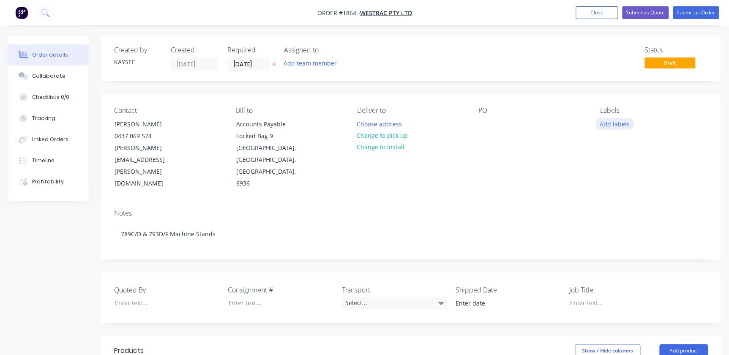
click at [617, 126] on button "Add labels" at bounding box center [614, 123] width 39 height 11
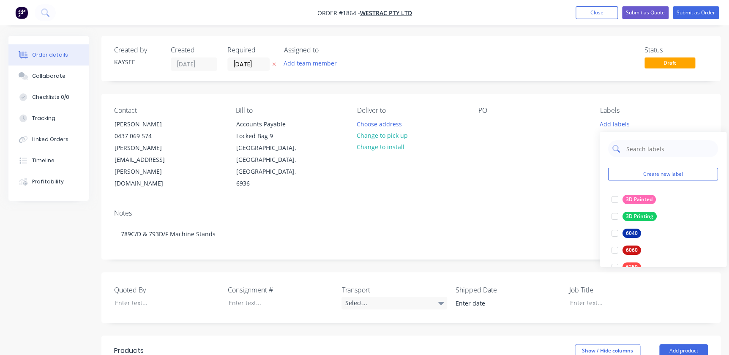
click at [632, 144] on input "text" at bounding box center [670, 148] width 88 height 17
type input "stand"
click at [610, 197] on div at bounding box center [615, 199] width 17 height 17
click at [553, 178] on div "Contact Peter Wielinga 0437 069 574 peter.wielinga@westrac.com.au Bill to Accou…" at bounding box center [410, 148] width 619 height 109
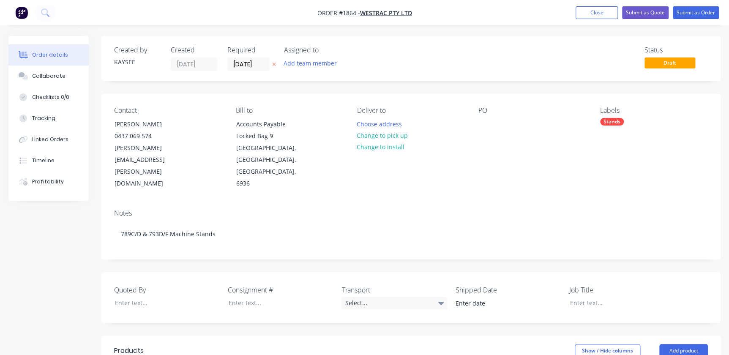
drag, startPoint x: 594, startPoint y: 121, endPoint x: 613, endPoint y: 124, distance: 19.7
click at [594, 121] on div "Contact Peter Wielinga 0437 069 574 peter.wielinga@westrac.com.au Bill to Accou…" at bounding box center [410, 148] width 619 height 109
click at [613, 124] on div "Stands" at bounding box center [612, 122] width 24 height 8
drag, startPoint x: 643, startPoint y: 148, endPoint x: 589, endPoint y: 148, distance: 54.1
click at [589, 148] on body "Order #1864 - WesTrac Pty Ltd Add product Close Submit as Quote Submit as Order…" at bounding box center [364, 305] width 729 height 610
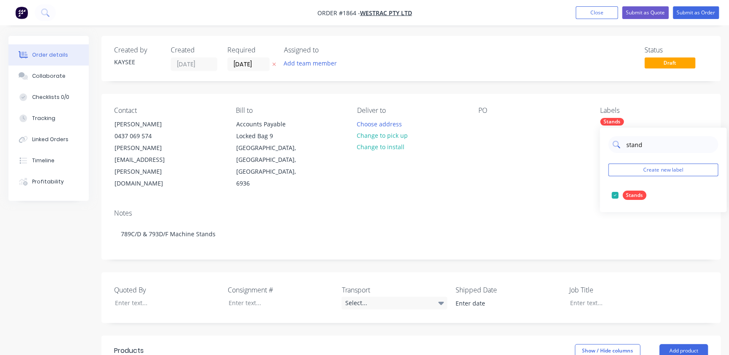
drag, startPoint x: 660, startPoint y: 142, endPoint x: 616, endPoint y: 140, distance: 43.2
click at [616, 140] on div "stand" at bounding box center [663, 144] width 110 height 17
type input "westrac"
click at [614, 195] on div at bounding box center [615, 195] width 17 height 17
click at [550, 146] on div "PO" at bounding box center [533, 148] width 108 height 83
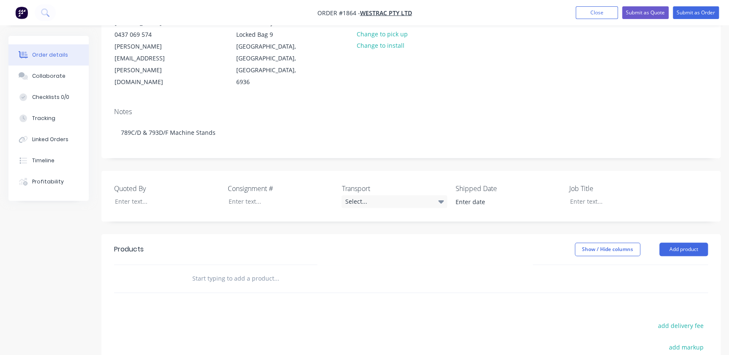
scroll to position [115, 0]
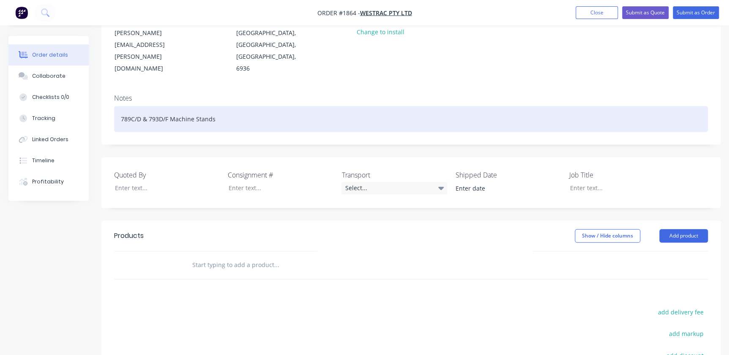
drag, startPoint x: 216, startPoint y: 97, endPoint x: 118, endPoint y: 90, distance: 97.5
click at [118, 106] on div "789C/D & 793D/F Machine Stands" at bounding box center [411, 119] width 594 height 26
copy div "789C/D & 793D/F Machine Stands"
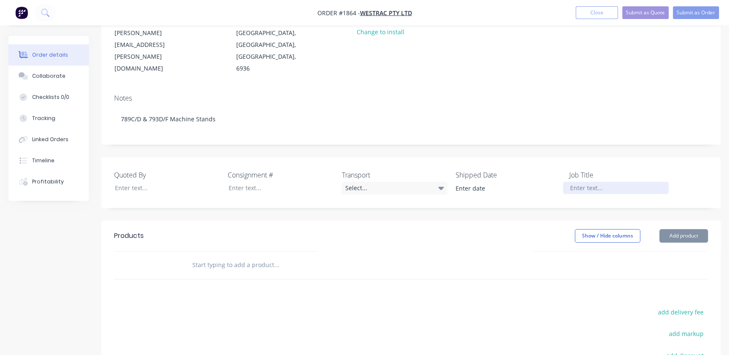
click at [588, 182] on div at bounding box center [616, 188] width 106 height 12
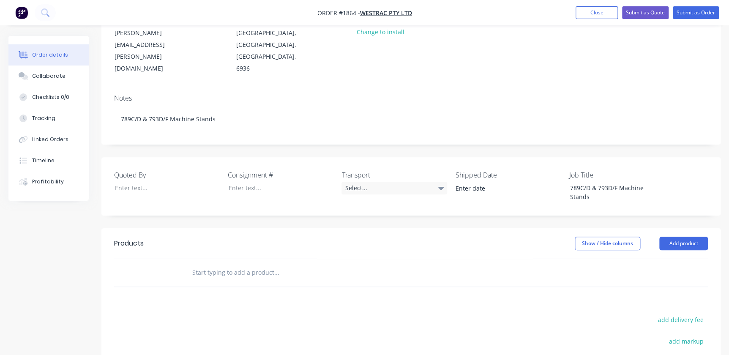
click at [271, 264] on input "text" at bounding box center [276, 272] width 169 height 17
paste input "789C/D & 793D/F Machine Stands"
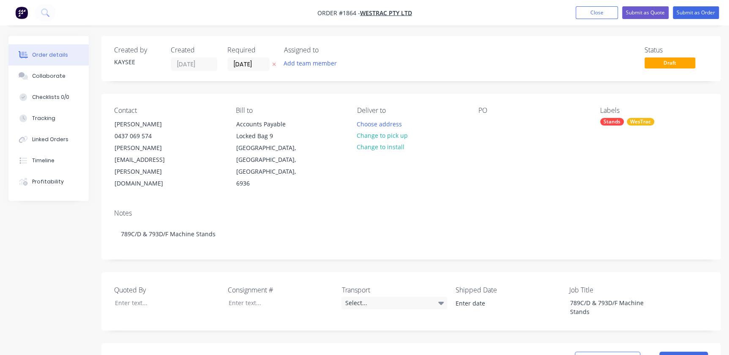
scroll to position [153, 0]
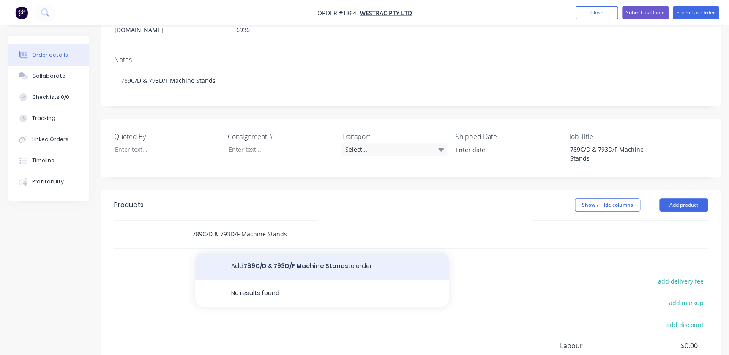
type input "789C/D & 793D/F Machine Stands"
click at [318, 253] on button "Add 789C/D & 793D/F Machine Stands to order" at bounding box center [322, 266] width 254 height 27
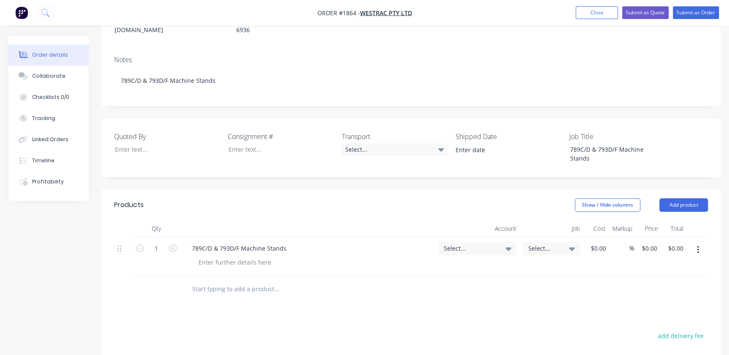
click at [476, 244] on span "Select..." at bounding box center [470, 248] width 53 height 9
click at [456, 265] on input at bounding box center [464, 273] width 87 height 17
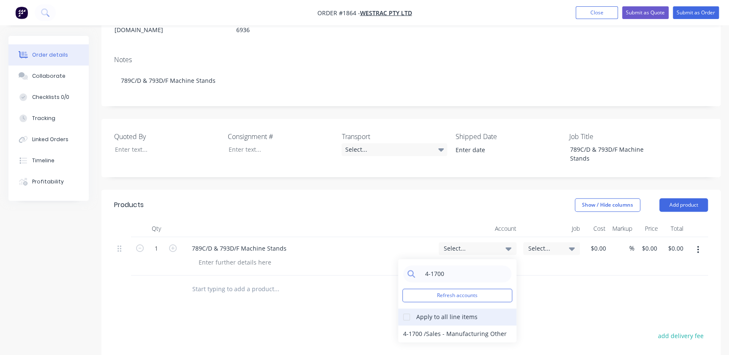
type input "4-1700"
click at [405, 309] on div at bounding box center [406, 317] width 17 height 17
click at [413, 326] on div "4-1700 / Sales - Manufacturing Other" at bounding box center [457, 334] width 118 height 17
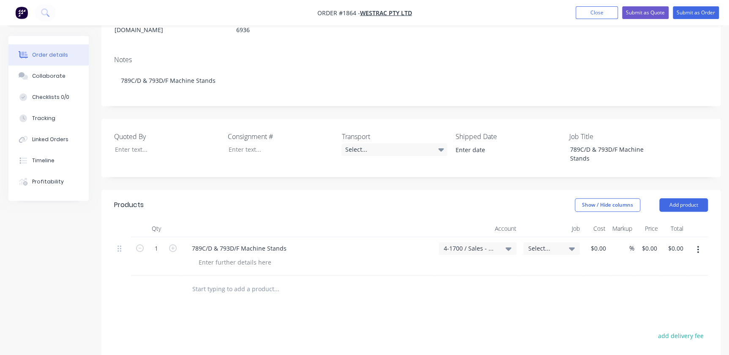
click at [532, 237] on div "Select..." at bounding box center [551, 256] width 63 height 38
click at [537, 244] on span "Select..." at bounding box center [544, 248] width 32 height 9
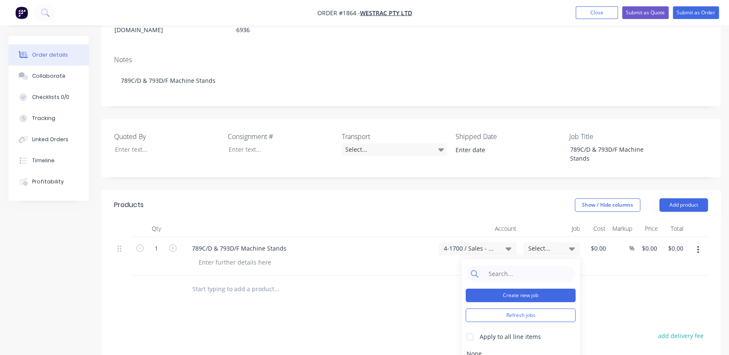
click at [515, 289] on button "Create new job" at bounding box center [521, 296] width 110 height 14
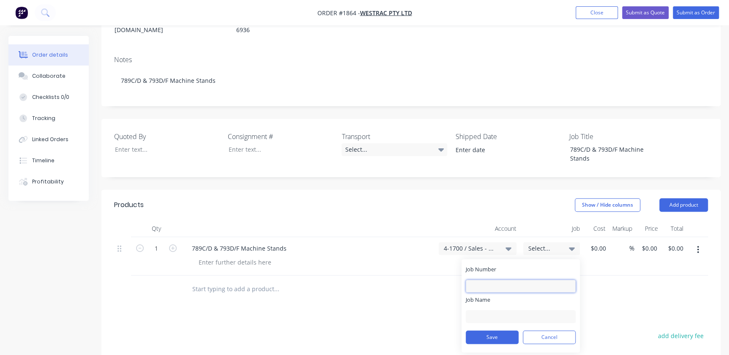
click at [502, 280] on input "Job Number" at bounding box center [521, 286] width 110 height 13
click at [495, 280] on input "Job Number" at bounding box center [521, 286] width 110 height 13
type input "1864"
click at [495, 310] on input "Job Name" at bounding box center [521, 316] width 110 height 13
type input "W"
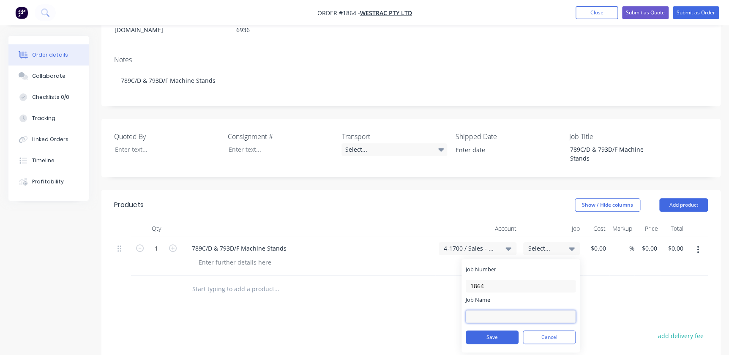
type input "w"
type input "W/Trac - 789/793 Stands"
click at [512, 331] on button "Save" at bounding box center [492, 338] width 53 height 14
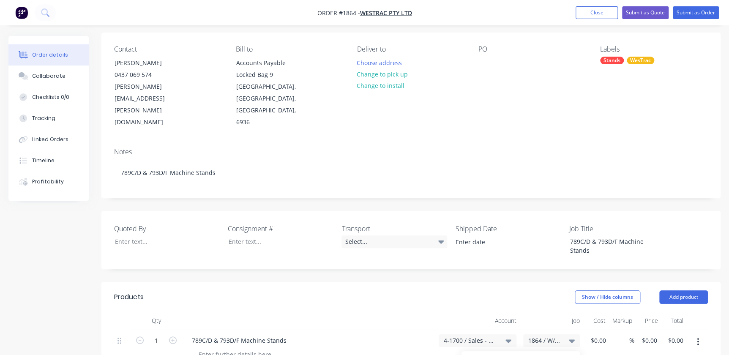
scroll to position [0, 0]
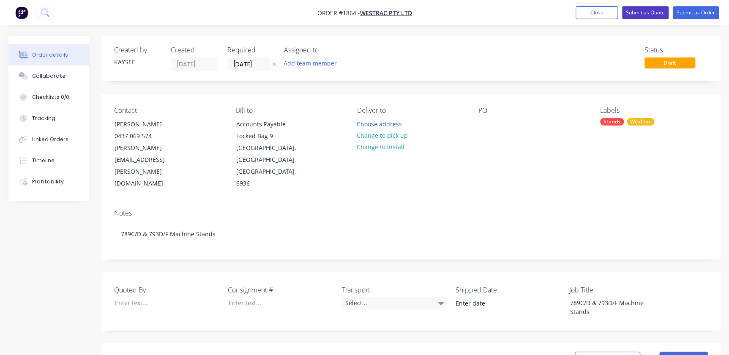
click at [638, 10] on button "Submit as Quote" at bounding box center [645, 12] width 47 height 13
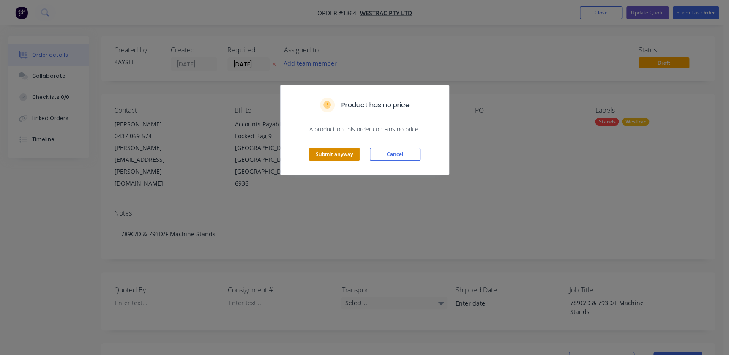
click at [332, 151] on button "Submit anyway" at bounding box center [334, 154] width 51 height 13
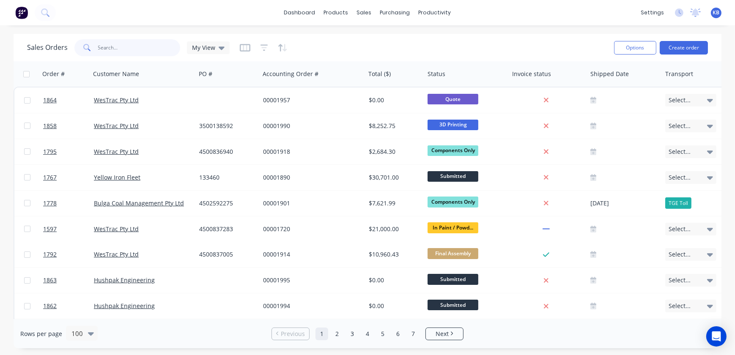
click at [137, 51] on input "text" at bounding box center [139, 47] width 82 height 17
click at [218, 51] on div "My View" at bounding box center [208, 47] width 43 height 13
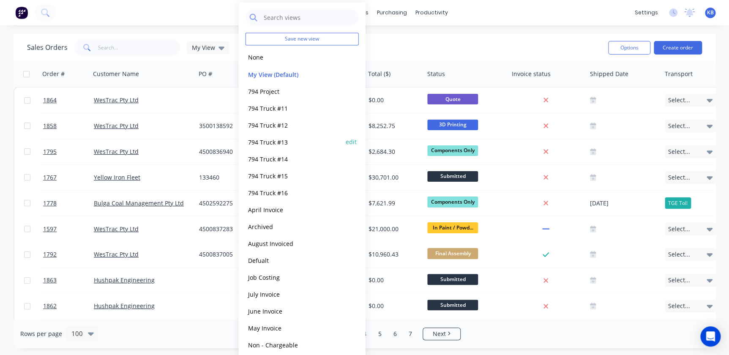
click at [283, 139] on button "794 Truck #13" at bounding box center [294, 142] width 96 height 10
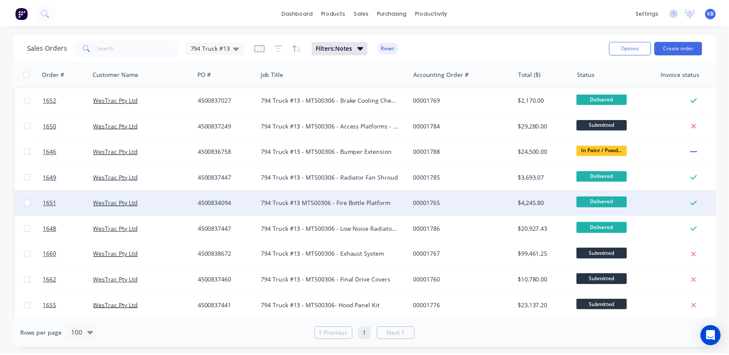
scroll to position [38, 0]
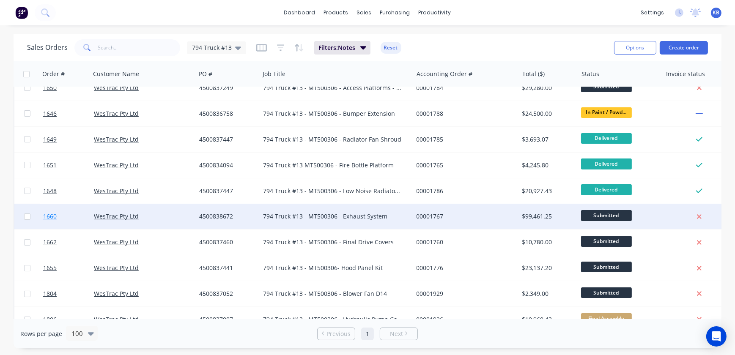
click at [50, 219] on span "1660" at bounding box center [50, 216] width 14 height 8
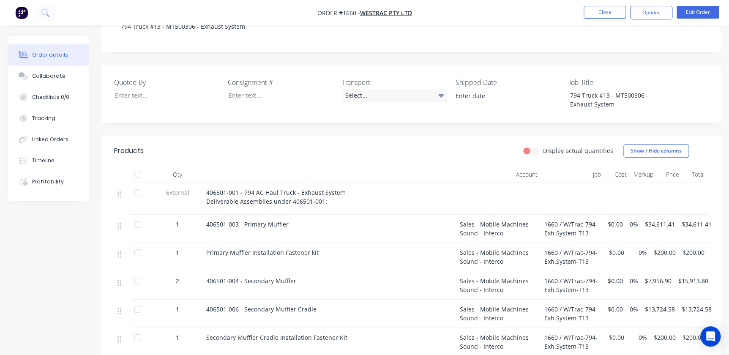
scroll to position [192, 0]
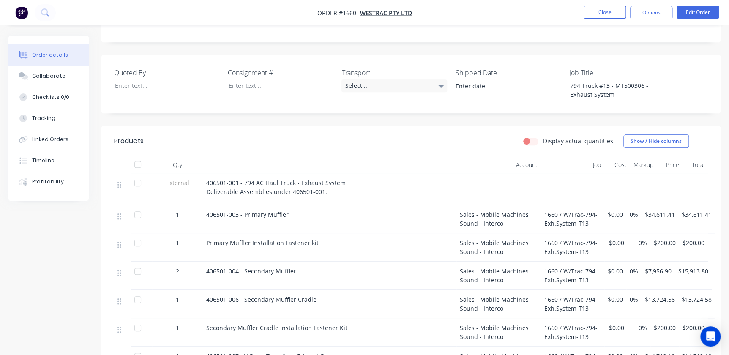
click at [209, 210] on div "406501-003 - Primary Muffler" at bounding box center [329, 214] width 247 height 9
click at [209, 211] on span "406501-003 - Primary Muffler" at bounding box center [247, 215] width 82 height 8
click at [212, 211] on span "406501-003 - Primary Muffler" at bounding box center [247, 215] width 82 height 8
click at [200, 205] on div "1" at bounding box center [177, 219] width 51 height 28
click at [679, 22] on nav "Order #1660 - WesTrac Pty Ltd Close Options Edit Order" at bounding box center [364, 12] width 729 height 25
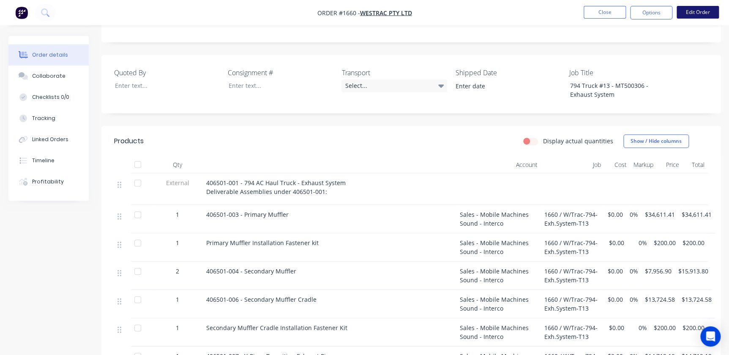
click at [689, 17] on button "Edit Order" at bounding box center [698, 12] width 42 height 13
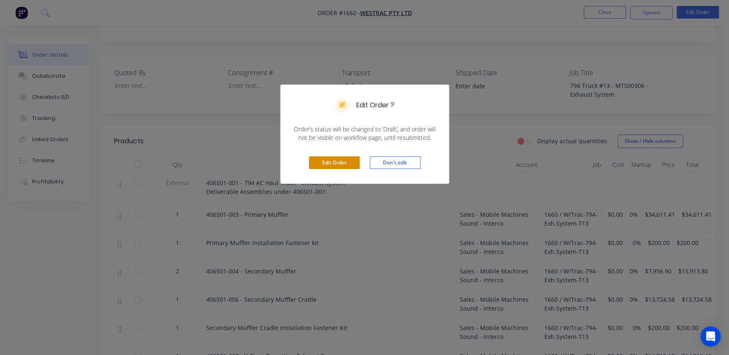
click at [340, 158] on button "Edit Order" at bounding box center [334, 162] width 51 height 13
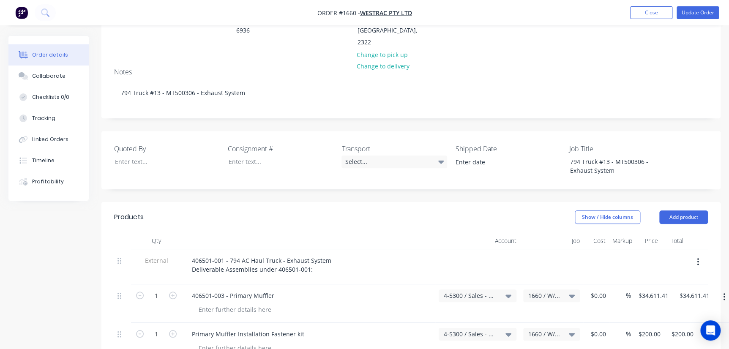
scroll to position [269, 0]
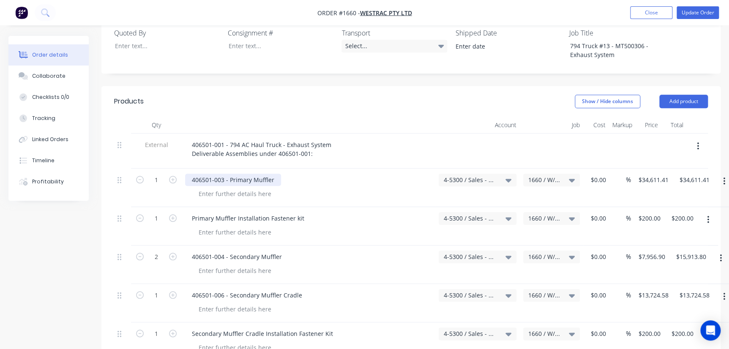
click at [190, 174] on div "406501-003 - Primary Muffler" at bounding box center [233, 180] width 96 height 12
drag, startPoint x: 212, startPoint y: 145, endPoint x: 177, endPoint y: 145, distance: 35.5
click at [177, 169] on div "1 Line 10 - 406501-003 - Primary Muffler 4-5300 / Sales - Mobile Machines Sound…" at bounding box center [411, 188] width 594 height 38
copy div "Line 10 -"
click at [192, 212] on div "Primary Muffler Installation Fastener kit" at bounding box center [248, 218] width 126 height 12
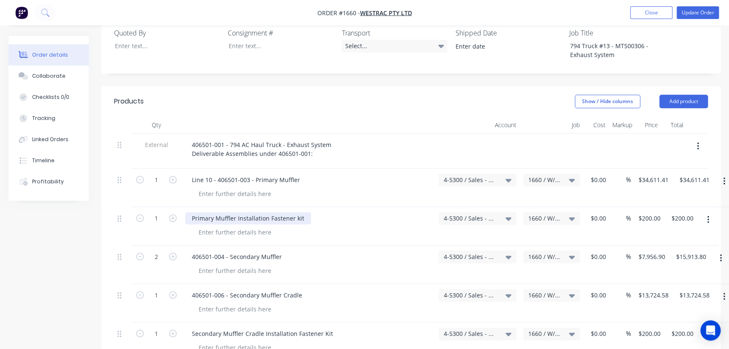
click at [192, 212] on div "Primary Muffler Installation Fastener kit" at bounding box center [248, 218] width 126 height 12
paste div
click at [209, 212] on div "Line 10 -Primary Muffler Installation Fastener kit" at bounding box center [260, 218] width 150 height 12
drag, startPoint x: 190, startPoint y: 216, endPoint x: 194, endPoint y: 217, distance: 4.7
click at [190, 251] on div "406501-004 - Secondary Muffler" at bounding box center [237, 257] width 104 height 12
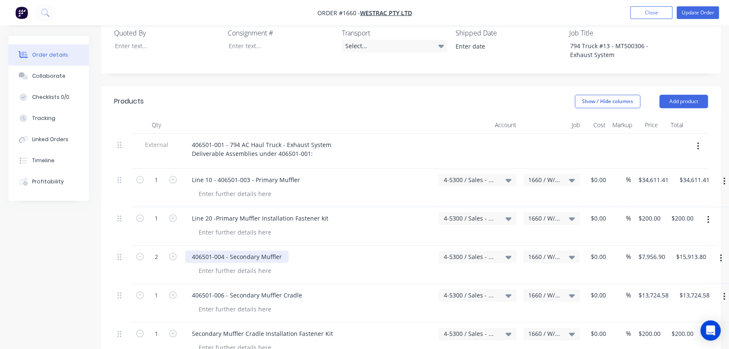
click at [194, 251] on div "406501-004 - Secondary Muffler" at bounding box center [237, 257] width 104 height 12
click at [192, 251] on div "406501-004 - Secondary Muffler" at bounding box center [237, 257] width 104 height 12
drag, startPoint x: 216, startPoint y: 182, endPoint x: 198, endPoint y: 181, distance: 18.6
click at [183, 207] on div "Line 20 -Primary Muffler Installation Fastener kit" at bounding box center [309, 226] width 254 height 38
drag, startPoint x: 198, startPoint y: 181, endPoint x: 217, endPoint y: 182, distance: 19.1
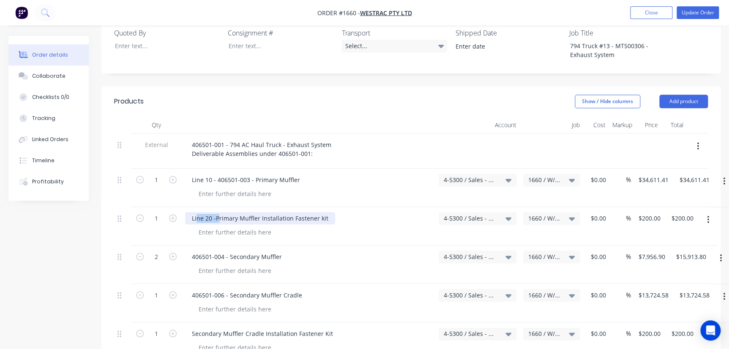
click at [217, 212] on div "Line 20 -Primary Muffler Installation Fastener kit" at bounding box center [260, 218] width 150 height 12
drag, startPoint x: 190, startPoint y: 181, endPoint x: 211, endPoint y: 181, distance: 21.1
click at [211, 212] on div "Line 20 -Primary Muffler Installation Fastener kit" at bounding box center [260, 218] width 150 height 12
copy div "Line 20"
click at [194, 251] on div "406501-004 - Secondary Muffler" at bounding box center [237, 257] width 104 height 12
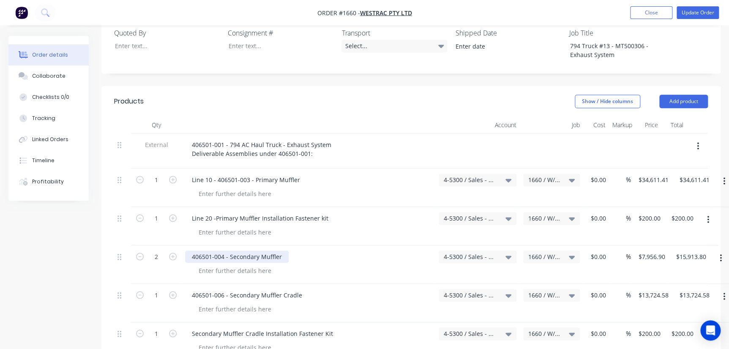
click at [190, 251] on div "406501-004 - Secondary Muffler" at bounding box center [237, 257] width 104 height 12
paste div
drag, startPoint x: 203, startPoint y: 263, endPoint x: 201, endPoint y: 253, distance: 9.9
click at [203, 289] on div "406501-006 - Secondary Muffler Cradle" at bounding box center [247, 295] width 124 height 12
click at [192, 289] on div "406501-006 - Secondary Muffler Cradle" at bounding box center [247, 295] width 124 height 12
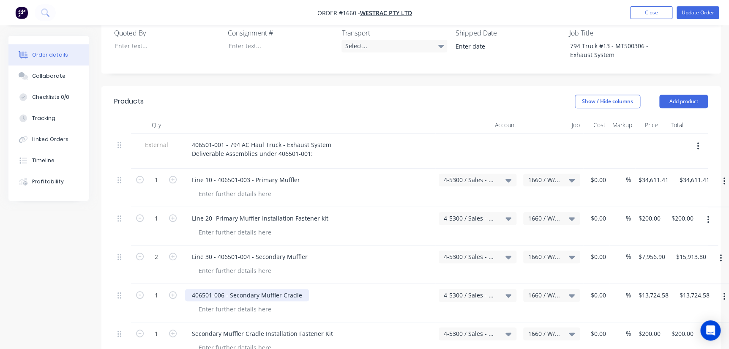
paste div
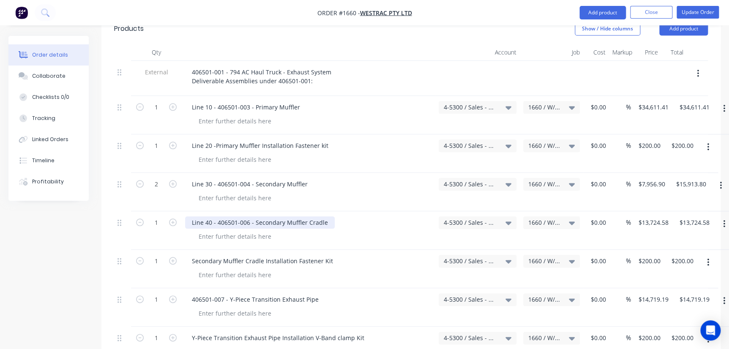
scroll to position [384, 0]
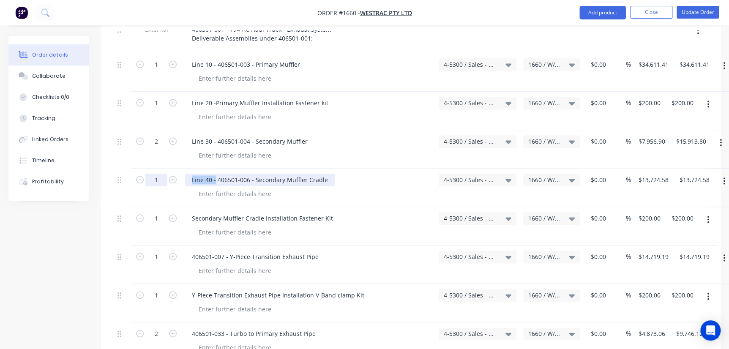
drag, startPoint x: 215, startPoint y: 146, endPoint x: 153, endPoint y: 148, distance: 61.8
click at [155, 169] on div "1 Line 40 - 406501-006 - Secondary Muffler Cradle 4-5300 / Sales - Mobile Machi…" at bounding box center [411, 188] width 594 height 38
copy div "Line 40 -"
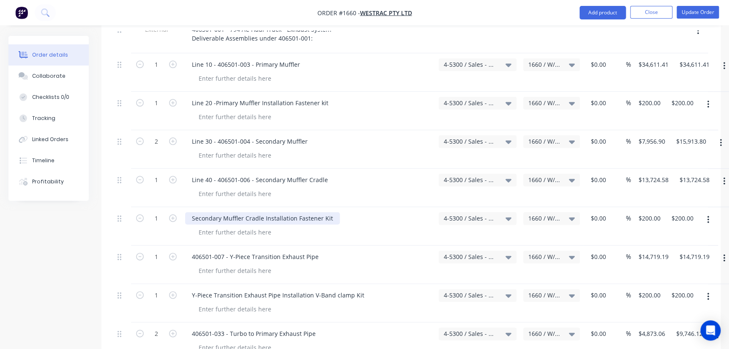
click at [192, 212] on div "Secondary Muffler Cradle Installation Fastener Kit" at bounding box center [262, 218] width 155 height 12
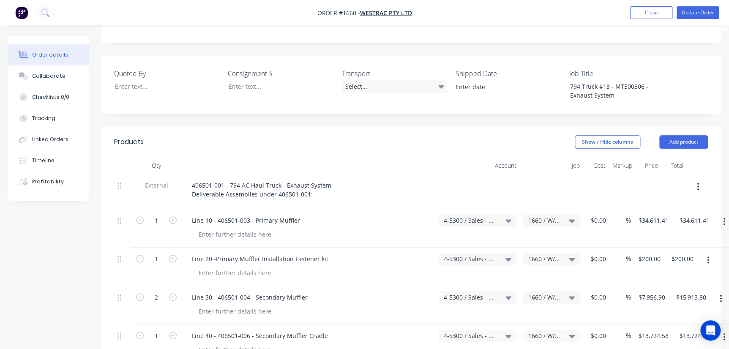
scroll to position [459, 0]
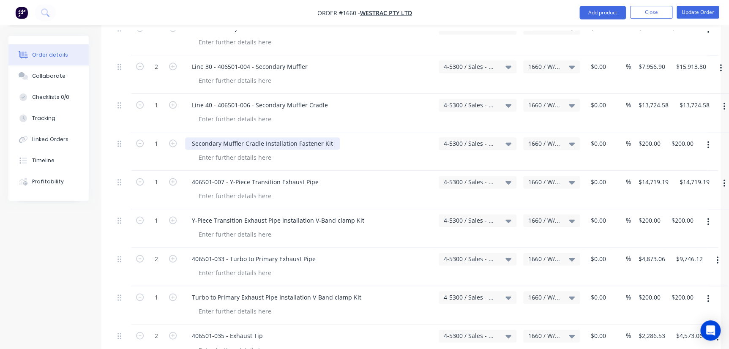
click at [194, 137] on div "Secondary Muffler Cradle Installation Fastener Kit" at bounding box center [262, 143] width 155 height 12
click at [191, 137] on div "Secondary Muffler Cradle Installation Fastener Kit" at bounding box center [262, 143] width 155 height 12
click at [192, 137] on div "Secondary Muffler Cradle Installation Fastener Kit" at bounding box center [262, 143] width 155 height 12
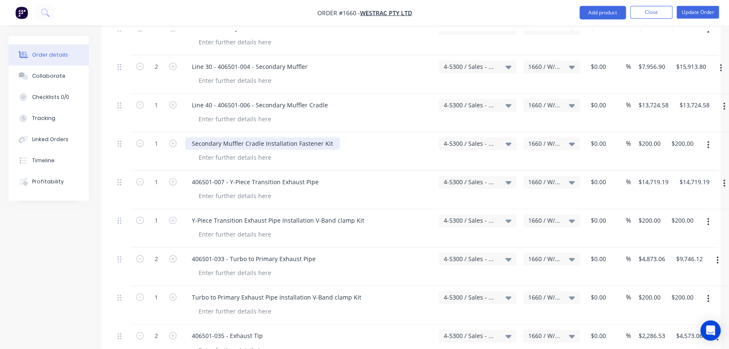
paste div
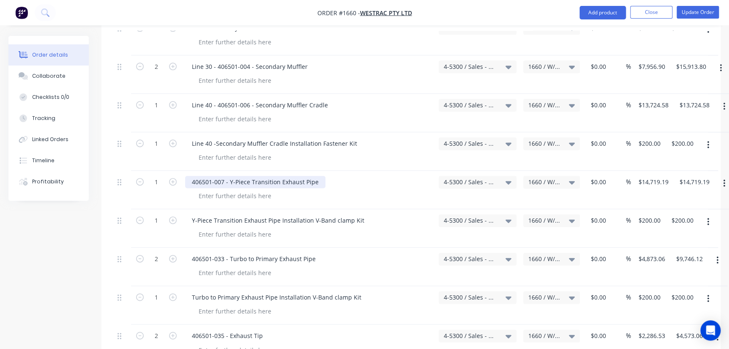
click at [191, 176] on div "406501-007 - Y-Piece Transition Exhaust Pipe" at bounding box center [255, 182] width 140 height 12
paste div
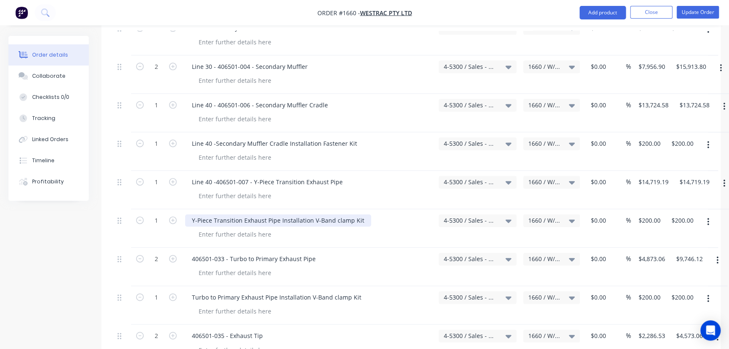
click at [192, 214] on div "Y-Piece Transition Exhaust Pipe Installation V-Band clamp Kit" at bounding box center [278, 220] width 186 height 12
paste div
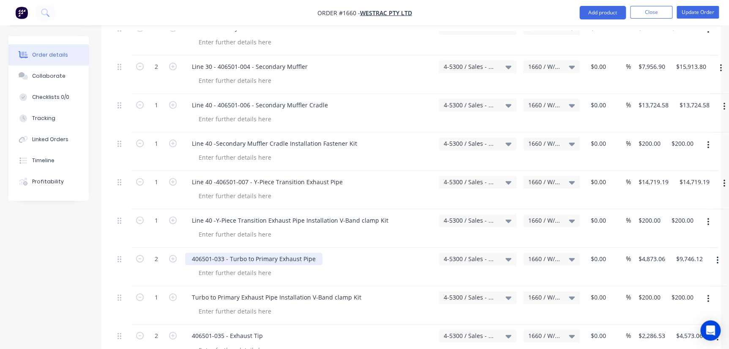
click at [189, 253] on div "406501-033 - Turbo to Primary Exhaust Pipe" at bounding box center [253, 259] width 137 height 12
click at [190, 253] on div "406501-033 - Turbo to Primary Exhaust Pipe" at bounding box center [253, 259] width 137 height 12
paste div
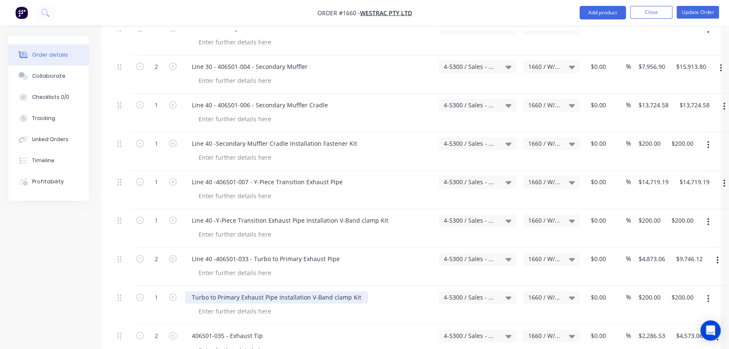
click at [190, 291] on div "Turbo to Primary Exhaust Pipe Installation V-Band clamp Kit" at bounding box center [276, 297] width 183 height 12
click at [191, 291] on div "Turbo to Primary Exhaust Pipe Installation V-Band clamp Kit" at bounding box center [276, 297] width 183 height 12
click at [192, 291] on div "Turbo to Primary Exhaust Pipe Installation V-Band clamp Kit" at bounding box center [276, 297] width 183 height 12
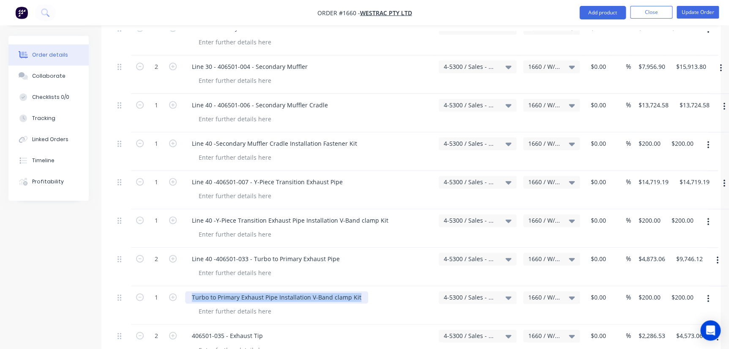
click at [214, 291] on div "Turbo to Primary Exhaust Pipe Installation V-Band clamp Kit" at bounding box center [276, 297] width 183 height 12
click at [189, 291] on div "Turbo to Primary Exhaust Pipe Installation V-Band clamp Kit" at bounding box center [276, 297] width 183 height 12
paste div
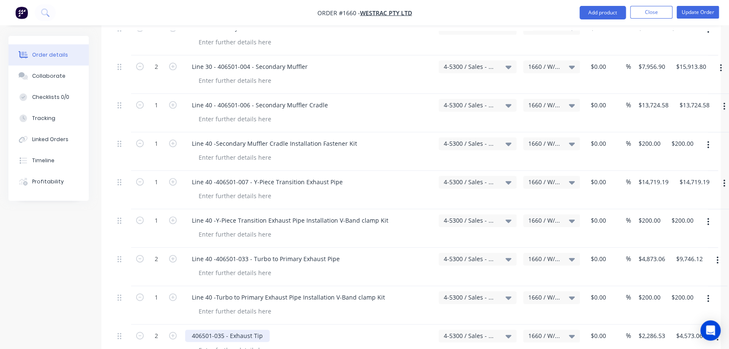
click at [192, 330] on div "406501-035 - Exhaust Tip" at bounding box center [227, 336] width 85 height 12
paste div
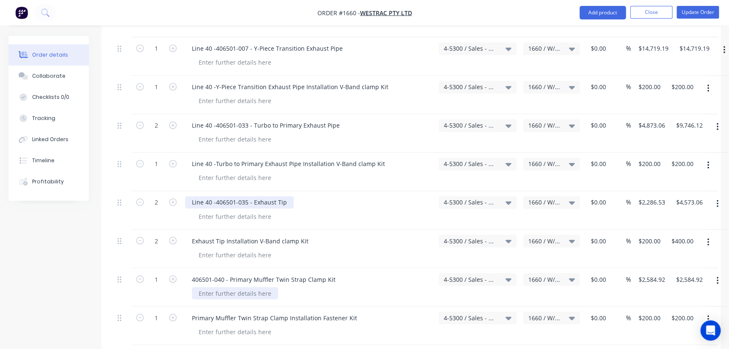
scroll to position [613, 0]
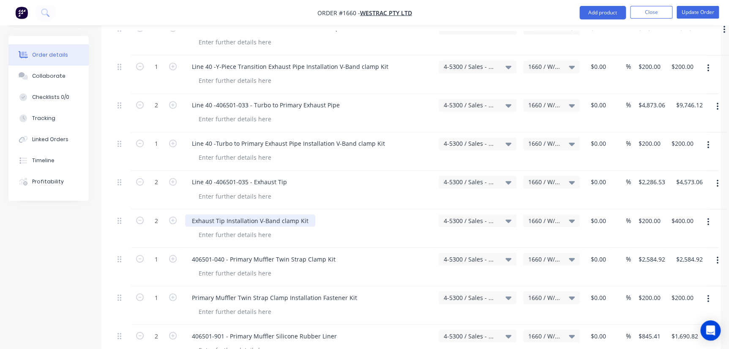
click at [190, 214] on div "Exhaust Tip Installation V-Band clamp Kit" at bounding box center [250, 220] width 130 height 12
paste div
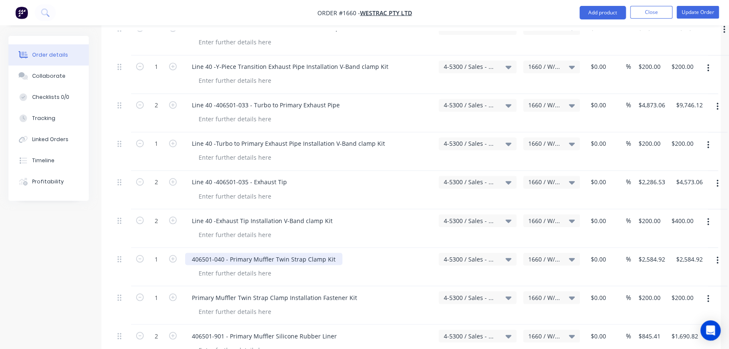
click at [192, 253] on div "406501-040 - Primary Muffler Twin Strap Clamp Kit" at bounding box center [263, 259] width 157 height 12
click at [190, 253] on div "406501-040 - Primary Muffler Twin Strap Clamp Kit" at bounding box center [263, 259] width 157 height 12
paste div
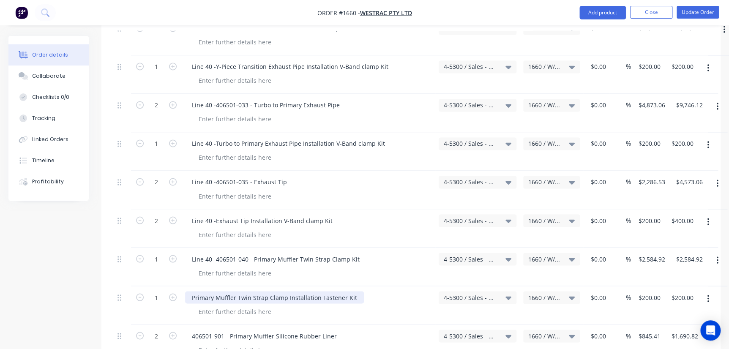
click at [192, 291] on div "Primary Muffler Twin Strap Clamp Installation Fastener Kit" at bounding box center [274, 297] width 179 height 12
paste div
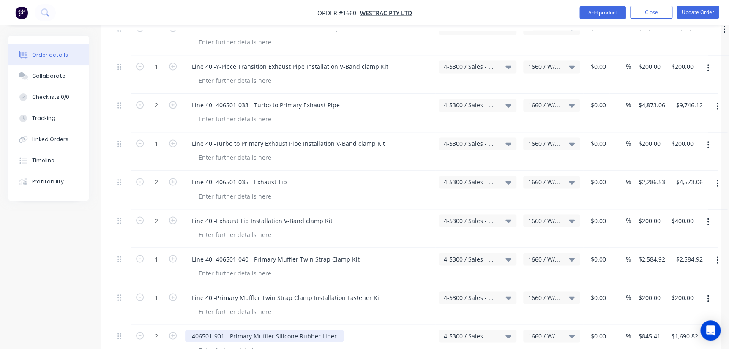
click at [188, 330] on div "406501-901 - Primary Muffler Silicone Rubber Liner" at bounding box center [264, 336] width 159 height 12
click at [192, 330] on div "406501-901 - Primary Muffler Silicone Rubber Liner" at bounding box center [264, 336] width 159 height 12
paste div
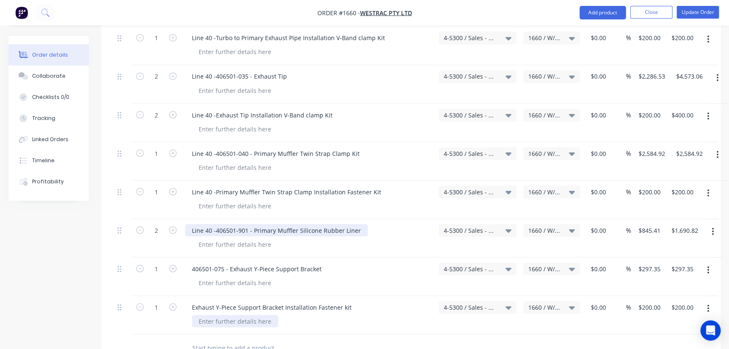
scroll to position [728, 0]
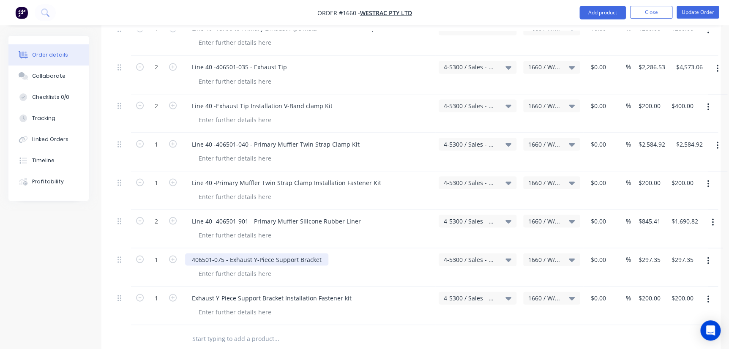
click at [192, 253] on div "406501-075 - Exhaust Y-Piece Support Bracket" at bounding box center [256, 259] width 143 height 12
click at [193, 253] on div "406501-075 - Exhaust Y-Piece Support Bracket" at bounding box center [256, 259] width 143 height 12
paste div
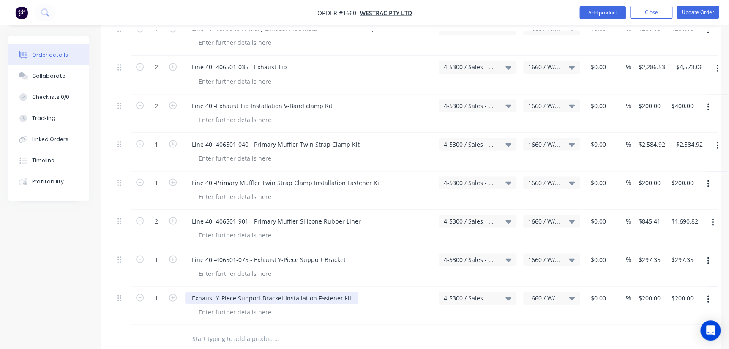
click at [190, 292] on div "Exhaust Y-Piece Support Bracket Installation Fastener kit" at bounding box center [271, 298] width 173 height 12
click at [191, 292] on div "Exhaust Y-Piece Support Bracket Installation Fastener kit" at bounding box center [271, 298] width 173 height 12
paste div
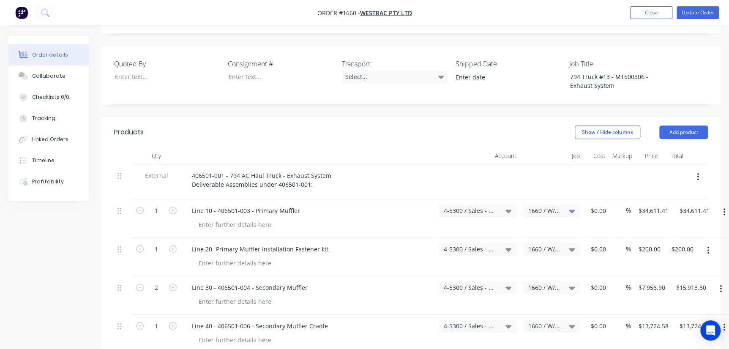
scroll to position [382, 0]
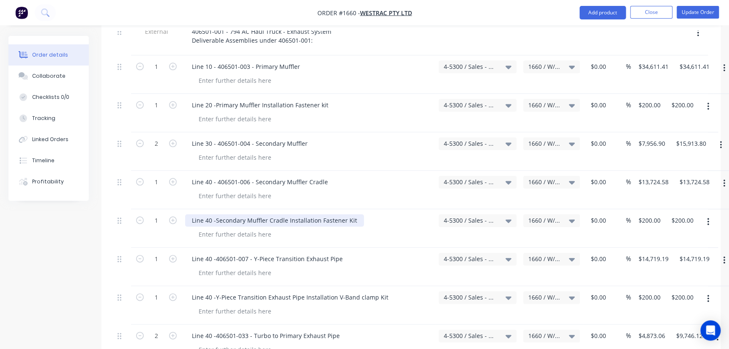
click at [207, 214] on div "Line 40 -Secondary Muffler Cradle Installation Fastener Kit" at bounding box center [274, 220] width 179 height 12
click at [208, 214] on div "Line 40 -Secondary Muffler Cradle Installation Fastener Kit" at bounding box center [274, 220] width 179 height 12
click at [215, 214] on div "Line 50 -Secondary Muffler Cradle Installation Fastener Kit" at bounding box center [274, 220] width 179 height 12
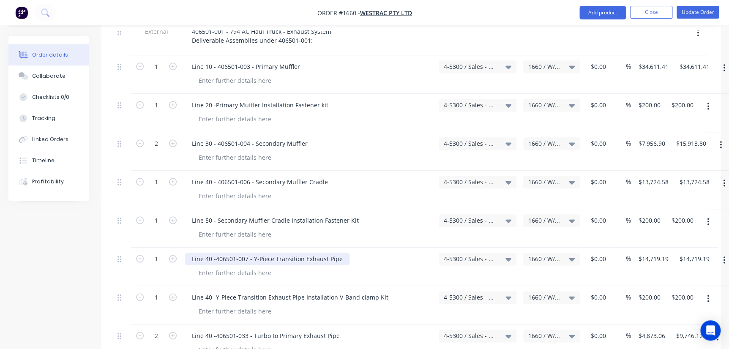
click at [209, 253] on div "Line 40 -406501-007 - Y-Piece Transition Exhaust Pipe" at bounding box center [267, 259] width 164 height 12
drag, startPoint x: 208, startPoint y: 221, endPoint x: 213, endPoint y: 224, distance: 6.2
click at [208, 253] on div "Line 40 -406501-007 - Y-Piece Transition Exhaust Pipe" at bounding box center [267, 259] width 164 height 12
click at [216, 253] on div "Line 60 -406501-007 - Y-Piece Transition Exhaust Pipe" at bounding box center [267, 259] width 164 height 12
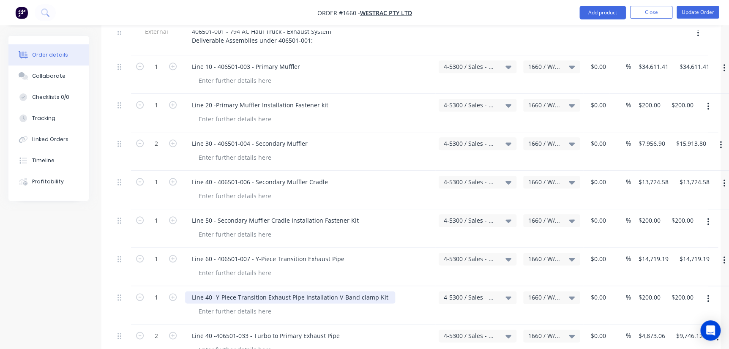
click at [207, 291] on div "Line 40 -Y-Piece Transition Exhaust Pipe Installation V-Band clamp Kit" at bounding box center [290, 297] width 210 height 12
click at [214, 291] on div "Line 70 -Y-Piece Transition Exhaust Pipe Installation V-Band clamp Kit" at bounding box center [290, 297] width 210 height 12
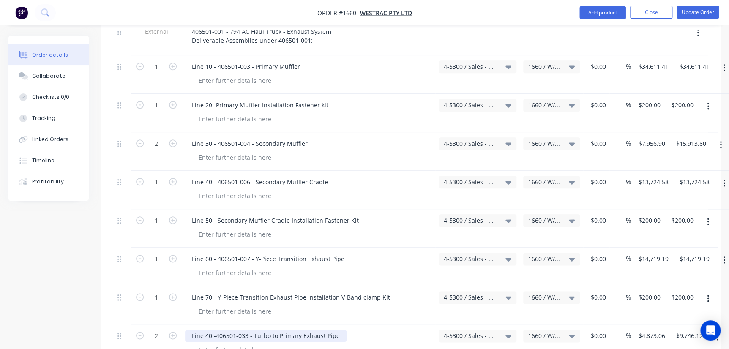
click at [205, 330] on div "Line 40 -406501-033 - Turbo to Primary Exhaust Pipe" at bounding box center [265, 336] width 161 height 12
click at [208, 330] on div "Line 40 -406501-033 - Turbo to Primary Exhaust Pipe" at bounding box center [265, 336] width 161 height 12
drag, startPoint x: 214, startPoint y: 299, endPoint x: 220, endPoint y: 302, distance: 6.1
click at [215, 330] on div "Line 80 -406501-033 - Turbo to Primary Exhaust Pipe" at bounding box center [265, 336] width 161 height 12
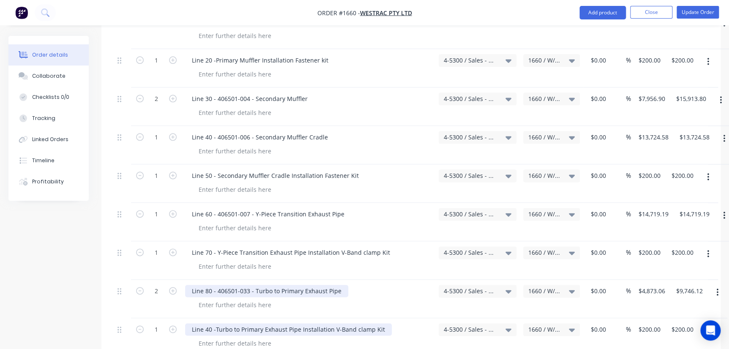
scroll to position [536, 0]
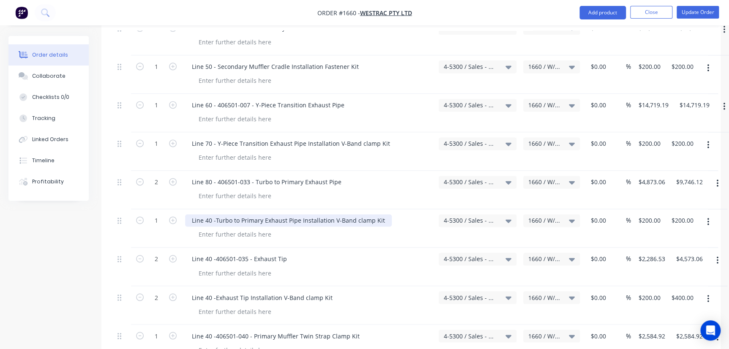
click at [209, 214] on div "Line 40 -Turbo to Primary Exhaust Pipe Installation V-Band clamp Kit" at bounding box center [288, 220] width 207 height 12
click at [207, 214] on div "Line 40 -Turbo to Primary Exhaust Pipe Installation V-Band clamp Kit" at bounding box center [288, 220] width 207 height 12
click at [215, 214] on div "Line 90 -Turbo to Primary Exhaust Pipe Installation V-Band clamp Kit" at bounding box center [288, 220] width 207 height 12
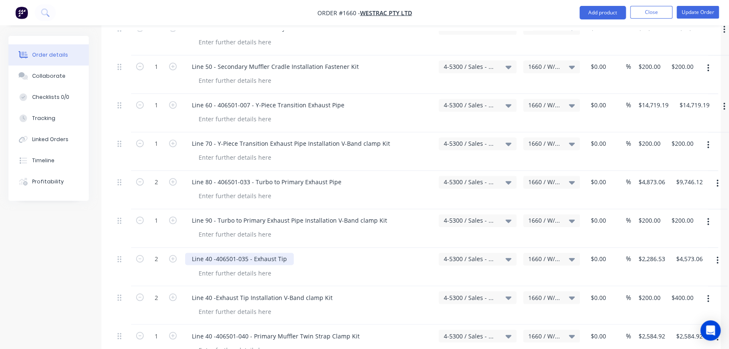
click at [207, 253] on div "Line 40 -406501-035 - Exhaust Tip" at bounding box center [239, 259] width 109 height 12
click at [210, 253] on div "Line 40 -406501-035 - Exhaust Tip" at bounding box center [239, 259] width 109 height 12
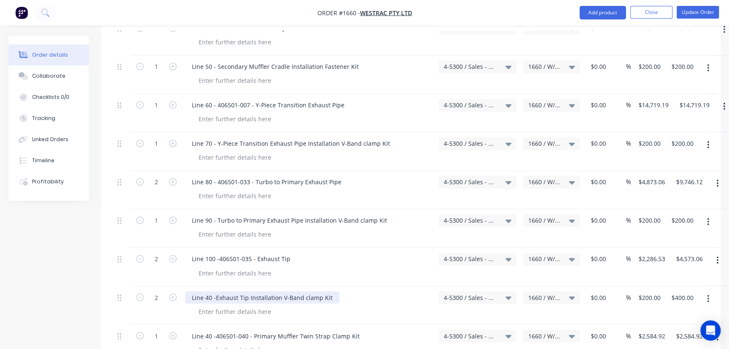
click at [210, 291] on div "Line 40 -Exhaust Tip Installation V-Band clamp Kit" at bounding box center [262, 297] width 154 height 12
click at [205, 291] on div "Line 40 -Exhaust Tip Installation V-Band clamp Kit" at bounding box center [262, 297] width 154 height 12
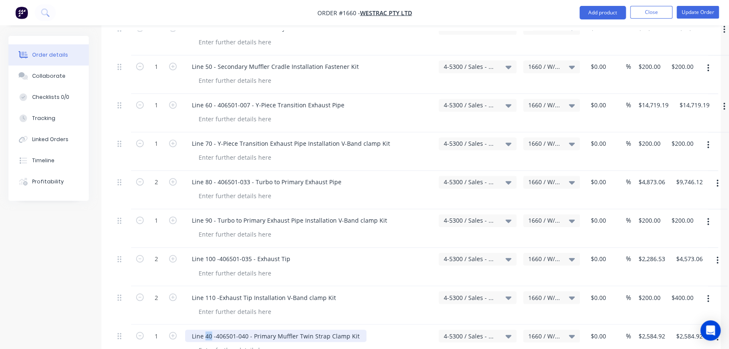
drag, startPoint x: 206, startPoint y: 296, endPoint x: 213, endPoint y: 298, distance: 7.4
click at [213, 330] on div "Line 40 -406501-040 - Primary Muffler Twin Strap Clamp Kit" at bounding box center [275, 336] width 181 height 12
click at [209, 330] on div "Line 40 -406501-040 - Primary Muffler Twin Strap Clamp Kit" at bounding box center [275, 336] width 181 height 12
drag, startPoint x: 207, startPoint y: 299, endPoint x: 213, endPoint y: 300, distance: 6.0
click at [213, 330] on div "Line 40 -406501-040 - Primary Muffler Twin Strap Clamp Kit" at bounding box center [275, 336] width 181 height 12
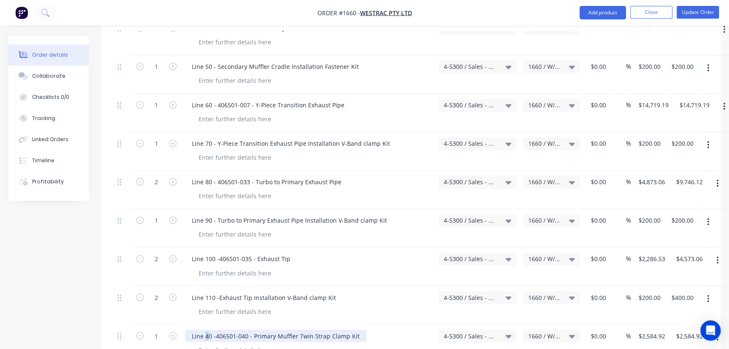
drag, startPoint x: 204, startPoint y: 297, endPoint x: 210, endPoint y: 298, distance: 5.6
click at [210, 330] on div "Line 40 -406501-040 - Primary Muffler Twin Strap Clamp Kit" at bounding box center [275, 336] width 181 height 12
drag, startPoint x: 220, startPoint y: 298, endPoint x: 226, endPoint y: 301, distance: 6.6
click at [220, 330] on div "Line 120 -406501-040 - Primary Muffler Twin Strap Clamp Kit" at bounding box center [277, 336] width 185 height 12
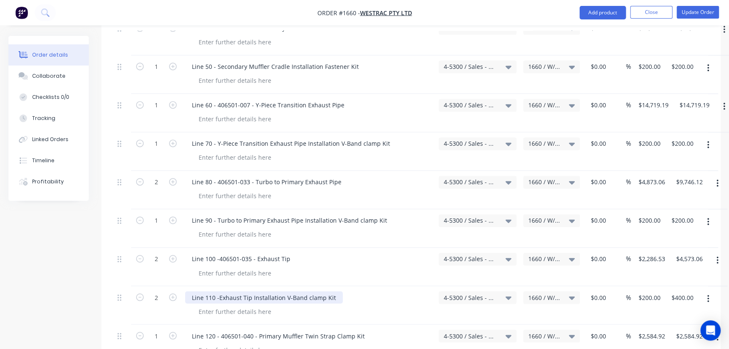
click at [218, 291] on div "Line 110 -Exhaust Tip Installation V-Band clamp Kit" at bounding box center [264, 297] width 158 height 12
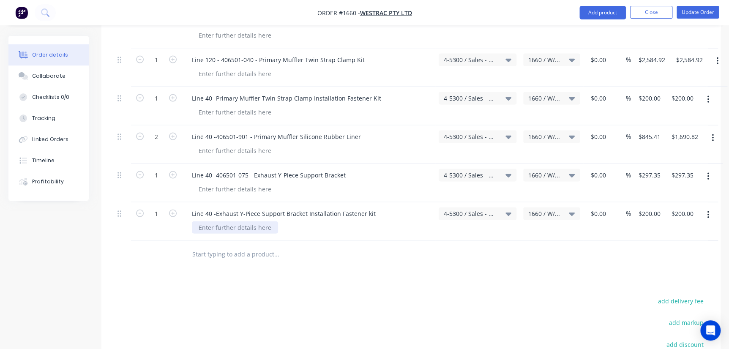
scroll to position [688, 0]
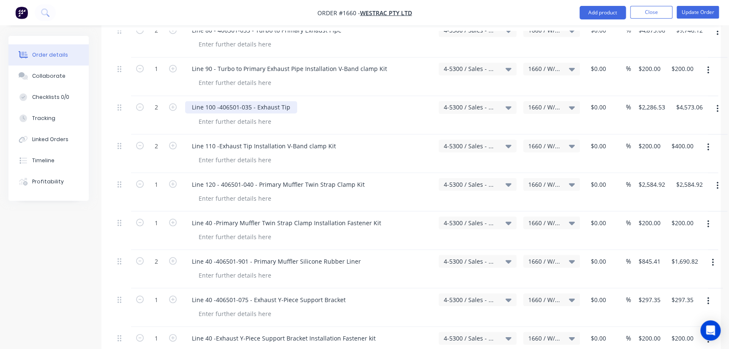
click at [217, 101] on div "Line 100 -406501-035 - Exhaust Tip" at bounding box center [241, 107] width 112 height 12
click at [219, 101] on div "Line 100 -406501-035 - Exhaust Tip" at bounding box center [241, 107] width 112 height 12
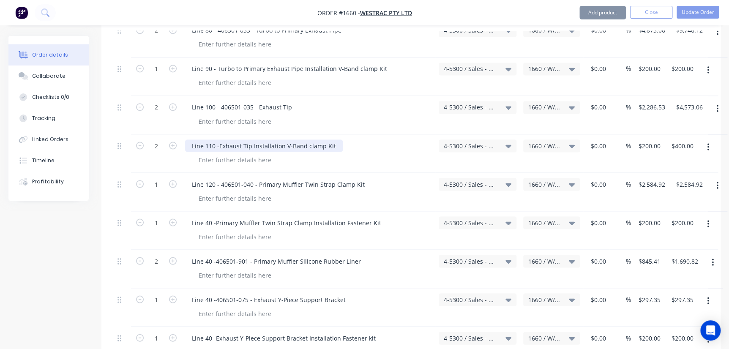
click at [219, 140] on div "Line 110 -Exhaust Tip Installation V-Band clamp Kit" at bounding box center [264, 146] width 158 height 12
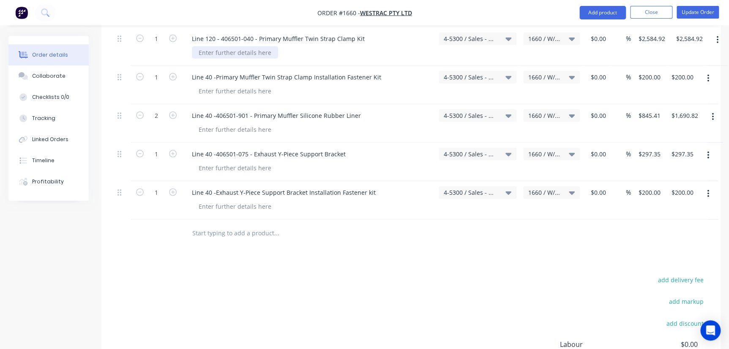
scroll to position [718, 0]
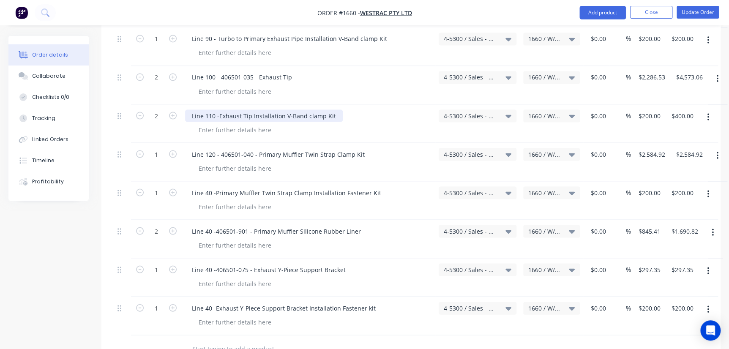
click at [219, 109] on div "Line 110 -Exhaust Tip Installation V-Band clamp Kit" at bounding box center [264, 115] width 158 height 12
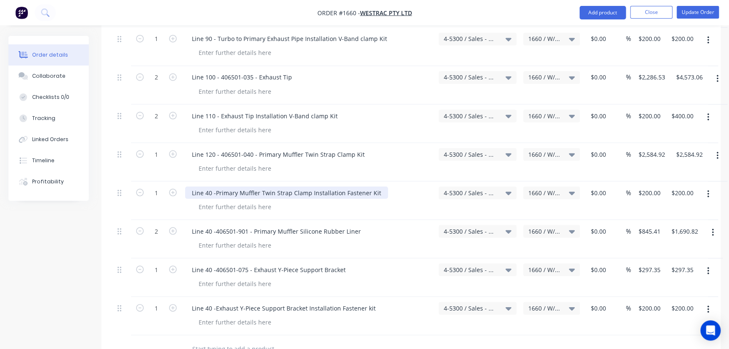
click at [214, 186] on div "Line 40 -Primary Muffler Twin Strap Clamp Installation Fastener Kit" at bounding box center [286, 192] width 203 height 12
drag, startPoint x: 215, startPoint y: 156, endPoint x: 202, endPoint y: 152, distance: 13.9
click at [201, 186] on div "Line 40 -Primary Muffler Twin Strap Clamp Installation Fastener Kit" at bounding box center [286, 192] width 203 height 12
click at [208, 186] on div "Line 40 -Primary Muffler Twin Strap Clamp Installation Fastener Kit" at bounding box center [286, 192] width 203 height 12
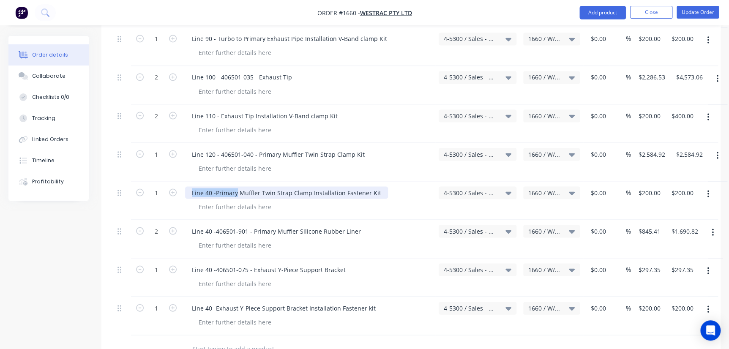
click at [204, 186] on div "Line 40 -Primary Muffler Twin Strap Clamp Installation Fastener Kit" at bounding box center [286, 192] width 203 height 12
drag, startPoint x: 205, startPoint y: 156, endPoint x: 211, endPoint y: 156, distance: 6.3
click at [211, 186] on div "Line 40 -Primary Muffler Twin Strap Clamp Installation Fastener Kit" at bounding box center [286, 192] width 203 height 12
click at [219, 186] on div "Line 130 -Primary Muffler Twin Strap Clamp Installation Fastener Kit" at bounding box center [288, 192] width 206 height 12
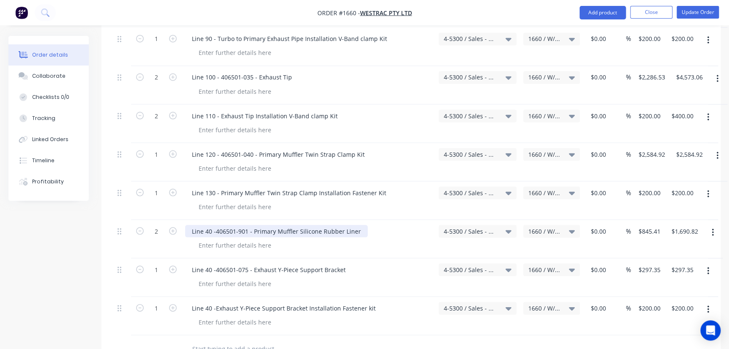
click at [206, 225] on div "Line 40 -406501-901 - Primary Muffler Silicone Rubber Liner" at bounding box center [276, 231] width 183 height 12
click at [205, 225] on div "Line 40 -406501-901 - Primary Muffler Silicone Rubber Liner" at bounding box center [276, 231] width 183 height 12
click at [221, 225] on div "Line 140 -406501-901 - Primary Muffler Silicone Rubber Liner" at bounding box center [278, 231] width 186 height 12
click at [219, 225] on div "Line 140 -406501-901 - Primary Muffler Silicone Rubber Liner" at bounding box center [278, 231] width 186 height 12
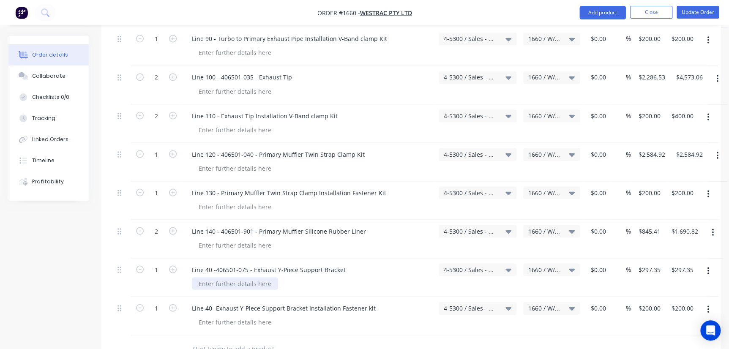
click at [203, 277] on div at bounding box center [235, 283] width 86 height 12
click at [211, 263] on div "Line 40 -406501-075 - Exhaust Y-Piece Support Bracket" at bounding box center [268, 269] width 167 height 12
click at [206, 263] on div "Line 40 -406501-075 - Exhaust Y-Piece Support Bracket" at bounding box center [268, 269] width 167 height 12
click at [218, 263] on div "Line 150 -406501-075 - Exhaust Y-Piece Support Bracket" at bounding box center [270, 269] width 171 height 12
click at [204, 302] on div "Line 40 -Exhaust Y-Piece Support Bracket Installation Fastener kit" at bounding box center [283, 308] width 197 height 12
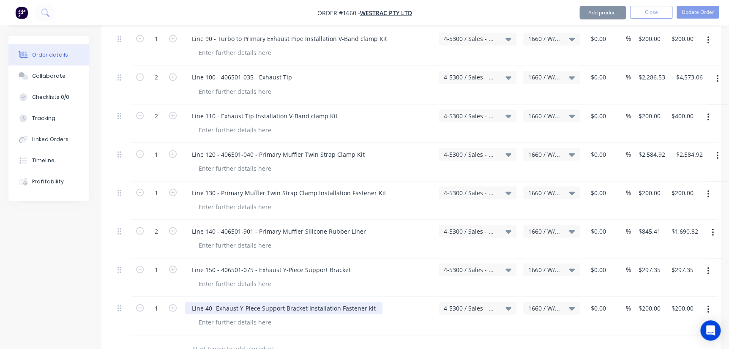
click at [208, 302] on div "Line 40 -Exhaust Y-Piece Support Bracket Installation Fastener kit" at bounding box center [283, 308] width 197 height 12
click at [209, 302] on div "Line 40 -Exhaust Y-Piece Support Bracket Installation Fastener kit" at bounding box center [283, 308] width 197 height 12
click at [218, 302] on div "Line 160 -Exhaust Y-Piece Support Bracket Installation Fastener kit" at bounding box center [285, 308] width 201 height 12
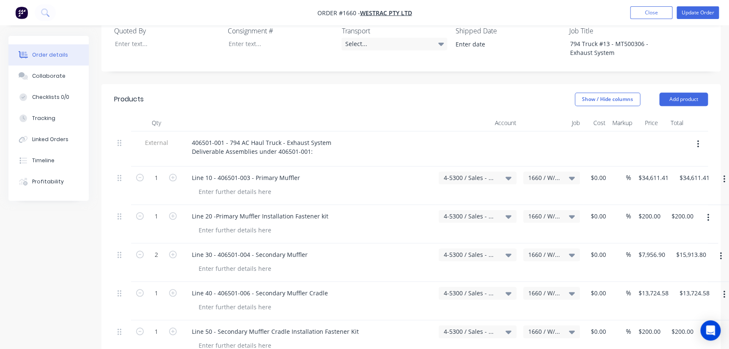
scroll to position [218, 0]
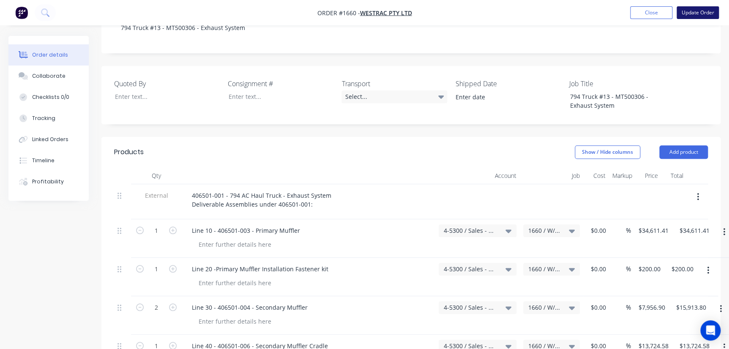
click at [689, 10] on button "Update Order" at bounding box center [698, 12] width 42 height 13
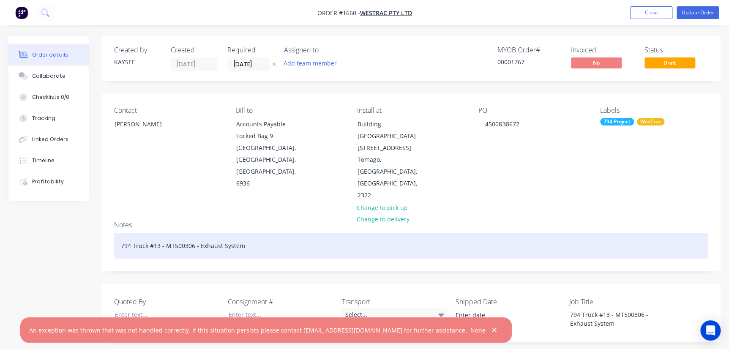
click at [501, 233] on div "794 Truck #13 - MT500306 - Exhaust System" at bounding box center [411, 246] width 594 height 26
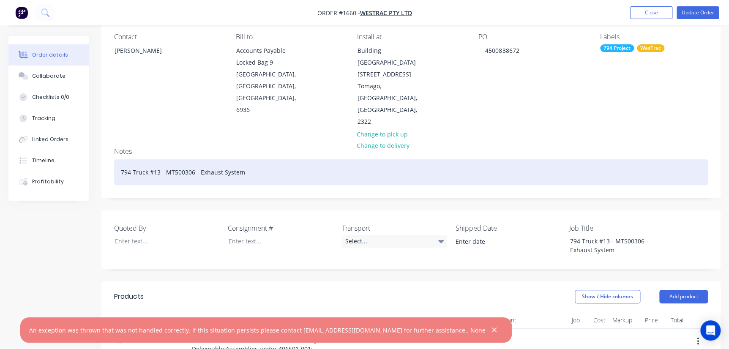
scroll to position [192, 0]
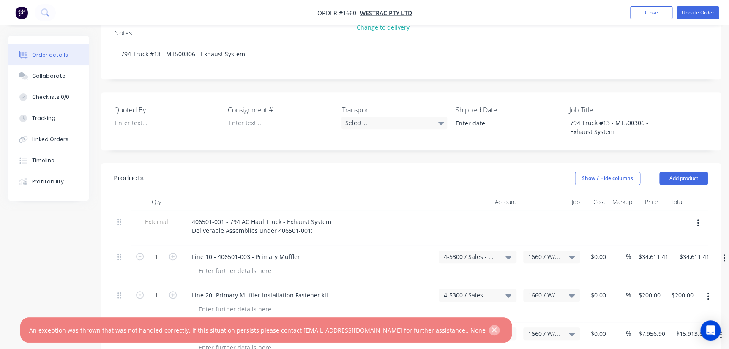
click at [489, 331] on button "button" at bounding box center [494, 330] width 11 height 11
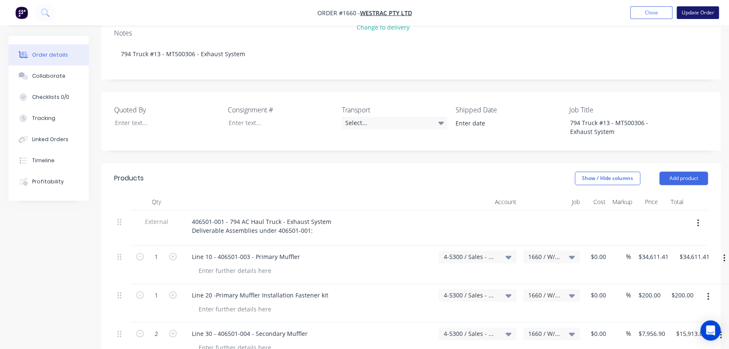
click at [695, 11] on button "Update Order" at bounding box center [698, 12] width 42 height 13
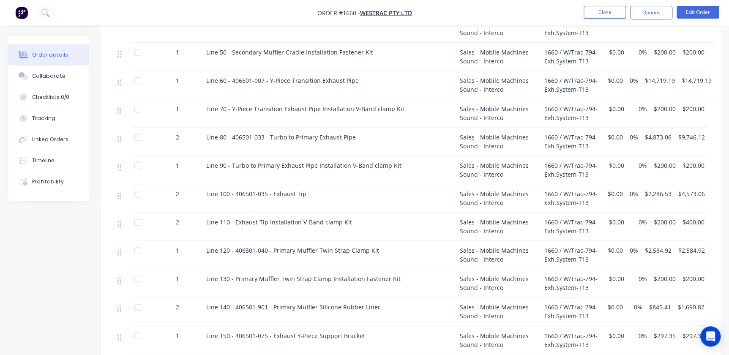
scroll to position [307, 0]
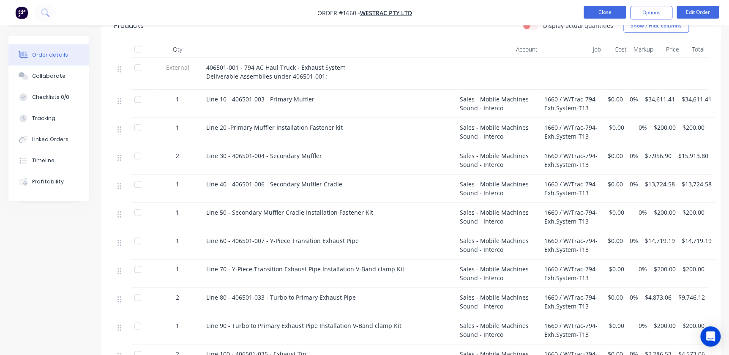
click at [605, 12] on button "Close" at bounding box center [605, 12] width 42 height 13
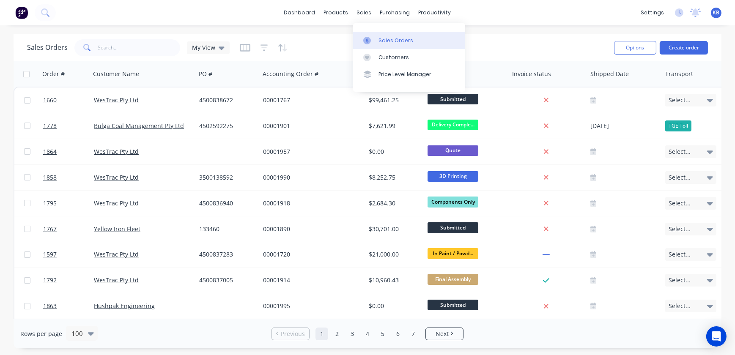
click at [376, 34] on link "Sales Orders" at bounding box center [409, 40] width 112 height 17
click at [371, 37] on div at bounding box center [369, 41] width 13 height 8
click at [365, 12] on div "sales" at bounding box center [364, 12] width 23 height 13
click at [377, 37] on link "Sales Orders" at bounding box center [409, 40] width 112 height 17
click at [216, 50] on div "My View" at bounding box center [208, 48] width 33 height 8
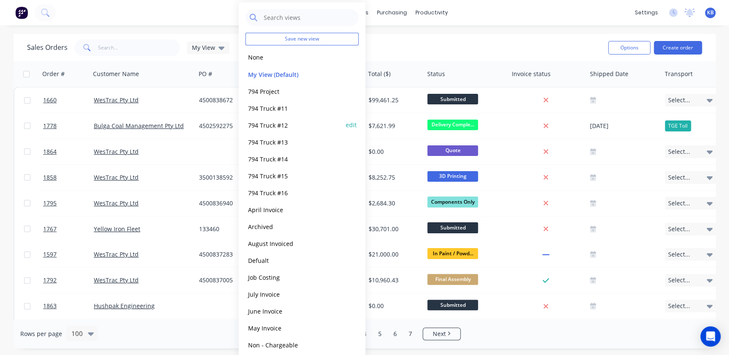
click at [281, 121] on button "794 Truck #12" at bounding box center [294, 125] width 96 height 10
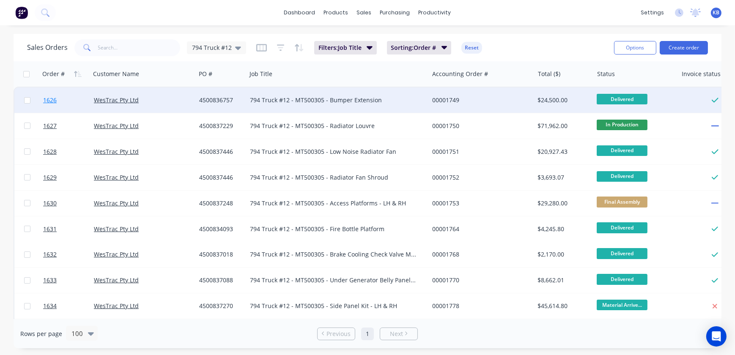
click at [54, 99] on span "1626" at bounding box center [50, 100] width 14 height 8
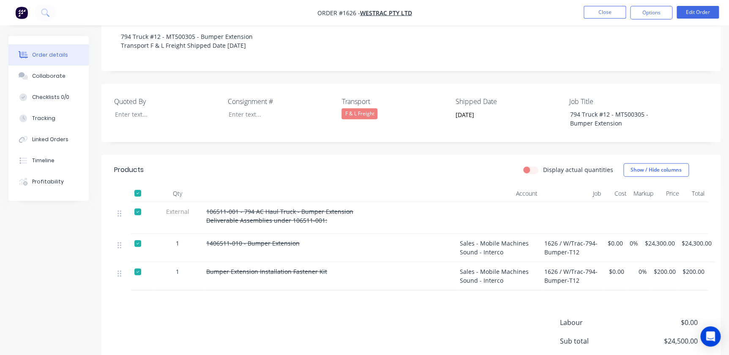
scroll to position [192, 0]
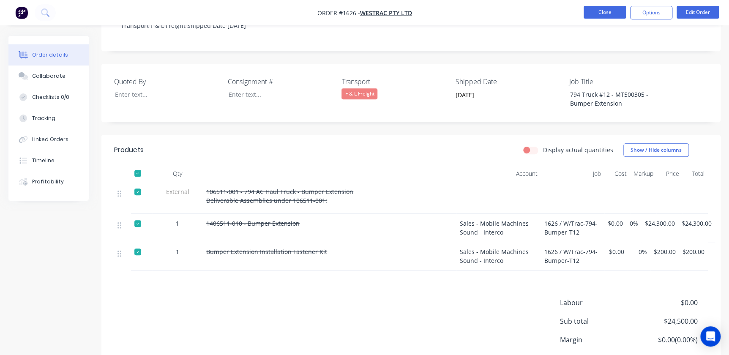
click at [613, 12] on button "Close" at bounding box center [605, 12] width 42 height 13
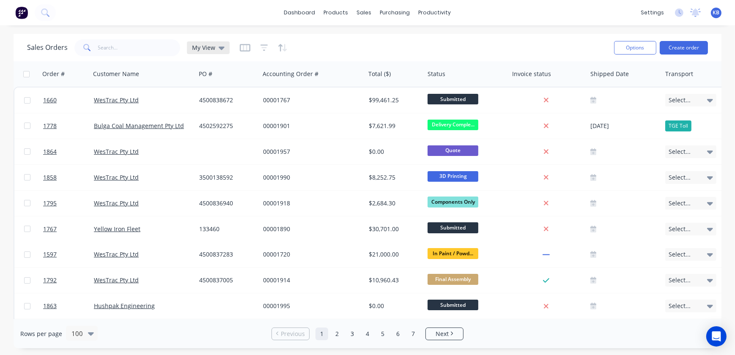
drag, startPoint x: 221, startPoint y: 47, endPoint x: 225, endPoint y: 54, distance: 8.3
click at [221, 47] on icon at bounding box center [222, 48] width 6 height 3
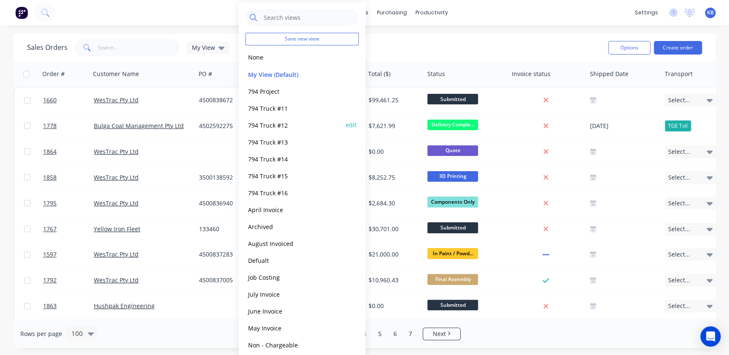
click at [348, 127] on button "edit" at bounding box center [351, 124] width 11 height 9
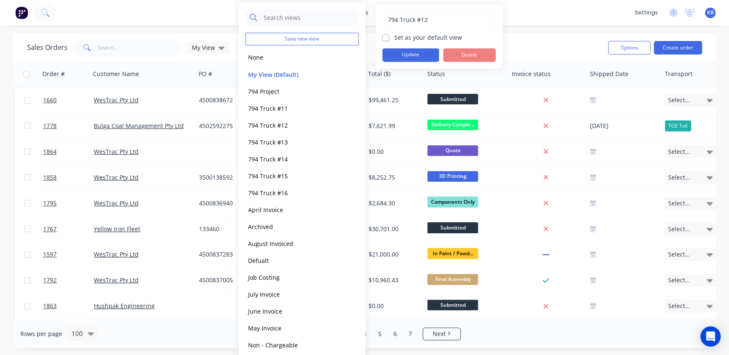
click at [394, 37] on label "Set as your default view" at bounding box center [428, 37] width 68 height 9
click at [385, 37] on input "Set as your default view" at bounding box center [386, 37] width 7 height 8
checkbox input "true"
click at [404, 50] on button "Update" at bounding box center [411, 55] width 57 height 14
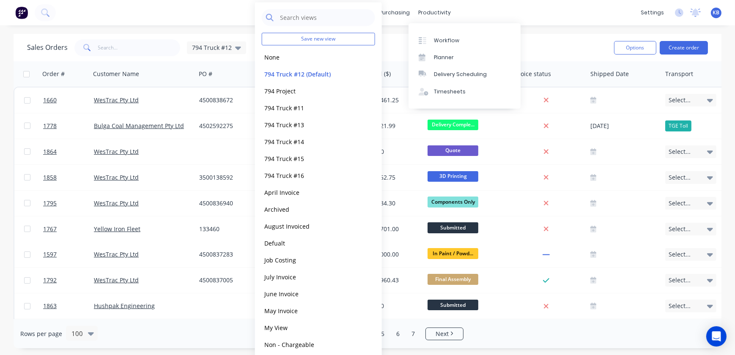
click at [449, 19] on div "dashboard products sales purchasing productivity dashboard products Product Cat…" at bounding box center [367, 12] width 735 height 25
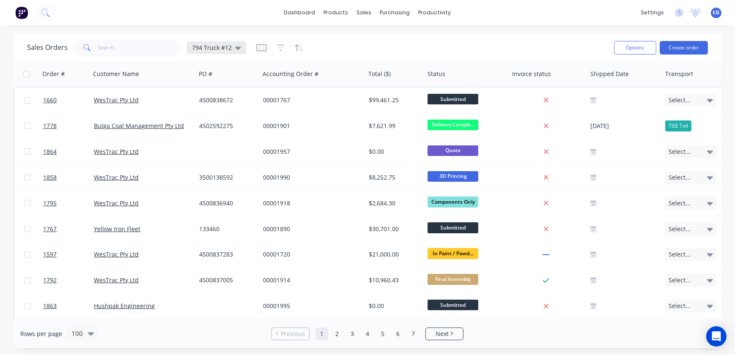
click at [228, 50] on span "794 Truck #12" at bounding box center [212, 47] width 40 height 9
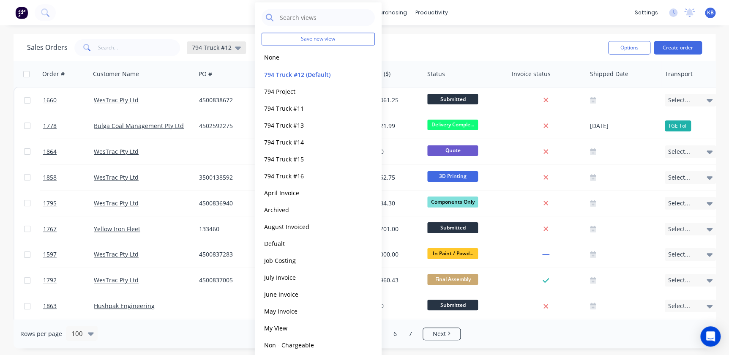
click at [208, 46] on span "794 Truck #12" at bounding box center [212, 47] width 40 height 9
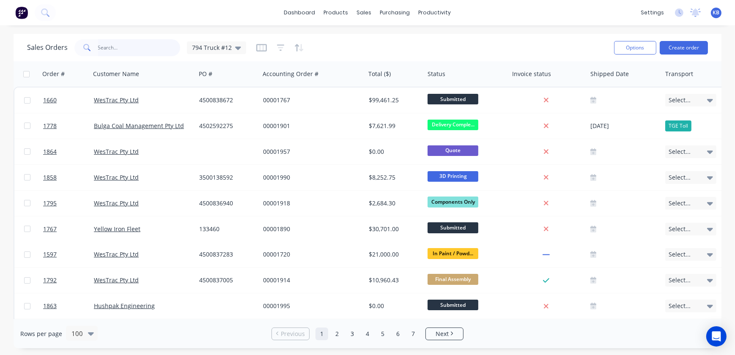
click at [141, 46] on input "text" at bounding box center [139, 47] width 82 height 17
drag, startPoint x: 226, startPoint y: 49, endPoint x: 233, endPoint y: 50, distance: 6.5
click at [227, 49] on span "794 Truck #12" at bounding box center [212, 47] width 40 height 9
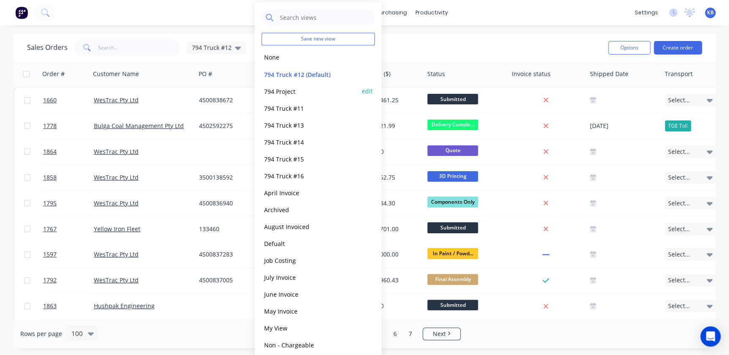
click at [277, 97] on div "794 Project edit" at bounding box center [318, 90] width 113 height 17
click at [281, 109] on button "794 Truck #11" at bounding box center [310, 108] width 96 height 10
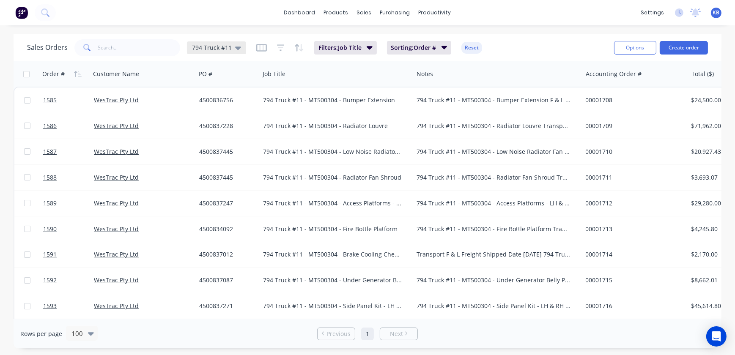
click at [230, 49] on span "794 Truck #11" at bounding box center [212, 47] width 40 height 9
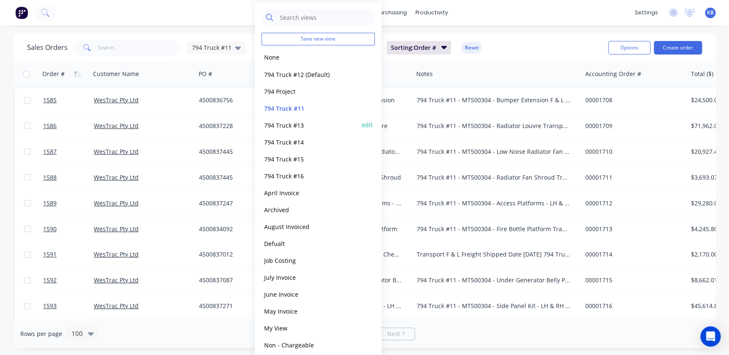
click at [282, 119] on div "794 Truck #13 edit" at bounding box center [318, 124] width 113 height 17
click at [281, 66] on div "794 Truck #12 (Default) edit" at bounding box center [318, 74] width 113 height 17
click at [279, 69] on button "794 Truck #12 (Default)" at bounding box center [310, 74] width 96 height 10
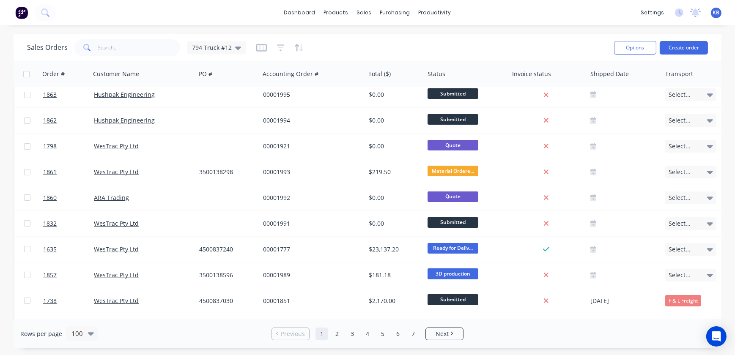
scroll to position [77, 0]
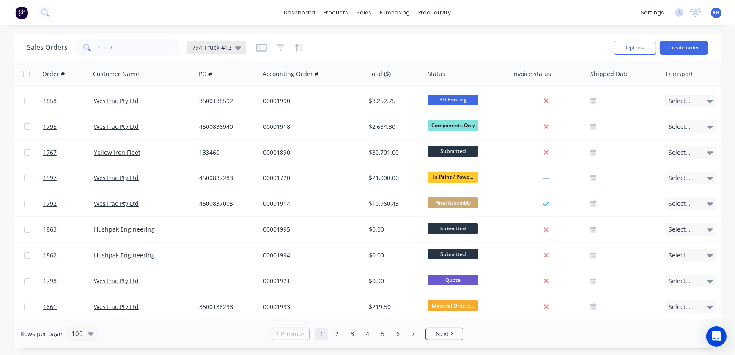
click at [231, 46] on div "794 Truck #12" at bounding box center [216, 48] width 49 height 8
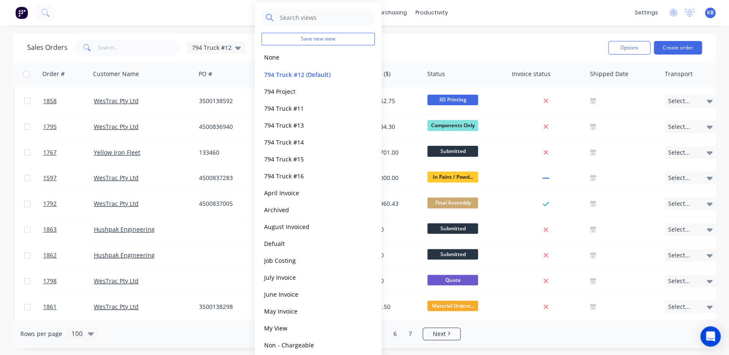
click at [432, 47] on div "Sales Orders 794 Truck #12" at bounding box center [314, 47] width 575 height 21
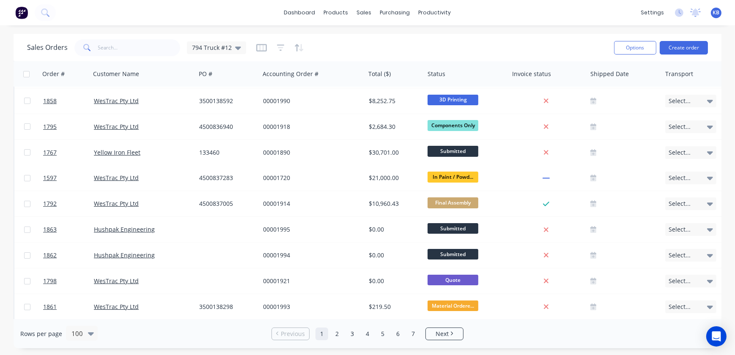
click at [266, 49] on div at bounding box center [280, 48] width 48 height 14
click at [261, 48] on icon "button" at bounding box center [261, 47] width 4 height 5
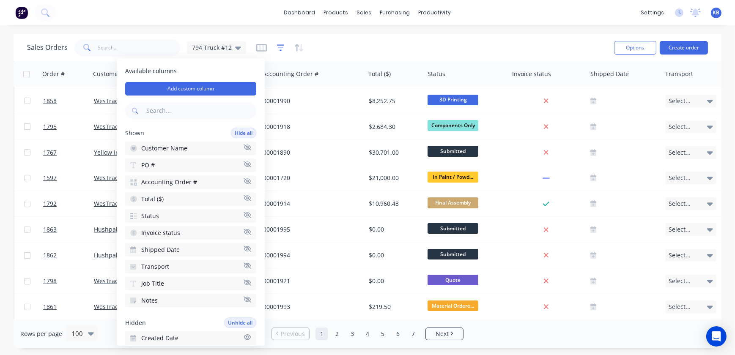
click at [277, 50] on icon "button" at bounding box center [281, 48] width 8 height 8
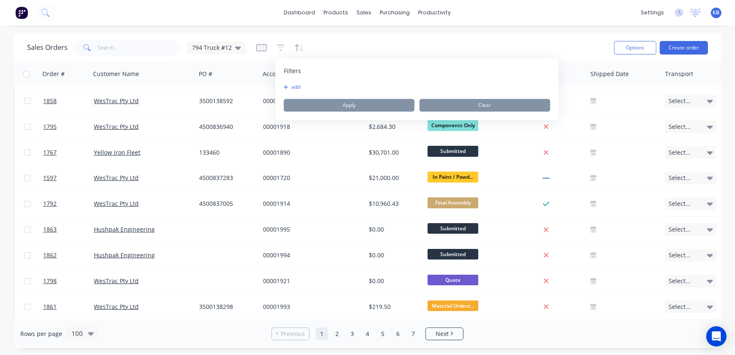
click at [283, 83] on div "Filters add Apply Clear" at bounding box center [416, 89] width 283 height 62
click at [285, 86] on icon "button" at bounding box center [286, 87] width 5 height 5
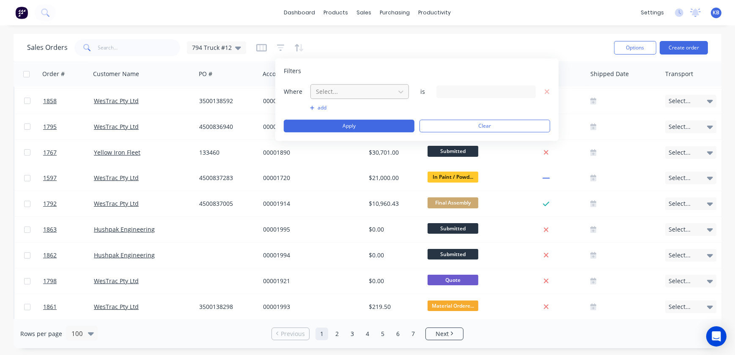
click at [330, 93] on div at bounding box center [353, 91] width 76 height 11
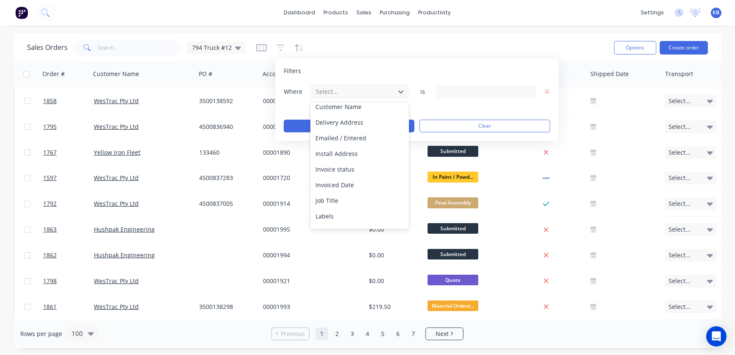
scroll to position [115, 0]
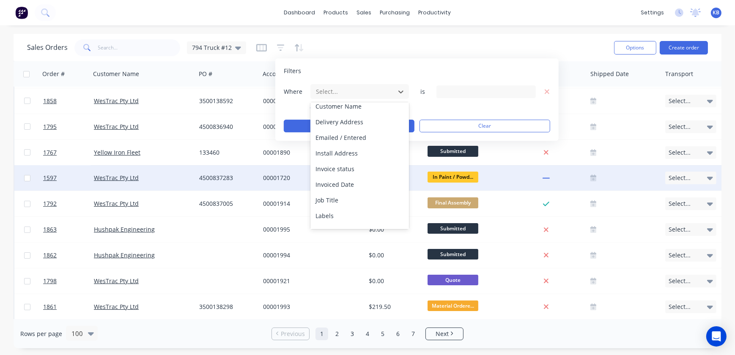
drag, startPoint x: 342, startPoint y: 203, endPoint x: 351, endPoint y: 186, distance: 18.4
click at [342, 203] on div "Job Title" at bounding box center [359, 200] width 99 height 16
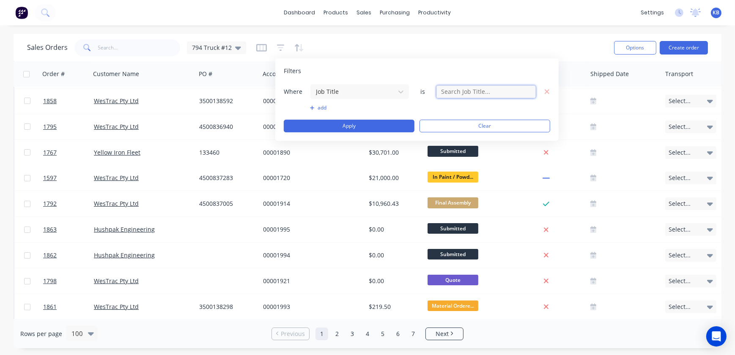
click at [450, 88] on input "text" at bounding box center [485, 91] width 99 height 13
type input "794 Truck # 12"
click at [334, 119] on div "Where Job Title is 794 Truck # 12 add Apply Clear" at bounding box center [417, 108] width 266 height 49
click at [342, 127] on button "Apply" at bounding box center [349, 126] width 131 height 13
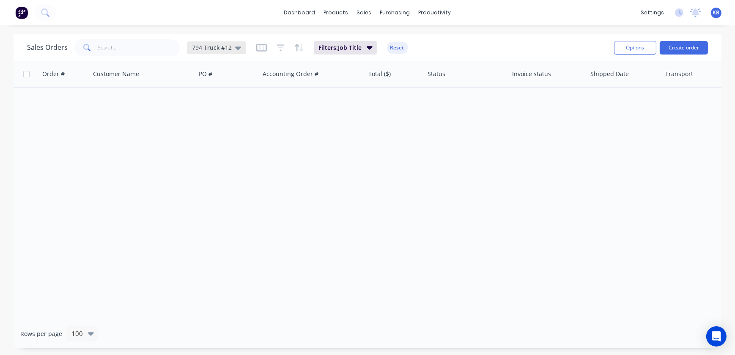
click at [237, 46] on icon at bounding box center [238, 47] width 6 height 9
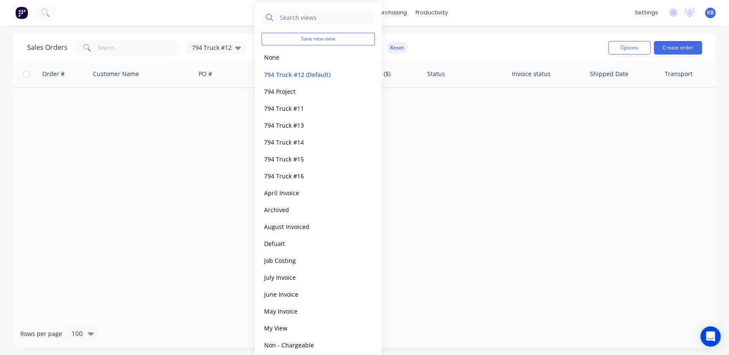
click at [520, 123] on div "Order # Customer Name PO # Accounting Order # Total ($) Status Invoice status S…" at bounding box center [365, 190] width 702 height 258
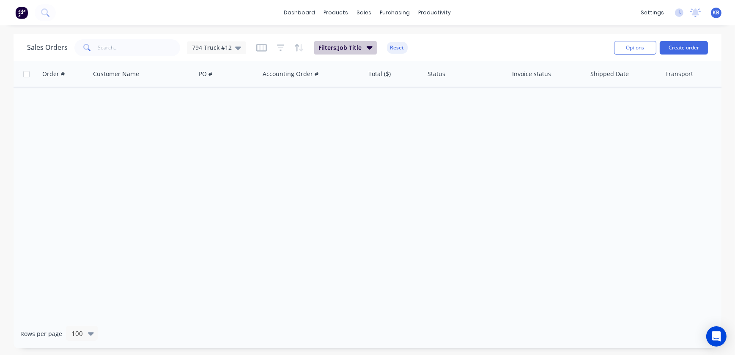
click at [344, 41] on button "Filters: Job Title" at bounding box center [345, 48] width 63 height 14
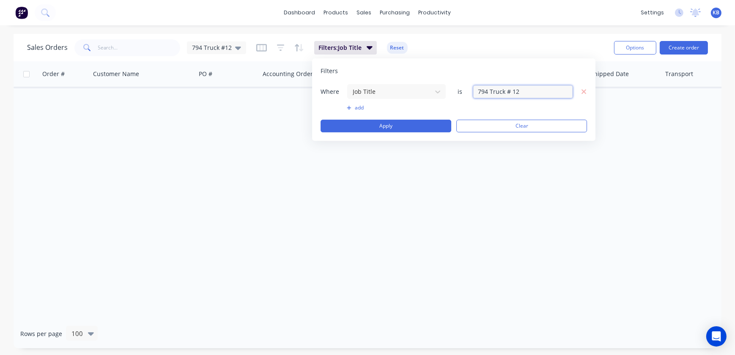
click at [515, 92] on input "794 Truck # 12" at bounding box center [522, 91] width 99 height 13
click at [513, 92] on input "794 Truck # 12" at bounding box center [522, 91] width 99 height 13
type input "794 Truck #12"
click at [372, 124] on button "Apply" at bounding box center [385, 126] width 131 height 13
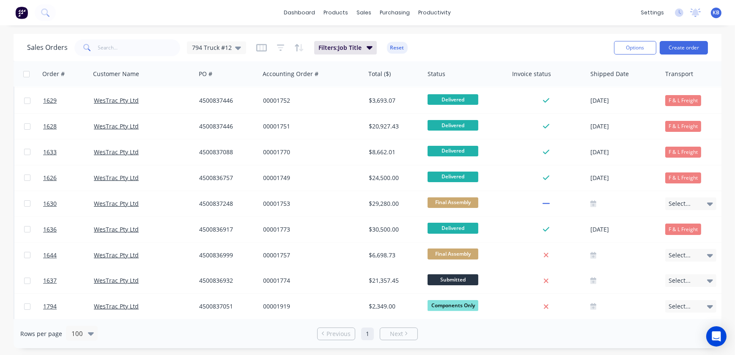
drag, startPoint x: 278, startPoint y: 313, endPoint x: 315, endPoint y: 316, distance: 37.4
click at [318, 316] on div "Order # Customer Name PO # Accounting Order # Total ($) Status Invoice status S…" at bounding box center [368, 190] width 708 height 258
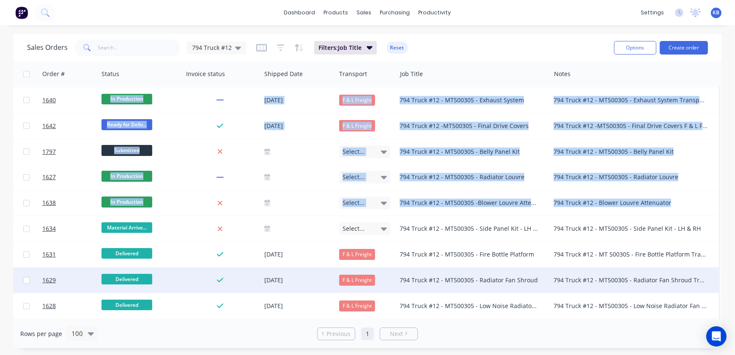
scroll to position [0, 330]
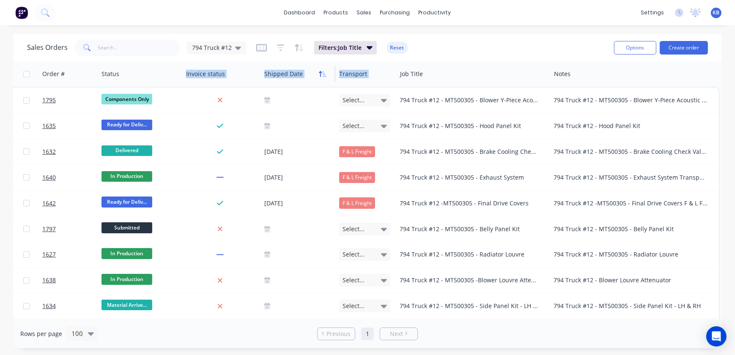
drag, startPoint x: 452, startPoint y: 72, endPoint x: 325, endPoint y: 72, distance: 127.7
click at [263, 74] on div "Order # Customer Name PO # Accounting Order # Total ($) Status Invoice status S…" at bounding box center [204, 73] width 1032 height 25
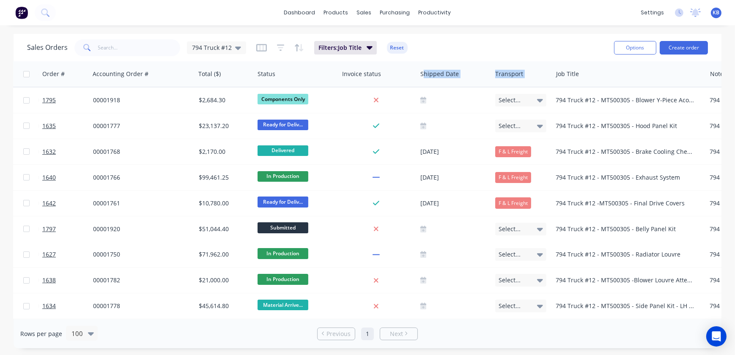
scroll to position [0, 149]
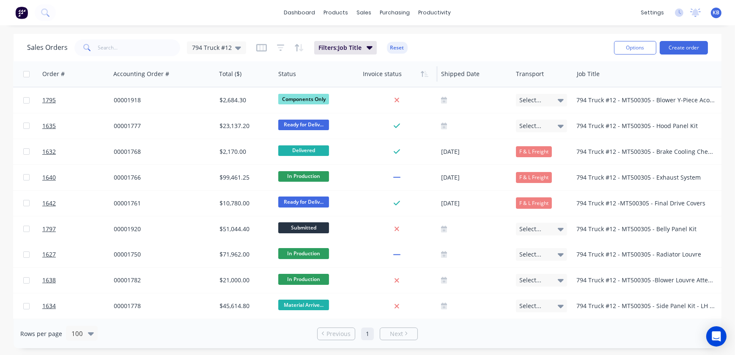
click at [363, 71] on div at bounding box center [397, 74] width 68 height 17
drag, startPoint x: 608, startPoint y: 79, endPoint x: 526, endPoint y: 65, distance: 83.1
click at [513, 68] on div "Order # Customer Name PO # Accounting Order # Total ($) Status Invoice status S…" at bounding box center [380, 73] width 1032 height 25
click at [588, 42] on div "Sales Orders 794 Truck #12 Filters: Job Title Reset" at bounding box center [317, 47] width 580 height 21
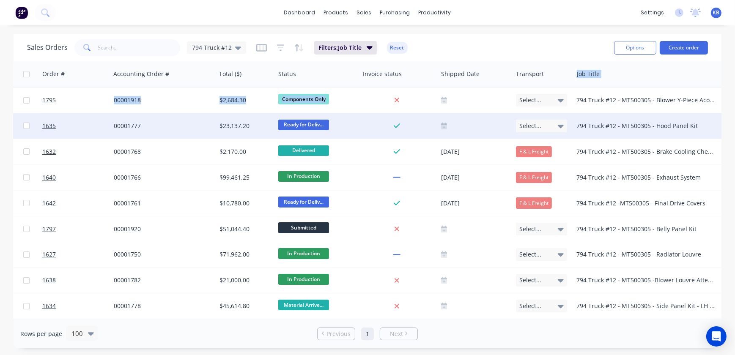
drag, startPoint x: 694, startPoint y: 77, endPoint x: 495, endPoint y: 120, distance: 204.2
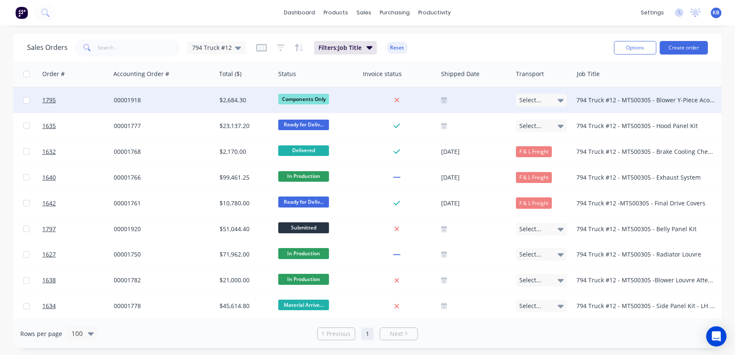
click at [580, 98] on div "794 Truck #12 - MT500305 - Blower Y-Piece Acoustic Panel Kit" at bounding box center [646, 100] width 140 height 8
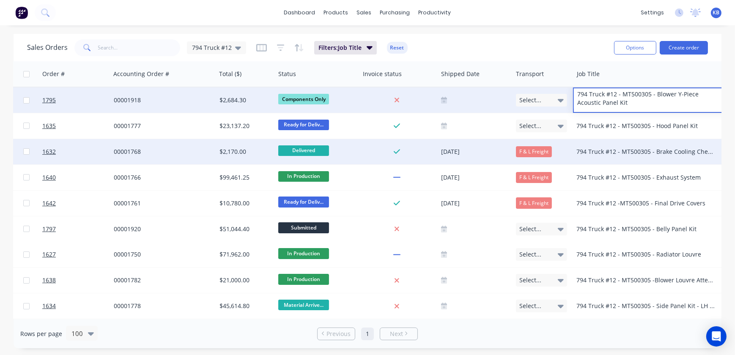
click at [643, 178] on div "794 Truck #12 - MT500305 - Exhaust System" at bounding box center [646, 177] width 140 height 8
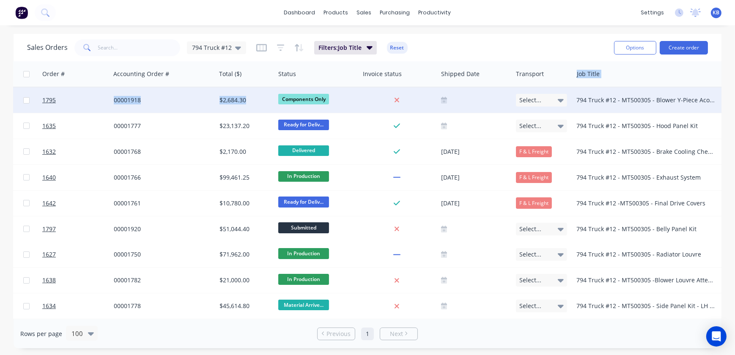
drag, startPoint x: 687, startPoint y: 73, endPoint x: 530, endPoint y: 330, distance: 301.6
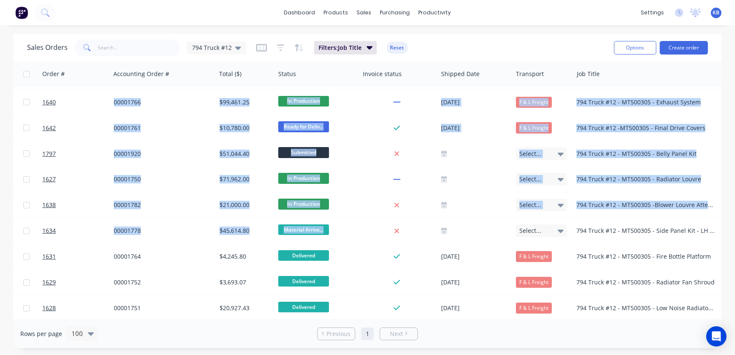
click at [479, 315] on div "Order # Customer Name PO # Accounting Order # Total ($) Status Invoice status S…" at bounding box center [368, 190] width 708 height 258
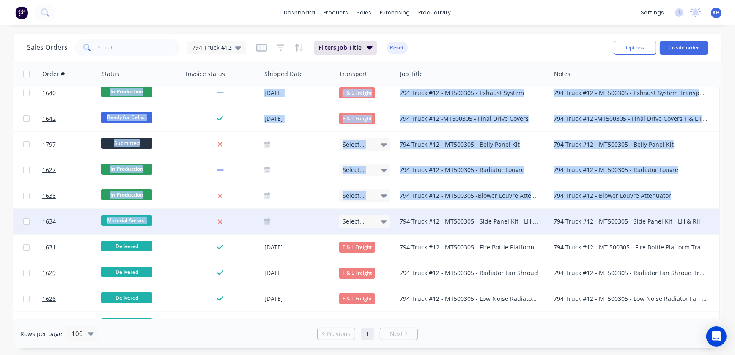
scroll to position [0, 330]
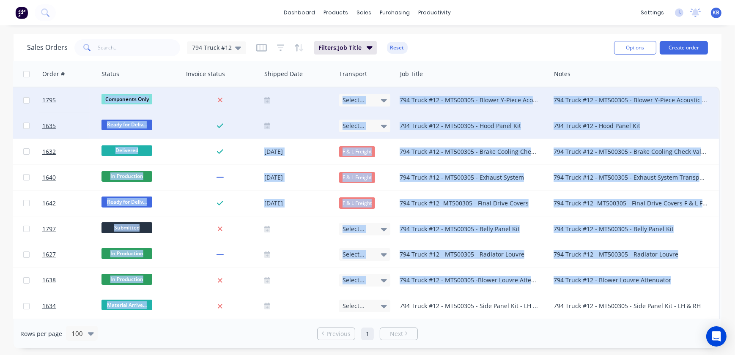
click at [511, 123] on div "794 Truck #12 - MT500305 - Hood Panel Kit" at bounding box center [470, 126] width 140 height 8
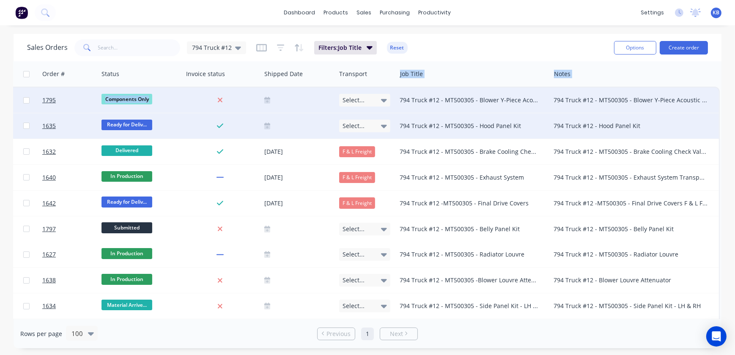
drag, startPoint x: 505, startPoint y: 76, endPoint x: 524, endPoint y: 83, distance: 20.9
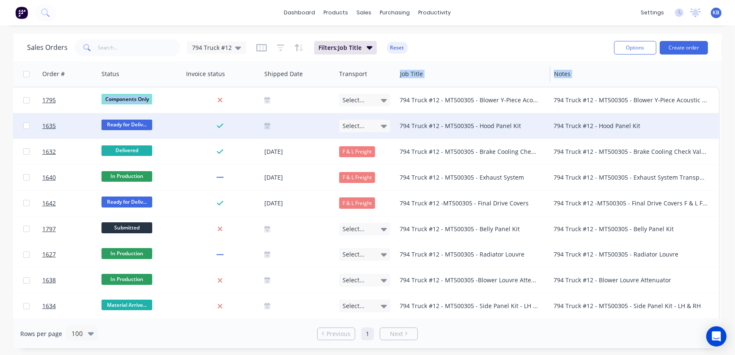
click at [524, 83] on div "Job Title" at bounding box center [474, 73] width 154 height 25
click at [473, 80] on div at bounding box center [470, 74] width 140 height 17
drag, startPoint x: 528, startPoint y: 77, endPoint x: 444, endPoint y: 77, distance: 83.3
click at [441, 84] on div "Job Title" at bounding box center [474, 73] width 154 height 25
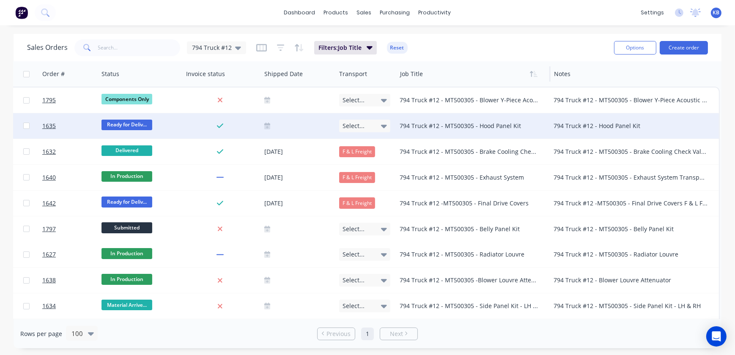
click at [416, 81] on div "Job Title" at bounding box center [474, 73] width 154 height 25
drag, startPoint x: 419, startPoint y: 77, endPoint x: 311, endPoint y: 83, distance: 108.8
click at [311, 83] on div "Order # Customer Name PO # Accounting Order # Total ($) Status Invoice status S…" at bounding box center [204, 73] width 1032 height 25
click at [474, 93] on div "794 Truck #12 - MT500305 - Blower Y-Piece Acoustic Panel Kit" at bounding box center [472, 100] width 153 height 25
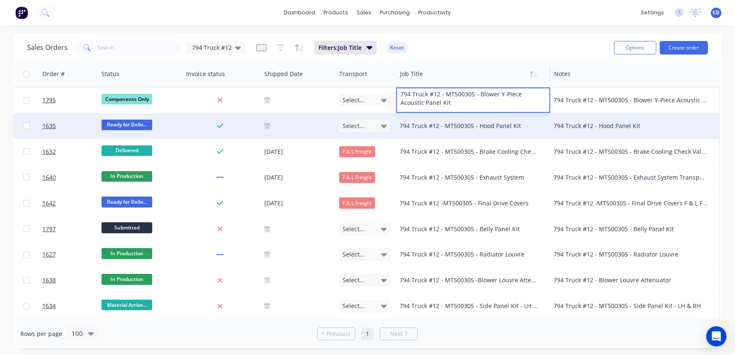
click at [402, 77] on div at bounding box center [470, 74] width 140 height 17
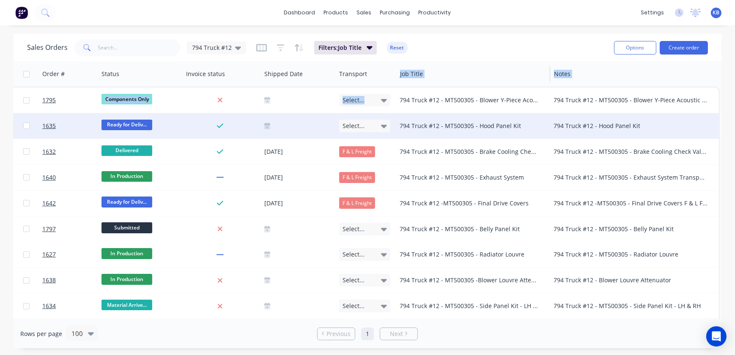
drag, startPoint x: 397, startPoint y: 77, endPoint x: 393, endPoint y: 74, distance: 4.6
click at [389, 82] on div "Order # Customer Name PO # Accounting Order # Total ($) Status Invoice status S…" at bounding box center [204, 73] width 1032 height 25
click at [397, 72] on div "Job Title" at bounding box center [474, 73] width 154 height 25
drag, startPoint x: 208, startPoint y: 80, endPoint x: 235, endPoint y: 81, distance: 27.5
click at [135, 80] on div "Order # Customer Name PO # Accounting Order # Total ($) Status Invoice status S…" at bounding box center [204, 73] width 1032 height 25
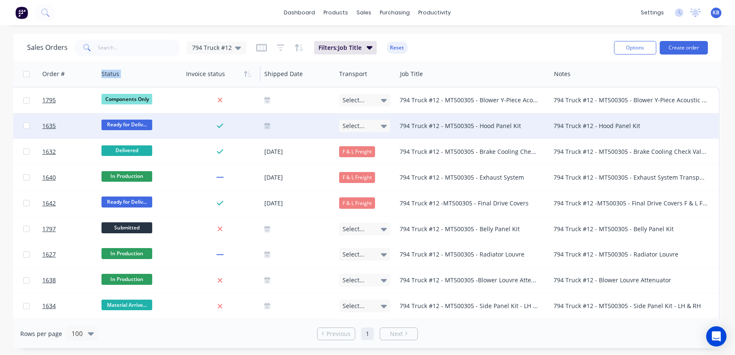
click at [236, 80] on div at bounding box center [220, 74] width 68 height 17
drag, startPoint x: 283, startPoint y: 75, endPoint x: 215, endPoint y: 74, distance: 67.6
click at [194, 73] on div "Order # Customer Name PO # Accounting Order # Total ($) Status Invoice status S…" at bounding box center [204, 73] width 1032 height 25
click at [440, 75] on div at bounding box center [470, 74] width 140 height 17
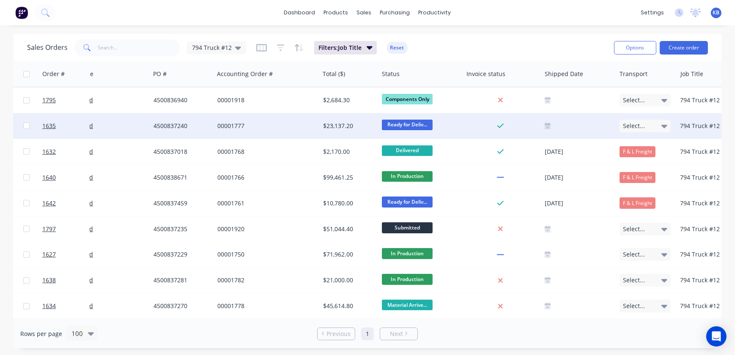
scroll to position [0, 15]
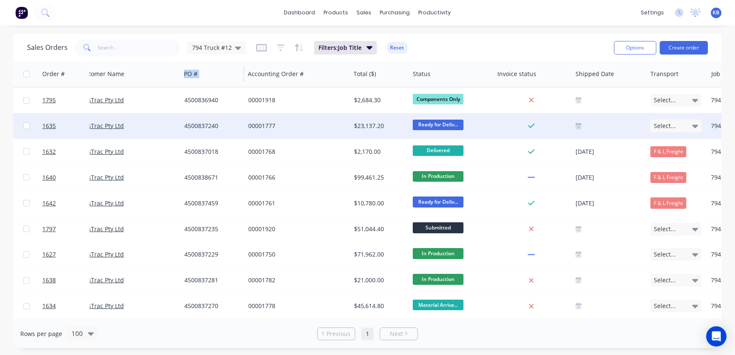
drag, startPoint x: 266, startPoint y: 79, endPoint x: 181, endPoint y: 81, distance: 85.0
click at [180, 84] on div "Order # Customer Name PO # Accounting Order # Total ($) Status Invoice status S…" at bounding box center [515, 73] width 1032 height 25
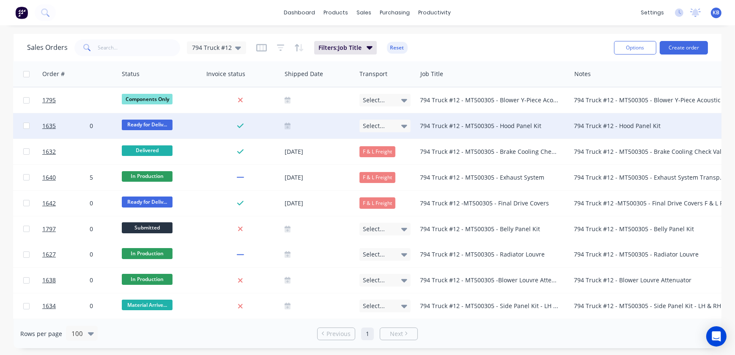
scroll to position [0, 317]
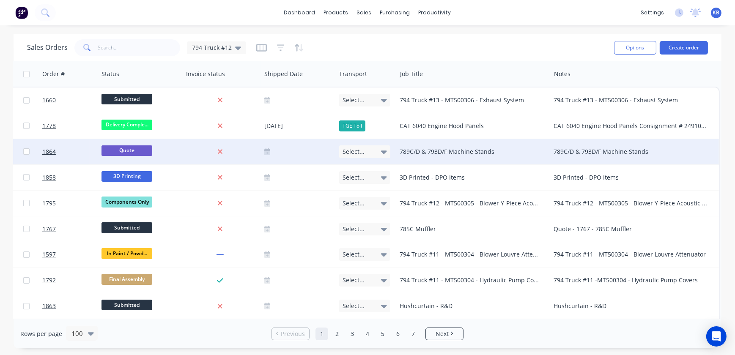
scroll to position [0, 326]
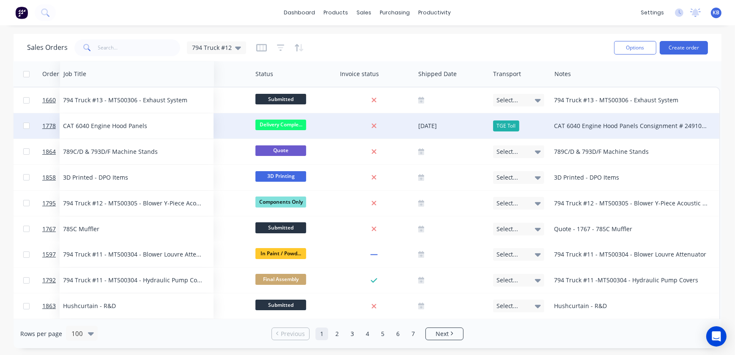
drag, startPoint x: 413, startPoint y: 79, endPoint x: 76, endPoint y: 137, distance: 341.9
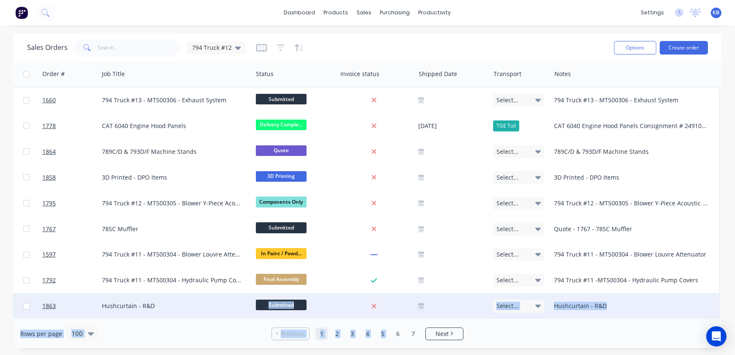
drag, startPoint x: 394, startPoint y: 319, endPoint x: 248, endPoint y: 311, distance: 146.9
click at [246, 311] on div "Sales Orders 794 Truck #12 Options Create order Order # Customer Name PO # Acco…" at bounding box center [368, 191] width 708 height 315
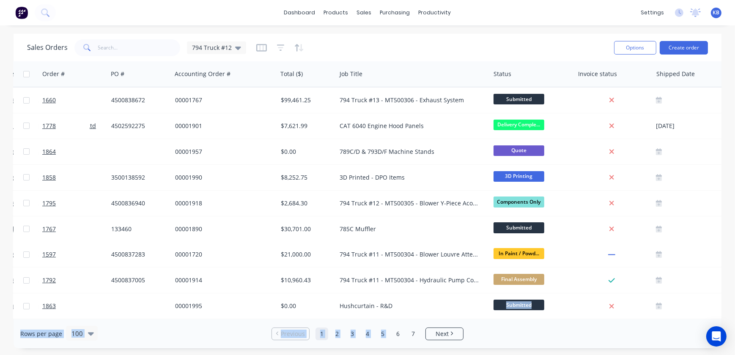
scroll to position [0, 52]
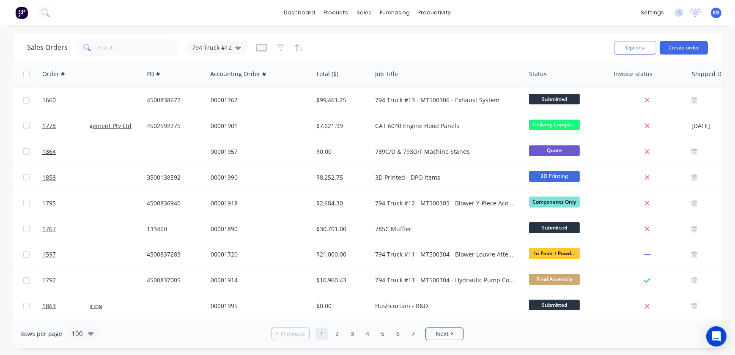
click at [526, 49] on div "Sales Orders 794 Truck #12" at bounding box center [317, 47] width 580 height 21
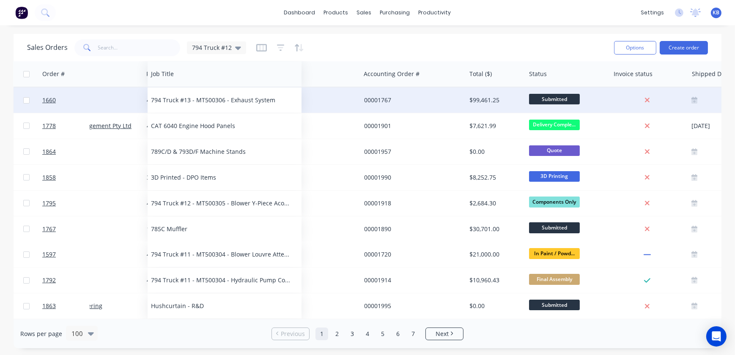
drag, startPoint x: 389, startPoint y: 75, endPoint x: 173, endPoint y: 94, distance: 216.4
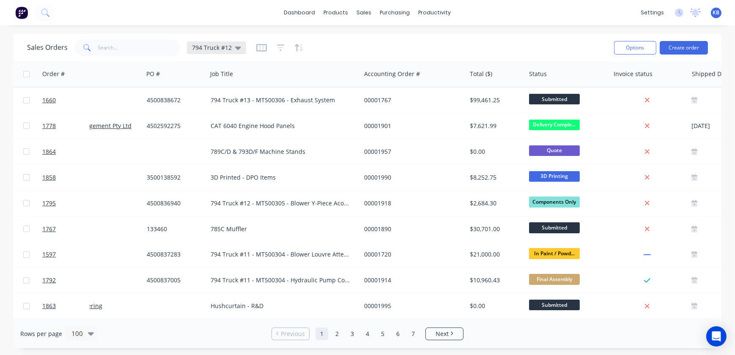
click at [240, 52] on div "794 Truck #12" at bounding box center [216, 47] width 59 height 13
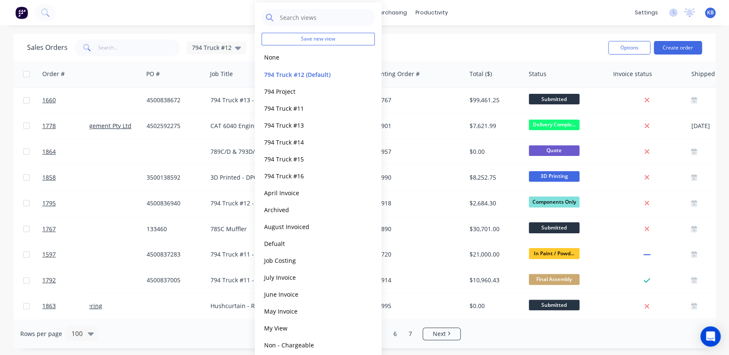
click at [418, 55] on div "Sales Orders 794 Truck #12" at bounding box center [314, 47] width 575 height 21
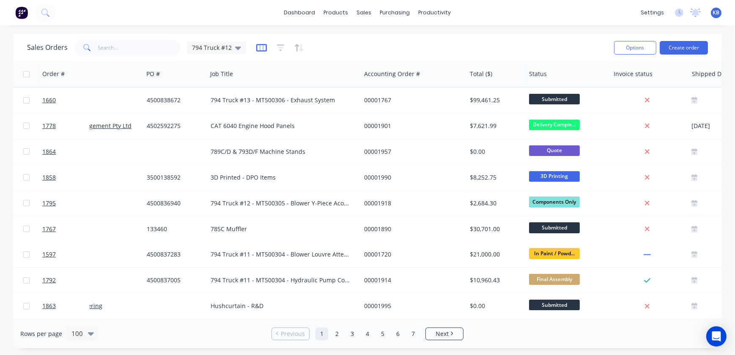
click at [262, 49] on icon "button" at bounding box center [261, 48] width 11 height 8
click at [274, 50] on div at bounding box center [280, 48] width 48 height 14
click at [278, 47] on icon "button" at bounding box center [281, 48] width 8 height 8
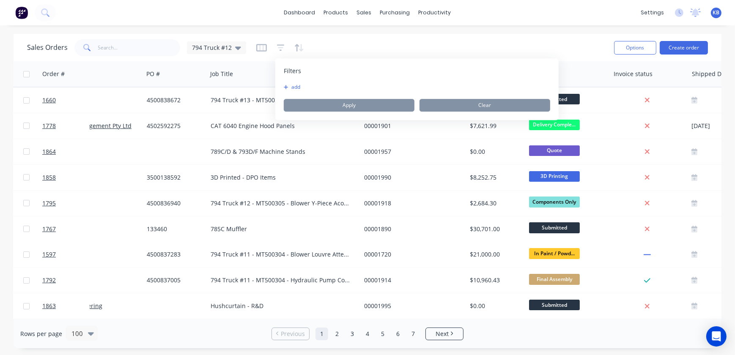
click at [315, 82] on div "Filters add Apply Clear" at bounding box center [416, 89] width 283 height 62
click at [300, 86] on button "add" at bounding box center [294, 87] width 21 height 7
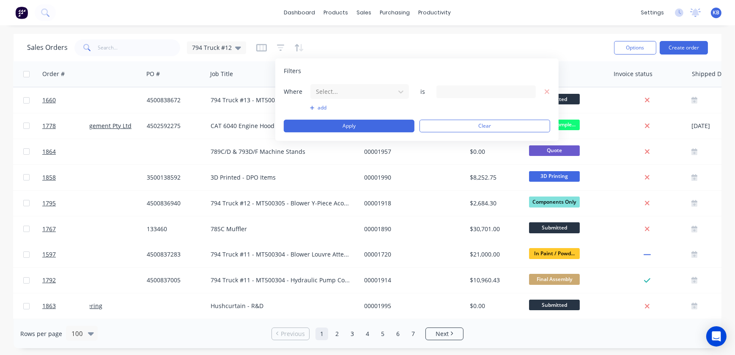
click at [455, 90] on div at bounding box center [485, 91] width 99 height 13
click at [454, 96] on div at bounding box center [485, 91] width 99 height 13
click at [315, 107] on button "add" at bounding box center [359, 107] width 99 height 7
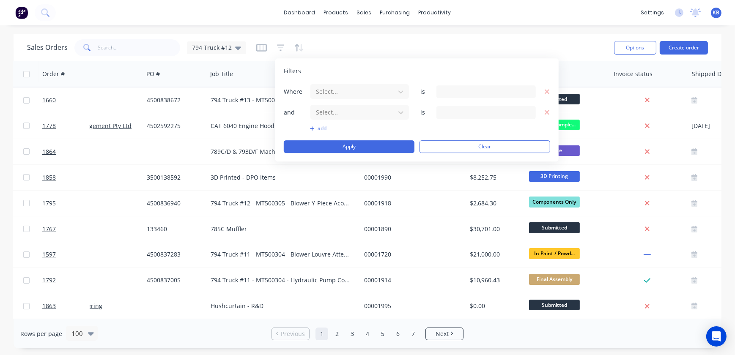
click at [465, 90] on div at bounding box center [485, 91] width 99 height 13
click at [544, 113] on icon "button" at bounding box center [547, 113] width 6 height 8
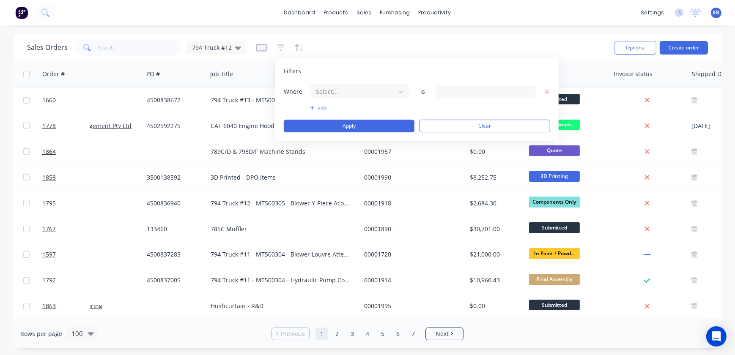
click at [477, 96] on div at bounding box center [485, 91] width 99 height 13
click at [345, 82] on div "Filters Where Select... is add Apply Clear" at bounding box center [416, 99] width 283 height 82
click at [346, 85] on div "Select..." at bounding box center [352, 92] width 81 height 14
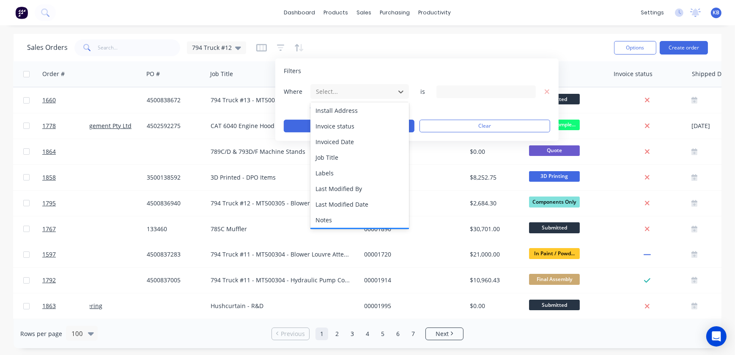
scroll to position [145, 0]
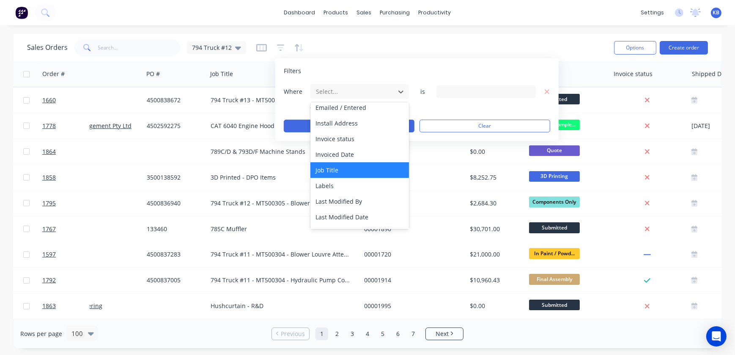
click at [328, 173] on div "Job Title" at bounding box center [359, 170] width 99 height 16
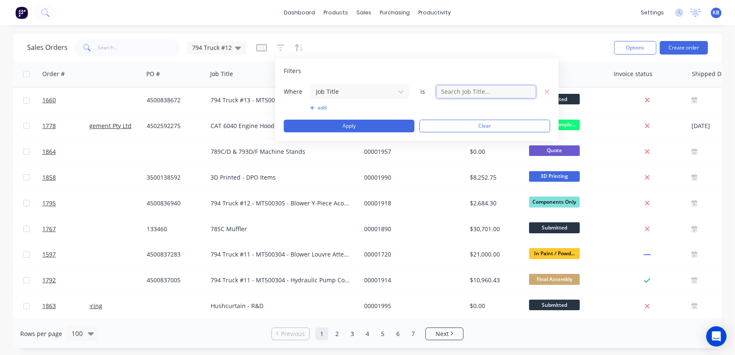
click at [452, 93] on input "text" at bounding box center [485, 91] width 99 height 13
type input "794 Truck #12"
click at [323, 118] on div "Where Job Title is 794 Truck #12 add Apply Clear" at bounding box center [417, 108] width 266 height 49
click at [323, 121] on button "Apply" at bounding box center [349, 126] width 131 height 13
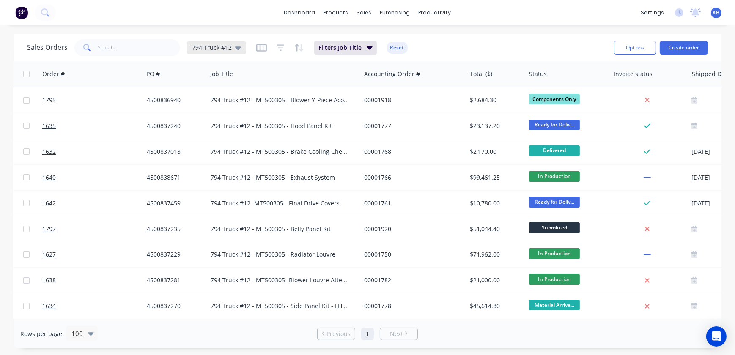
click at [235, 51] on icon at bounding box center [238, 47] width 6 height 9
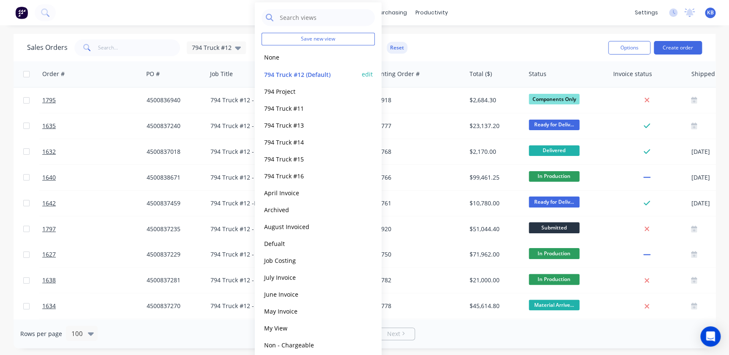
click at [372, 72] on div "794 Truck #12 (Default) edit" at bounding box center [318, 74] width 113 height 17
click at [365, 74] on button "edit" at bounding box center [367, 74] width 11 height 9
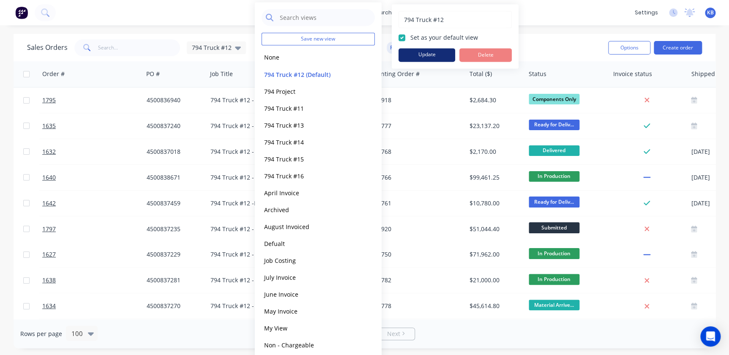
click at [420, 52] on button "Update" at bounding box center [427, 55] width 57 height 14
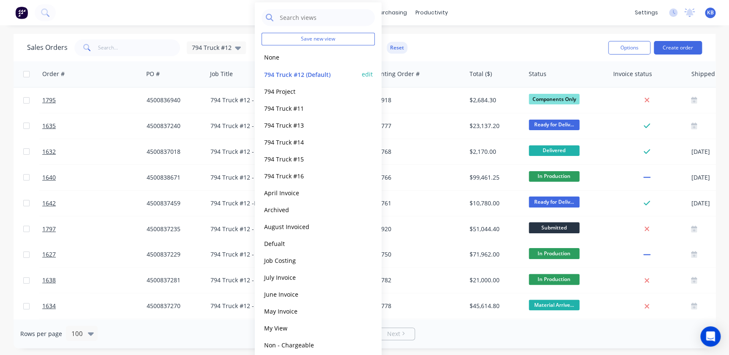
click at [366, 75] on button "edit" at bounding box center [367, 74] width 11 height 9
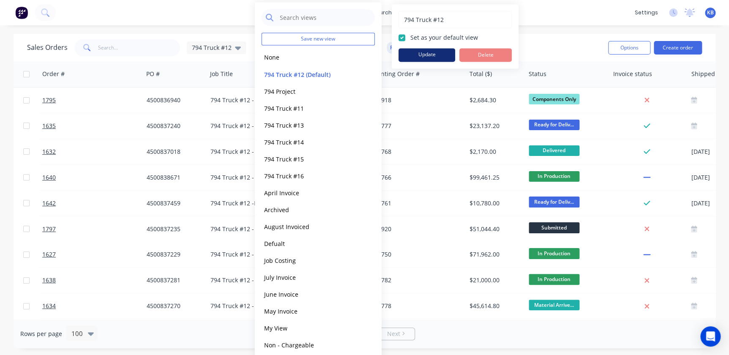
click at [421, 57] on button "Update" at bounding box center [427, 55] width 57 height 14
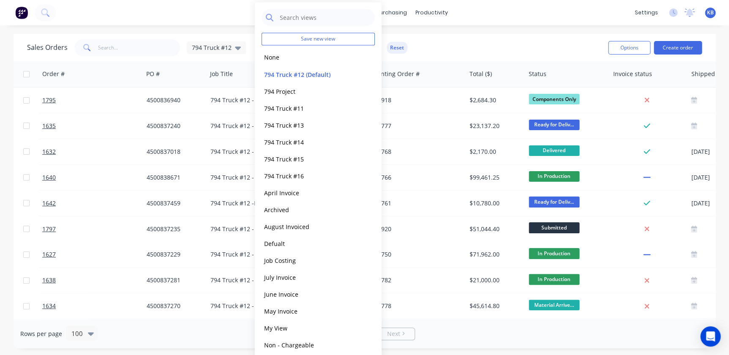
click at [447, 55] on div "Sales Orders 794 Truck #12 Filters: Job Title Reset" at bounding box center [314, 47] width 575 height 21
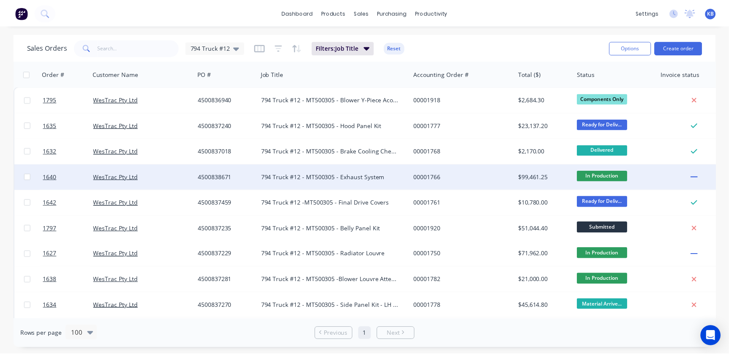
scroll to position [0, 0]
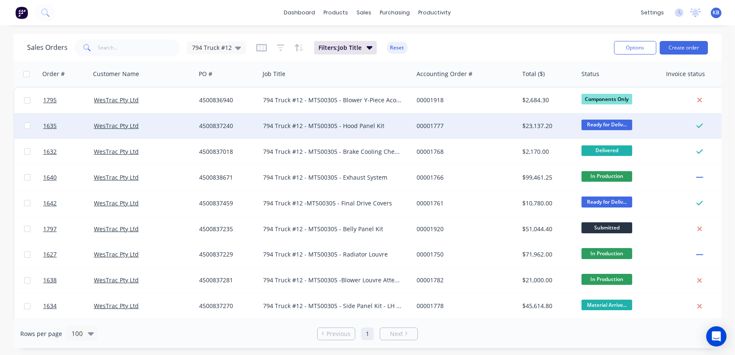
click at [345, 124] on div "794 Truck #12 - MT500305 - Hood Panel Kit" at bounding box center [333, 126] width 140 height 8
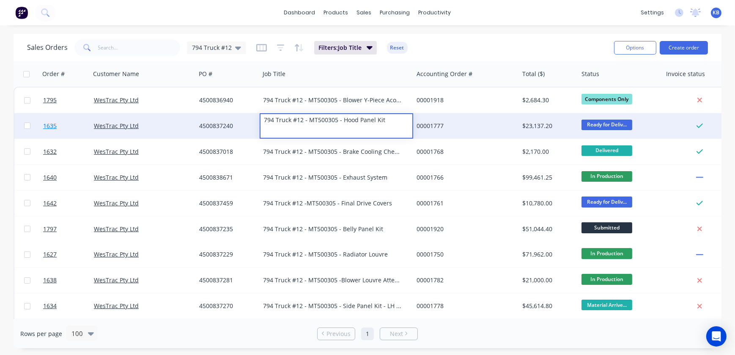
click at [52, 126] on span "1635" at bounding box center [50, 126] width 14 height 8
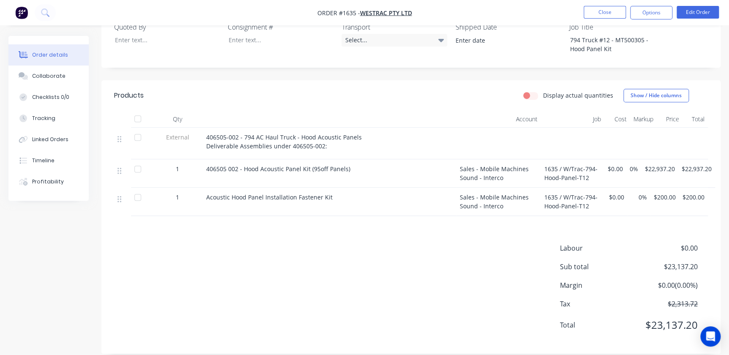
scroll to position [246, 0]
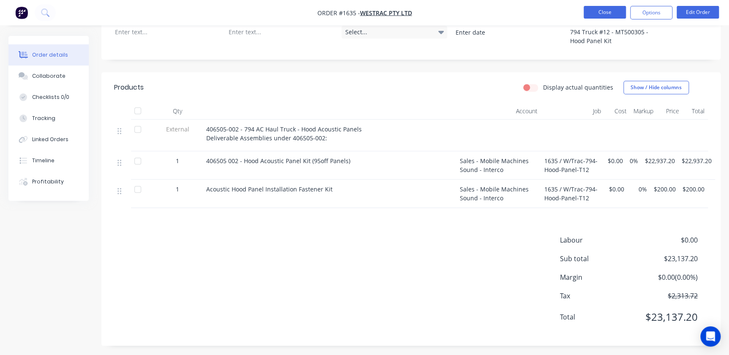
click at [602, 16] on button "Close" at bounding box center [605, 12] width 42 height 13
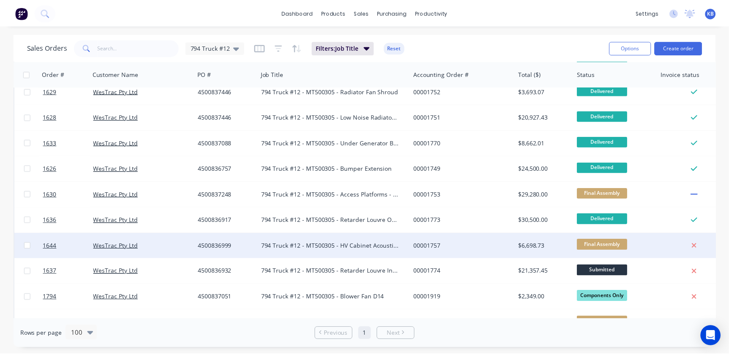
scroll to position [269, 0]
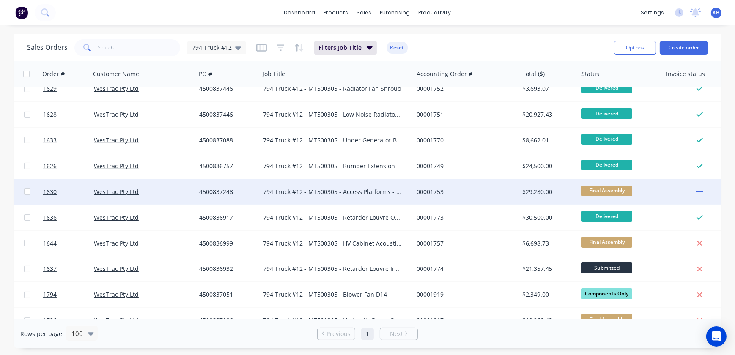
click at [322, 200] on div "794 Truck #12 - MT500305 - Access Platforms - LH & RH" at bounding box center [336, 191] width 153 height 25
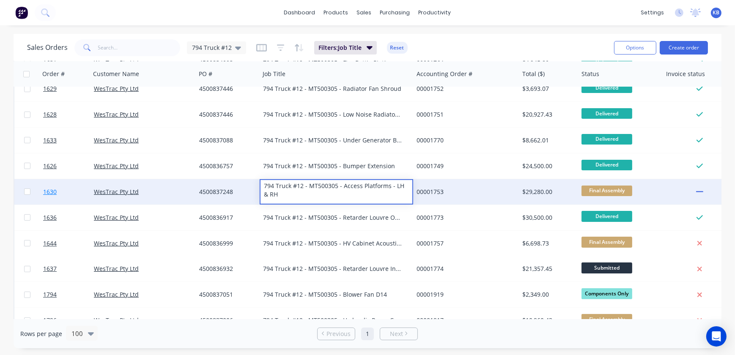
click at [65, 189] on link "1630" at bounding box center [68, 191] width 51 height 25
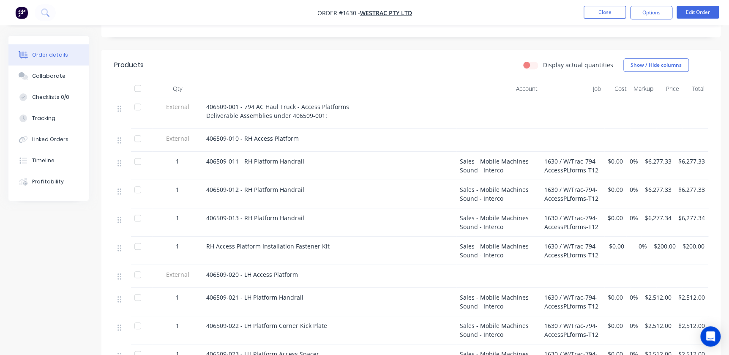
scroll to position [269, 0]
drag, startPoint x: 707, startPoint y: 1, endPoint x: 706, endPoint y: 10, distance: 9.0
click at [707, 1] on nav "Order #1630 - WesTrac Pty Ltd Close Options Edit Order" at bounding box center [364, 12] width 729 height 25
click at [704, 16] on button "Edit Order" at bounding box center [698, 12] width 42 height 13
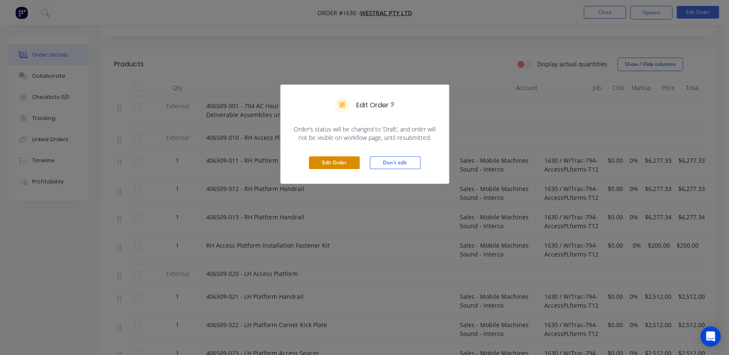
click at [355, 164] on button "Edit Order" at bounding box center [334, 162] width 51 height 13
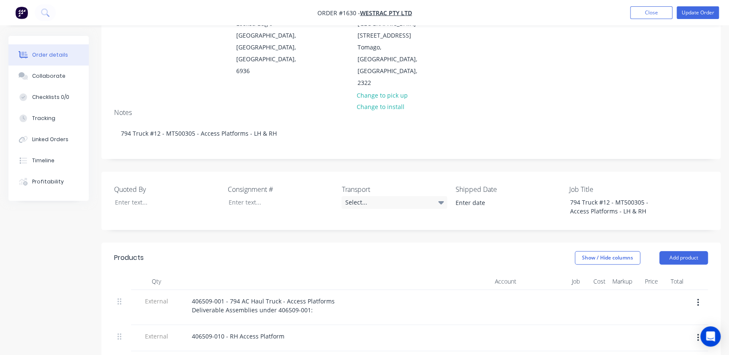
scroll to position [230, 0]
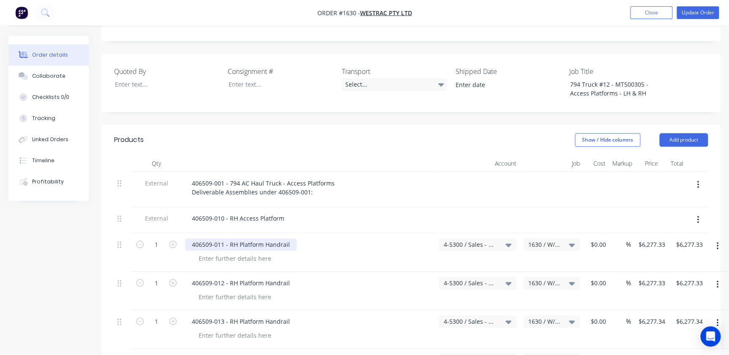
click at [191, 238] on div "406509-011 - RH Platform Handrail" at bounding box center [241, 244] width 112 height 12
drag, startPoint x: 217, startPoint y: 211, endPoint x: 177, endPoint y: 204, distance: 40.8
click at [177, 233] on div "1 Line 10 - 406509-011 - RH Platform Handrail 4-5300 / Sales - Mobile Machines …" at bounding box center [411, 252] width 594 height 38
copy div "Line 10 -"
click at [192, 277] on div "406509-012 - RH Platform Handrail" at bounding box center [241, 283] width 112 height 12
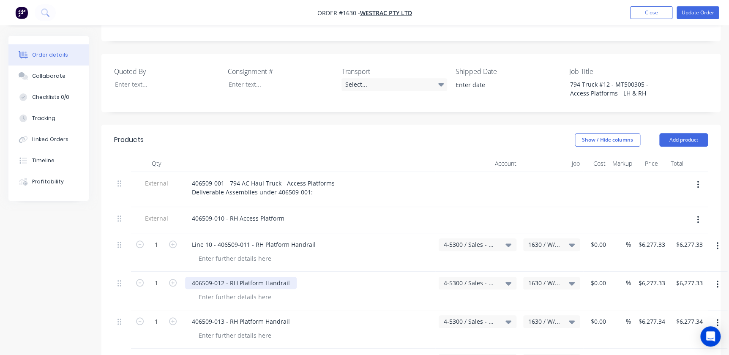
click at [192, 277] on div "406509-012 - RH Platform Handrail" at bounding box center [241, 283] width 112 height 12
paste div
click at [208, 277] on div "Line 10 -406509-012 - RH Platform Handrail" at bounding box center [253, 283] width 136 height 12
click at [194, 315] on div "406509-013 - RH Platform Handrail" at bounding box center [241, 321] width 112 height 12
click at [195, 315] on div "406509-013 - RH Platform Handrail" at bounding box center [241, 321] width 112 height 12
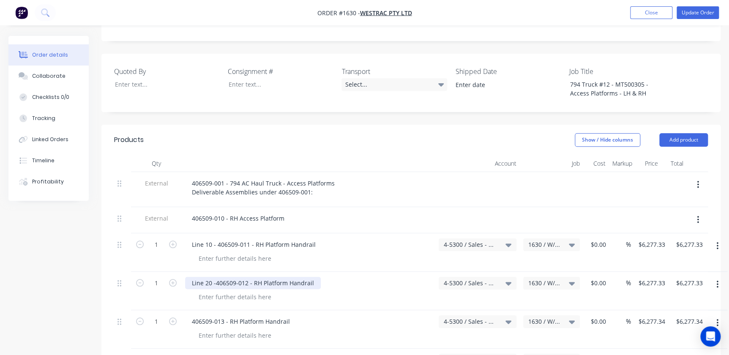
click at [214, 277] on div "Line 20 -406509-012 - RH Platform Handrail" at bounding box center [253, 283] width 136 height 12
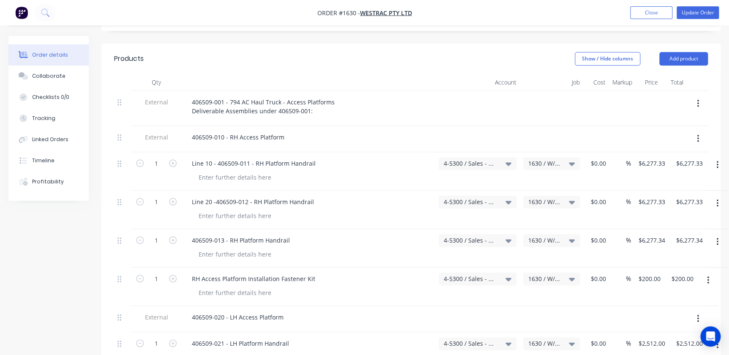
scroll to position [310, 0]
click at [216, 197] on div "Line 20 -406509-012 - RH Platform Handrail" at bounding box center [253, 203] width 136 height 12
click at [215, 197] on div "Line 20 -406509-012 - RH Platform Handrail" at bounding box center [253, 203] width 136 height 12
click at [192, 235] on div "406509-013 - RH Platform Handrail" at bounding box center [241, 241] width 112 height 12
click at [194, 235] on div "406509-013 - RH Platform Handrail" at bounding box center [241, 241] width 112 height 12
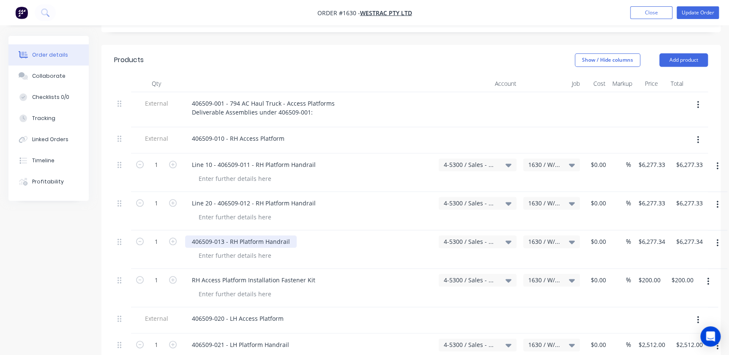
click at [192, 235] on div "406509-013 - RH Platform Handrail" at bounding box center [241, 241] width 112 height 12
paste div
click at [208, 235] on div "Line 10 - 406509-013 - RH Platform Handrail" at bounding box center [253, 241] width 137 height 12
click at [192, 274] on div "RH Access Platform Installation Fastener Kit" at bounding box center [253, 280] width 137 height 12
click at [194, 274] on div "RH Access Platform Installation Fastener Kit" at bounding box center [253, 280] width 137 height 12
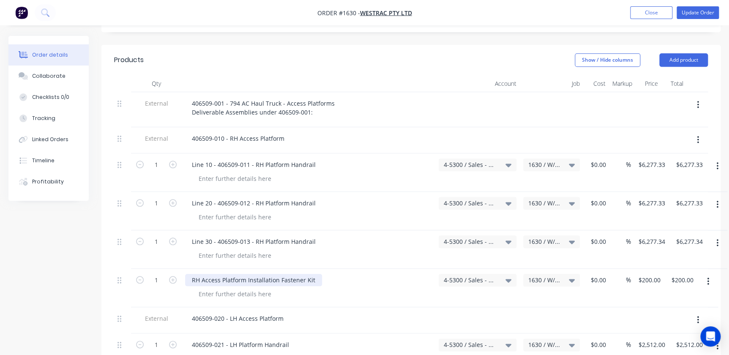
click at [194, 274] on div "RH Access Platform Installation Fastener Kit" at bounding box center [253, 280] width 137 height 12
paste div
click at [213, 274] on div "Line 10 - RH Access Platform Installation Fastener Kit" at bounding box center [266, 280] width 163 height 12
click at [208, 274] on div "Line 10 - RH Access Platform Installation Fastener Kit" at bounding box center [266, 280] width 163 height 12
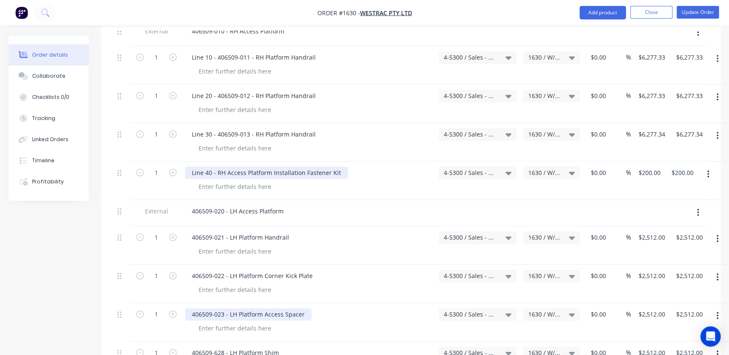
scroll to position [426, 0]
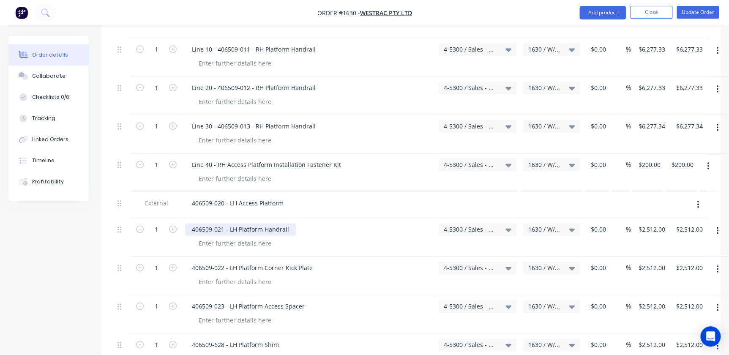
click at [191, 223] on div "406509-021 - LH Platform Handrail" at bounding box center [240, 229] width 111 height 12
click at [193, 223] on div "406509-021 - LH Platform Handrail" at bounding box center [240, 229] width 111 height 12
paste div
click at [210, 223] on div "Line 10 - 406509-021 - LH Platform Handrail" at bounding box center [253, 229] width 137 height 12
click at [192, 262] on div "406509-022 - LH Platform Corner Kick Plate" at bounding box center [252, 268] width 134 height 12
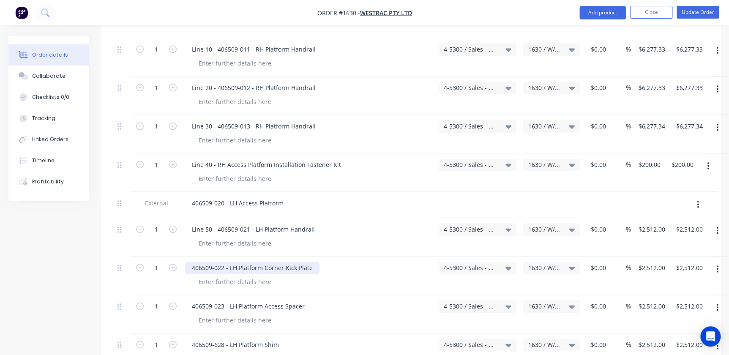
click at [192, 262] on div "406509-022 - LH Platform Corner Kick Plate" at bounding box center [252, 268] width 134 height 12
paste div
click at [207, 262] on div "Line 10 -406509-022 - LH Platform Corner Kick Plate" at bounding box center [264, 268] width 159 height 12
click at [192, 300] on div "406509-023 - LH Platform Access Spacer" at bounding box center [248, 306] width 126 height 12
click at [193, 300] on div "406509-023 - LH Platform Access Spacer" at bounding box center [248, 306] width 126 height 12
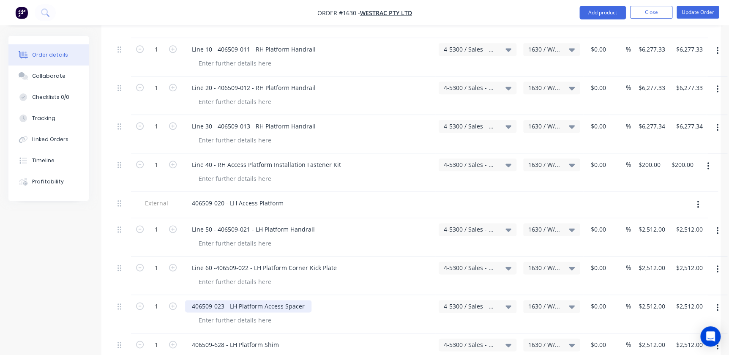
paste div
click at [209, 300] on div "Line 10 -406509-023 - LH Platform Access Spacer" at bounding box center [260, 306] width 151 height 12
click at [194, 339] on div "406509-628 - LH Platform Shim" at bounding box center [235, 345] width 101 height 12
click at [190, 339] on div "406509-628 - LH Platform Shim" at bounding box center [235, 345] width 101 height 12
paste div
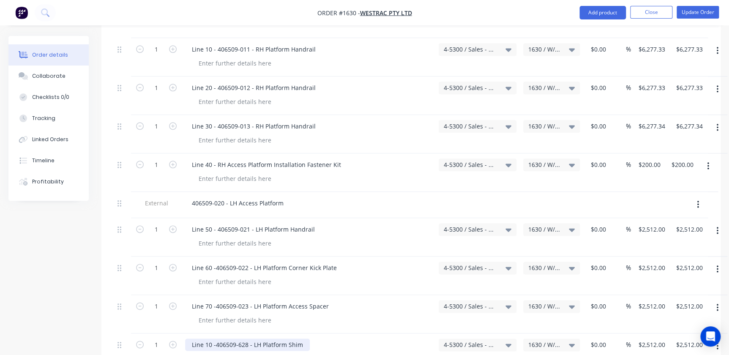
click at [207, 339] on div "Line 10 -406509-628 - LH Platform Shim" at bounding box center [247, 345] width 125 height 12
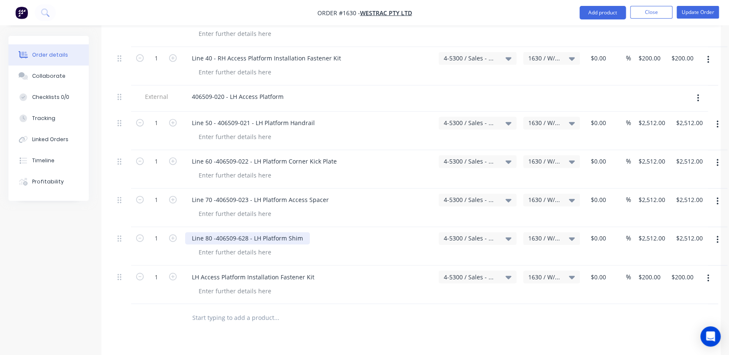
scroll to position [541, 0]
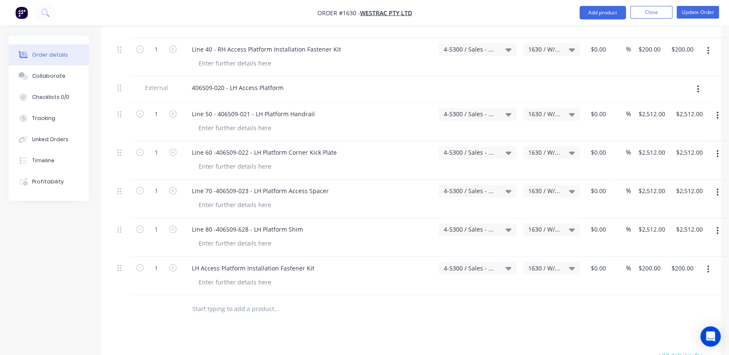
click at [192, 257] on div "LH Access Platform Installation Fastener Kit" at bounding box center [309, 276] width 254 height 38
click at [192, 262] on div "LH Access Platform Installation Fastener Kit" at bounding box center [253, 268] width 136 height 12
paste div
click at [207, 262] on div "Line 10 - LH Access Platform Installation Fastener Kit" at bounding box center [266, 268] width 162 height 12
drag, startPoint x: 290, startPoint y: 286, endPoint x: 307, endPoint y: 254, distance: 36.7
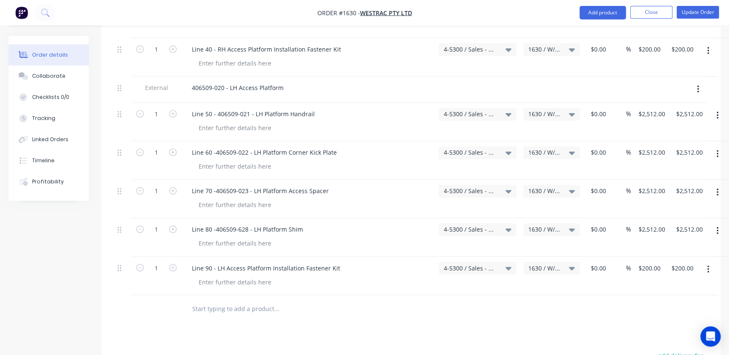
click at [289, 286] on div "Products Show / Hide columns Add product Qty Account Job Cost Markup Price Tota…" at bounding box center [410, 170] width 619 height 712
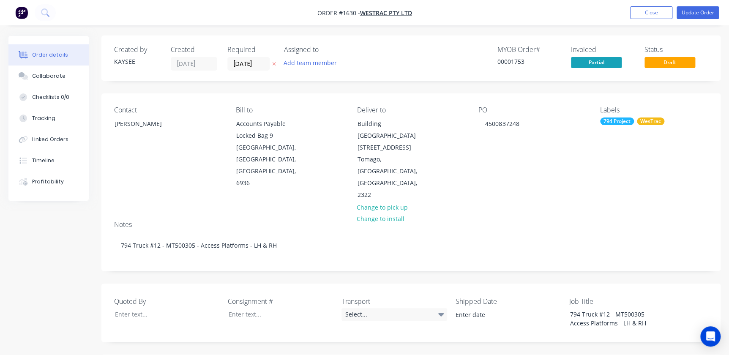
scroll to position [0, 0]
click at [690, 18] on button "Update Order" at bounding box center [698, 12] width 42 height 13
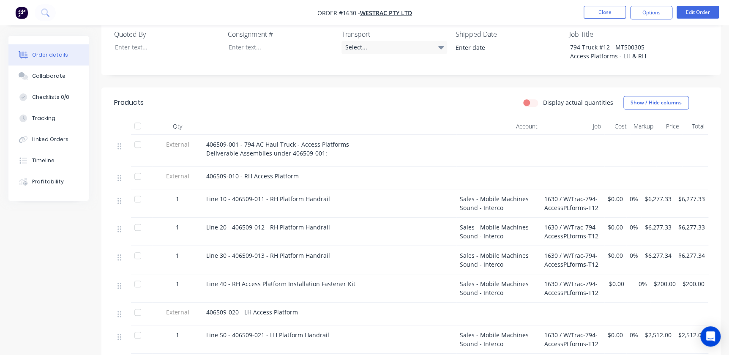
scroll to position [481, 0]
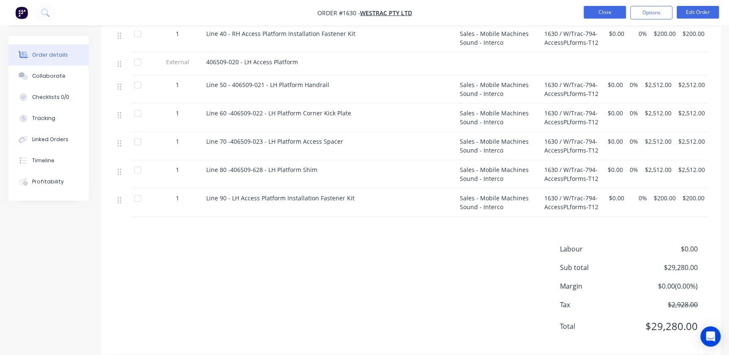
click at [600, 12] on button "Close" at bounding box center [605, 12] width 42 height 13
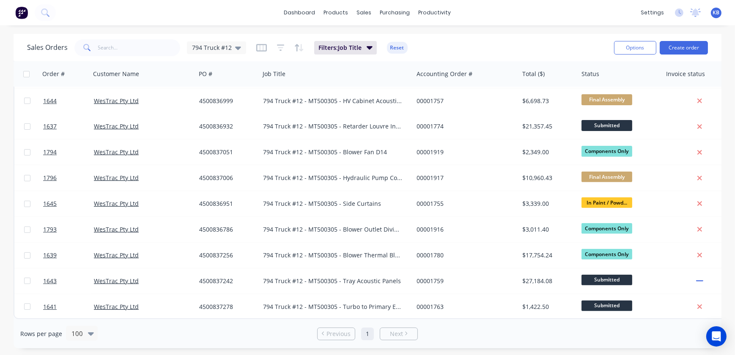
scroll to position [415, 0]
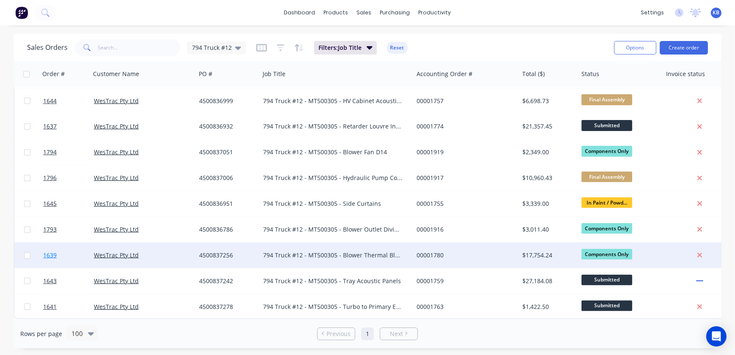
click at [58, 253] on link "1639" at bounding box center [68, 255] width 51 height 25
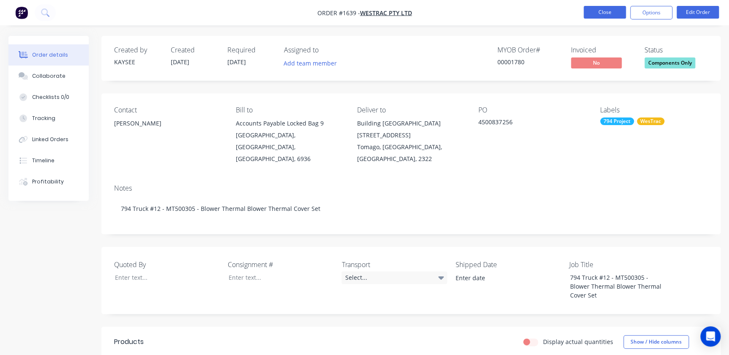
click at [601, 12] on button "Close" at bounding box center [605, 12] width 42 height 13
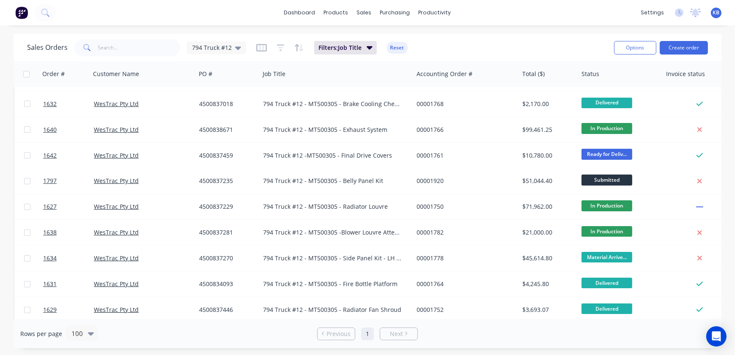
scroll to position [77, 0]
